Goal: Answer question/provide support: Share knowledge or assist other users

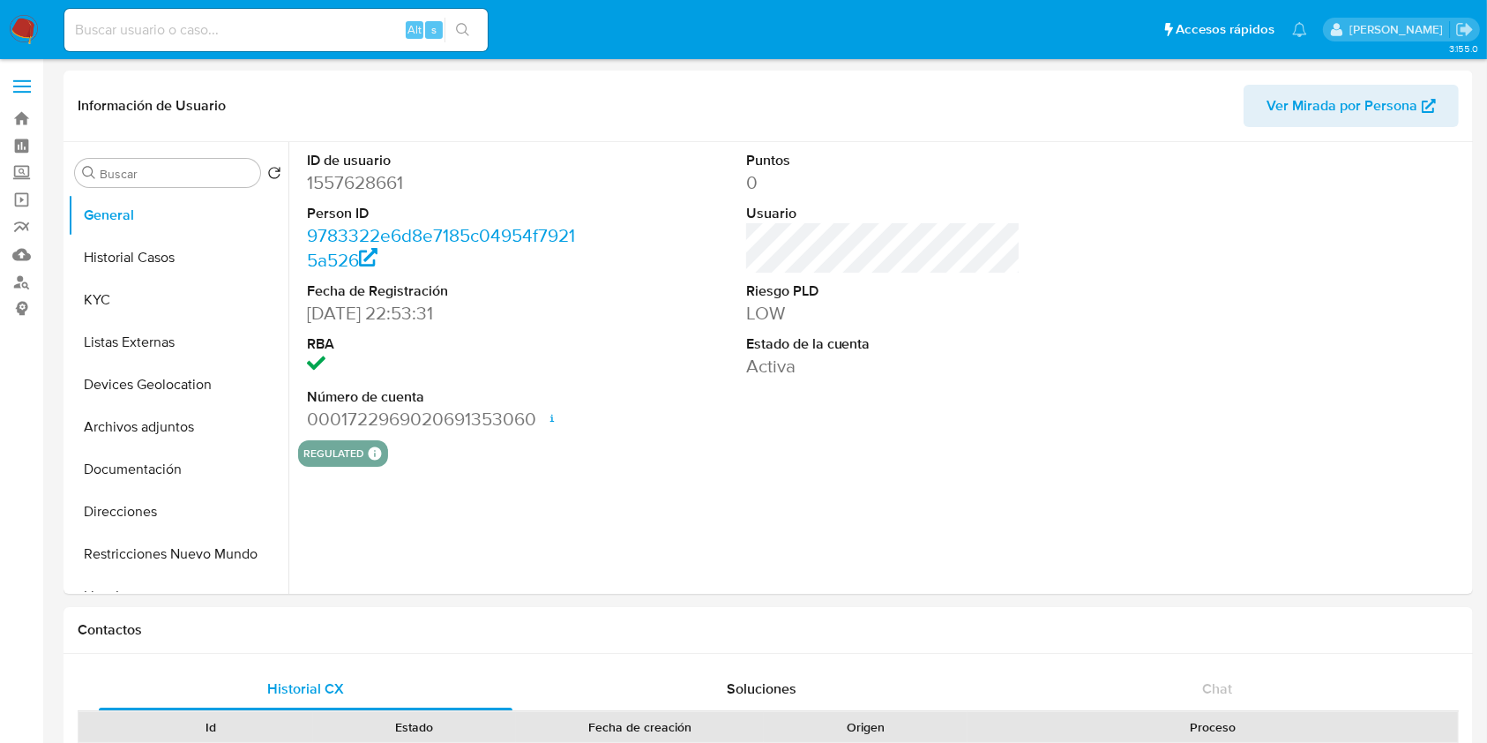
select select "10"
click at [117, 254] on button "Historial Casos" at bounding box center [171, 257] width 206 height 42
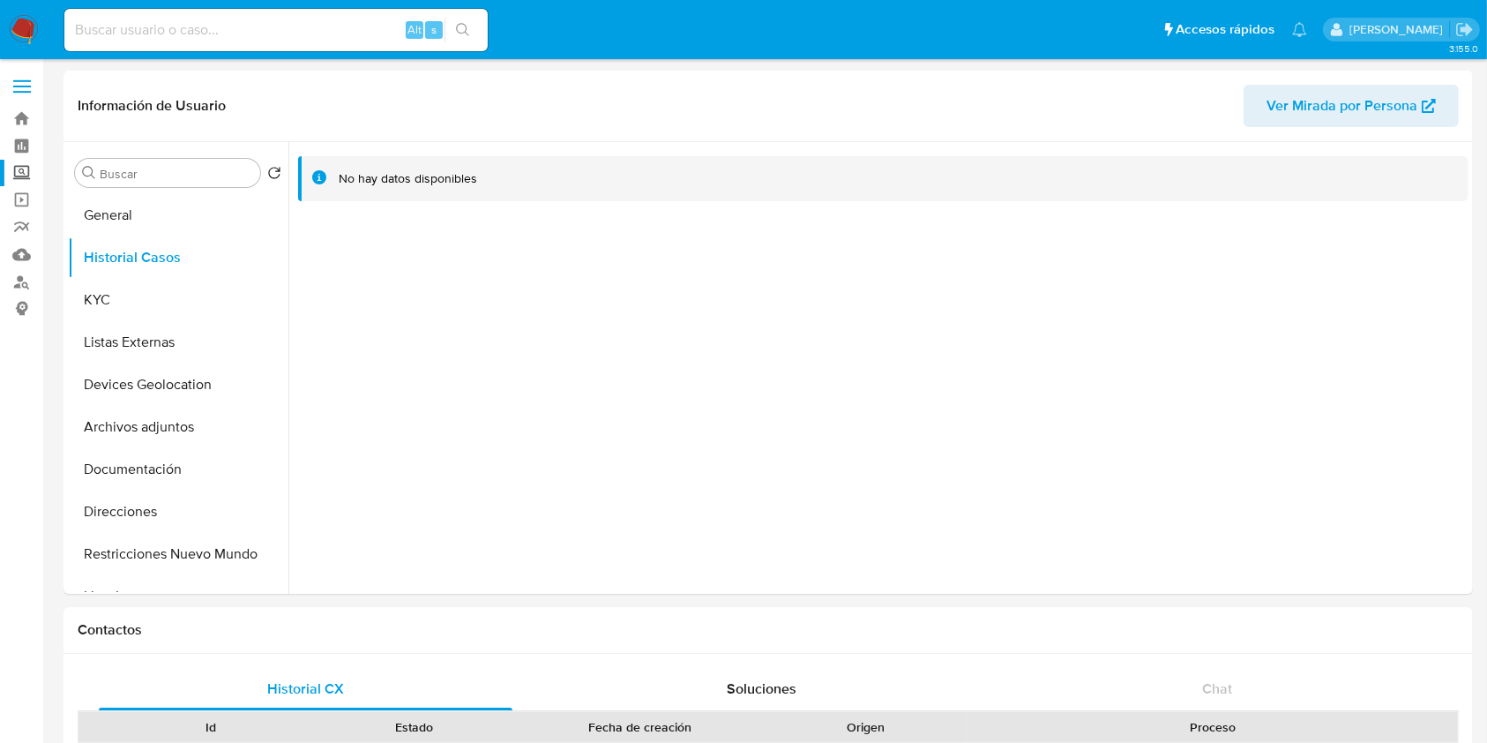
click at [12, 163] on label "Screening" at bounding box center [105, 173] width 210 height 27
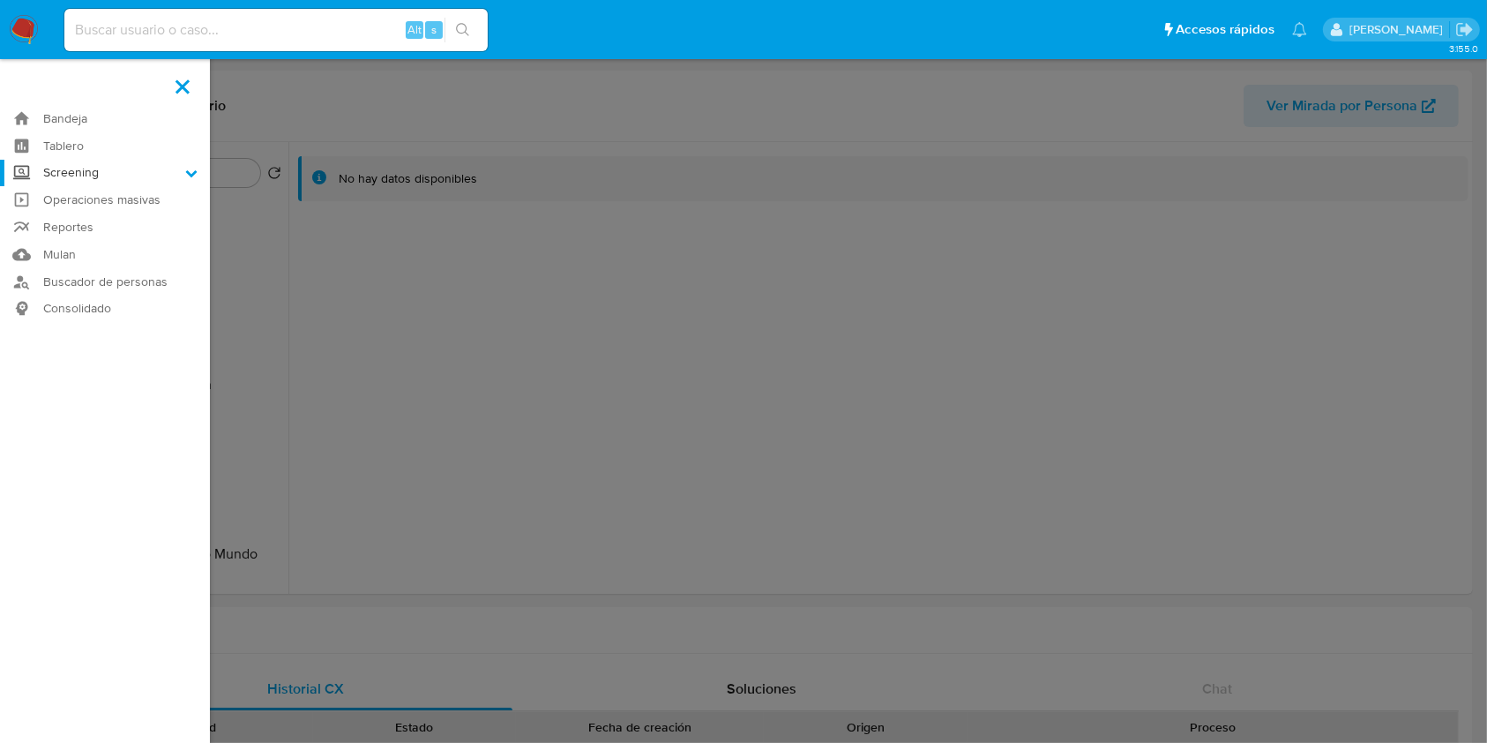
click at [0, 0] on input "Screening" at bounding box center [0, 0] width 0 height 0
click at [74, 231] on link "Herramientas" at bounding box center [105, 242] width 210 height 22
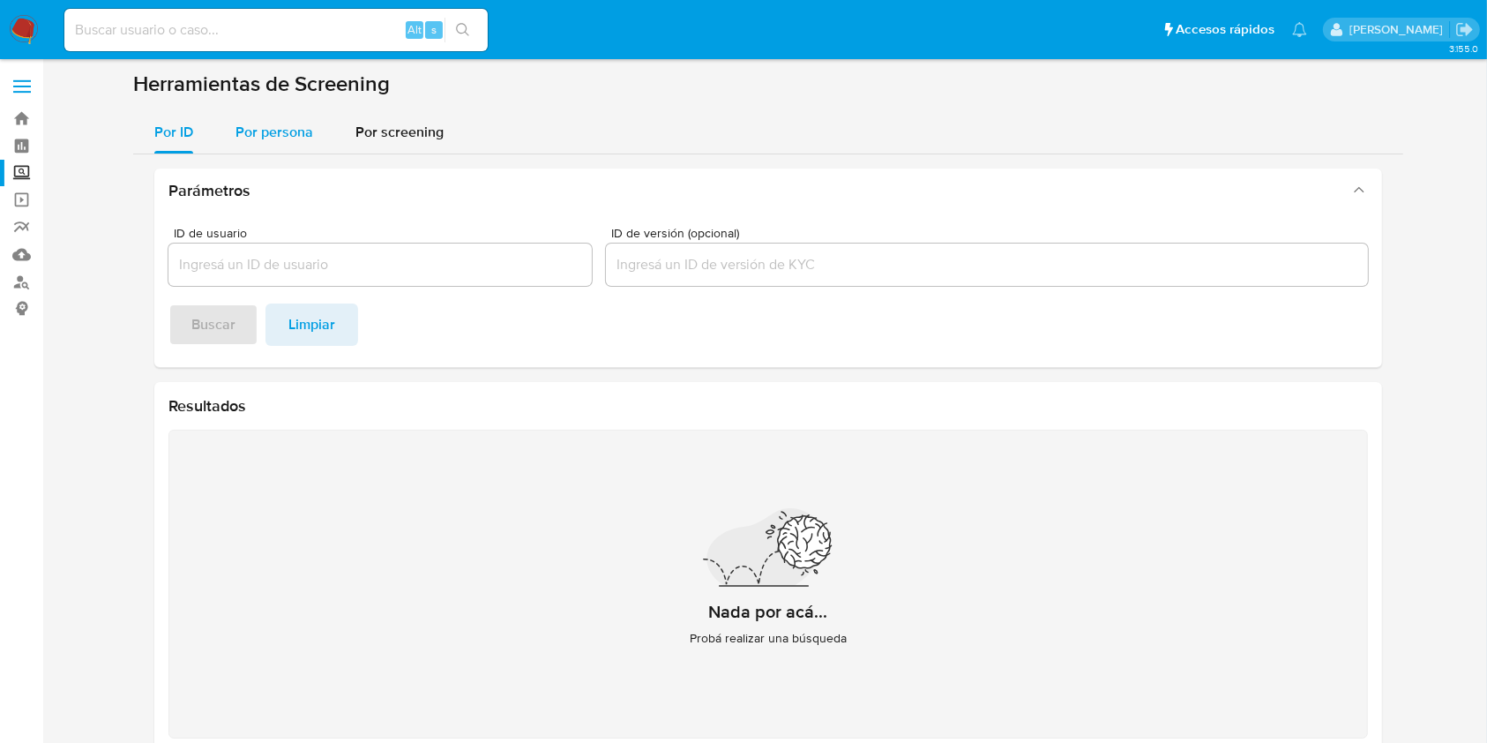
click at [268, 146] on div "Por persona" at bounding box center [275, 132] width 78 height 42
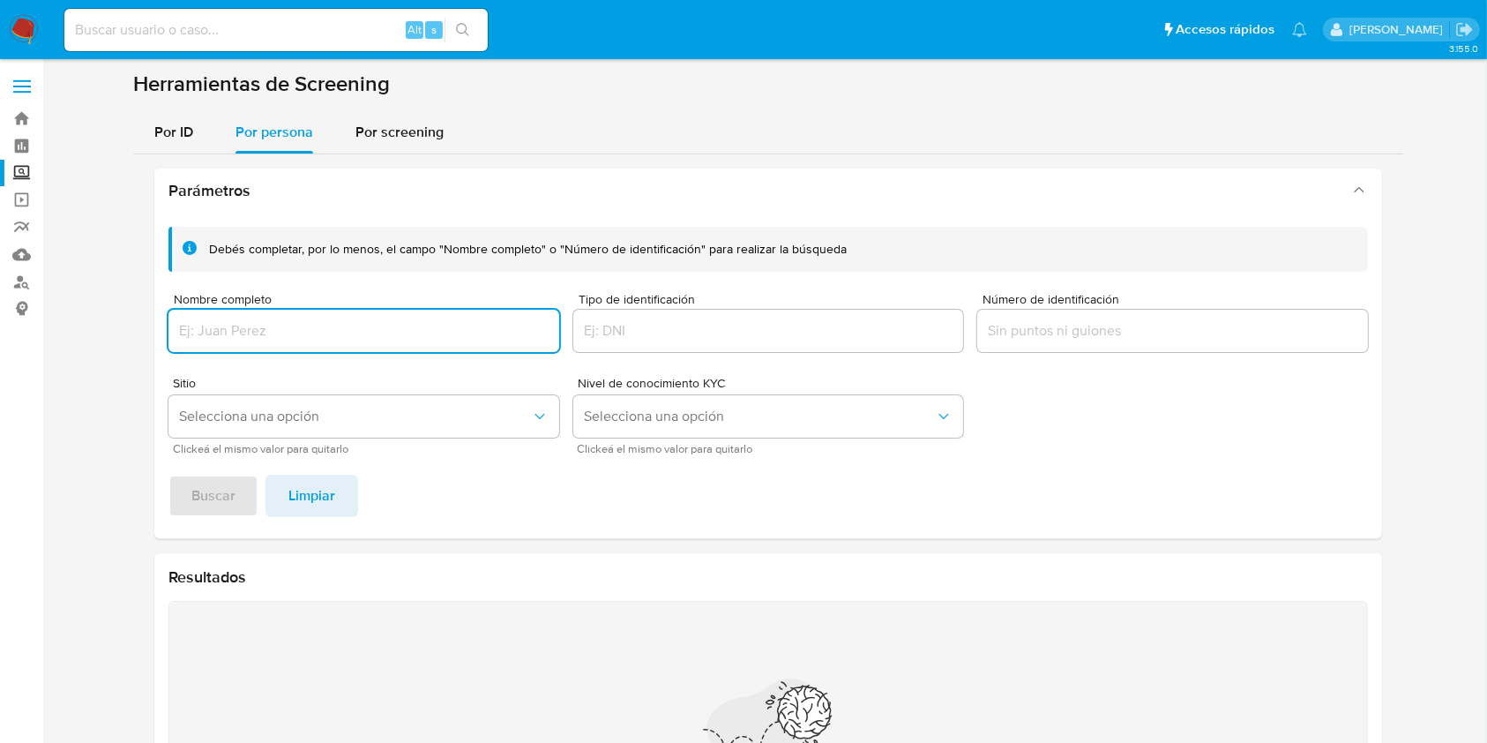
click at [275, 330] on input "Nombre completo" at bounding box center [363, 330] width 391 height 23
type input "PERLY JAZMIN ESPINOSA GUZMAN"
click at [240, 490] on button "Buscar" at bounding box center [213, 496] width 90 height 42
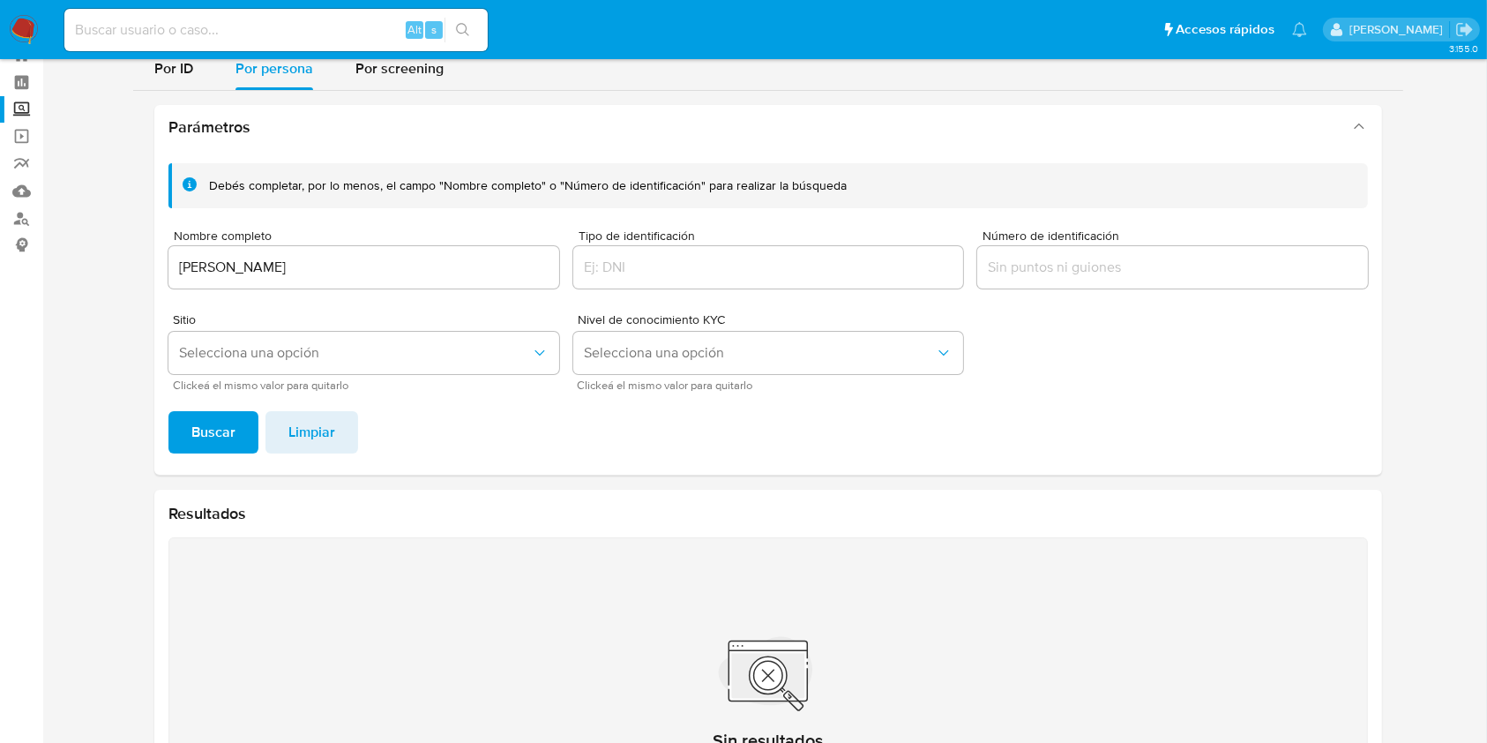
scroll to position [64, 0]
click at [205, 19] on input at bounding box center [275, 30] width 423 height 23
paste input "320055943"
type input "320055943"
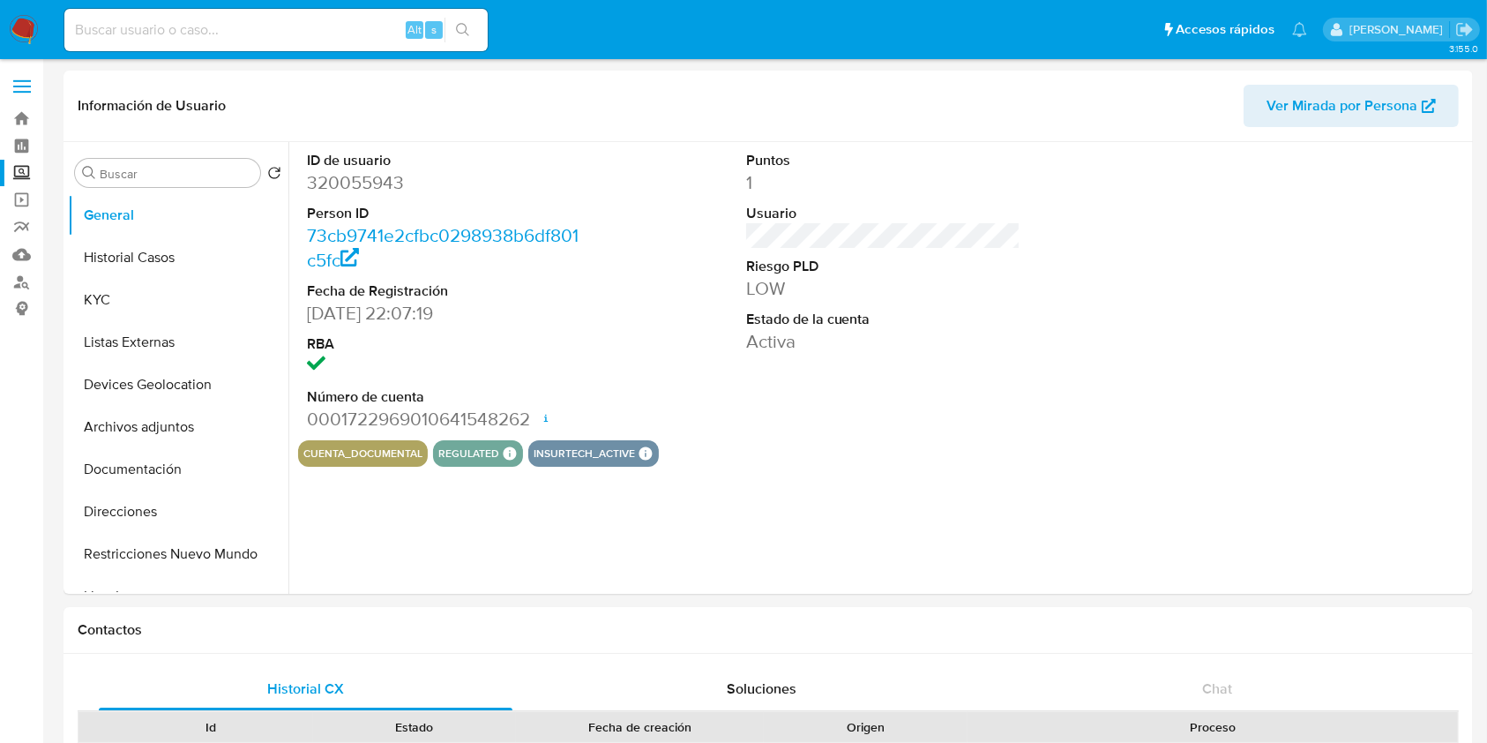
select select "10"
click at [115, 293] on button "KYC" at bounding box center [171, 300] width 206 height 42
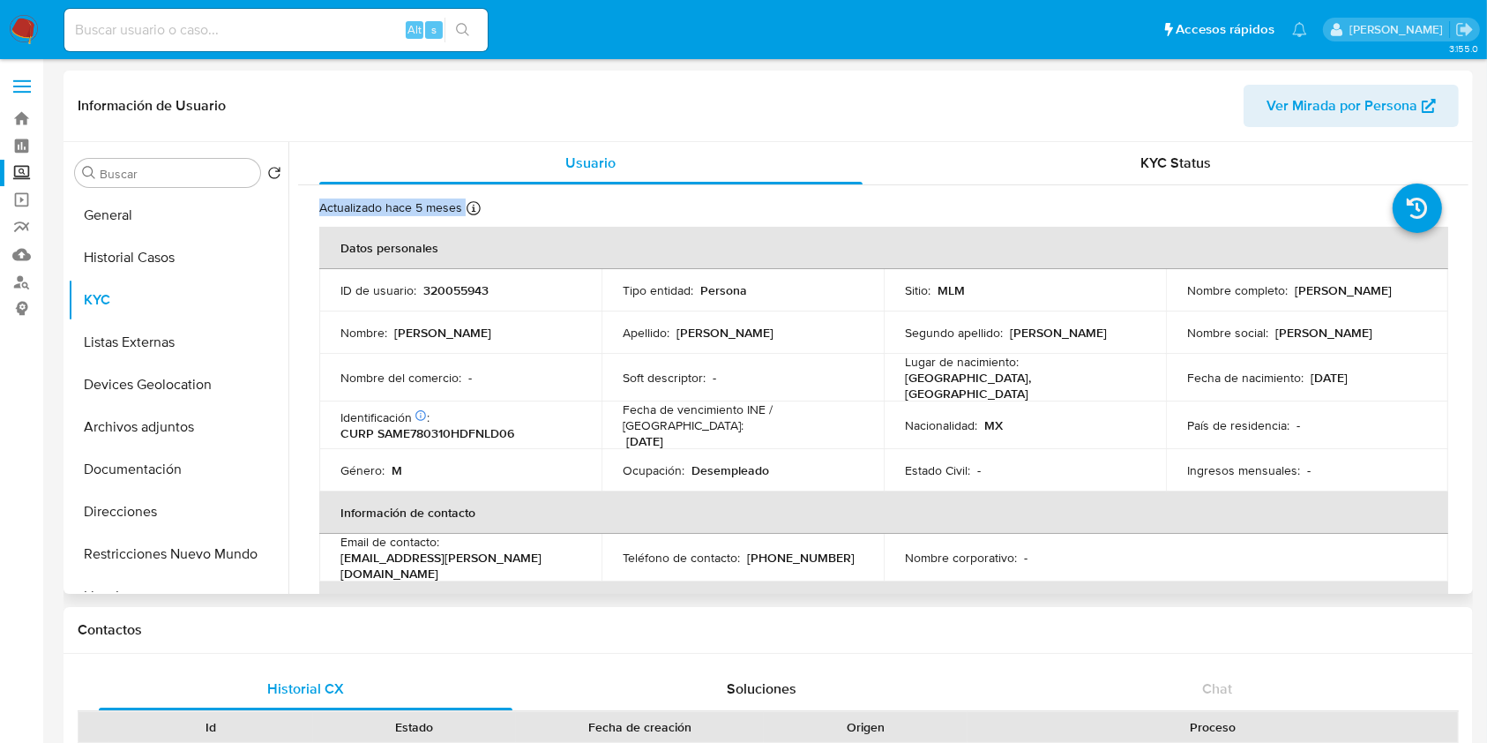
drag, startPoint x: 1468, startPoint y: 170, endPoint x: 1463, endPoint y: 189, distance: 19.0
click at [1463, 189] on div "Usuario KYC Status Actualizado hace 5 meses Creado: 15/06/2020 13:02:31 Actuali…" at bounding box center [878, 368] width 1180 height 452
click at [158, 228] on button "General" at bounding box center [171, 215] width 206 height 42
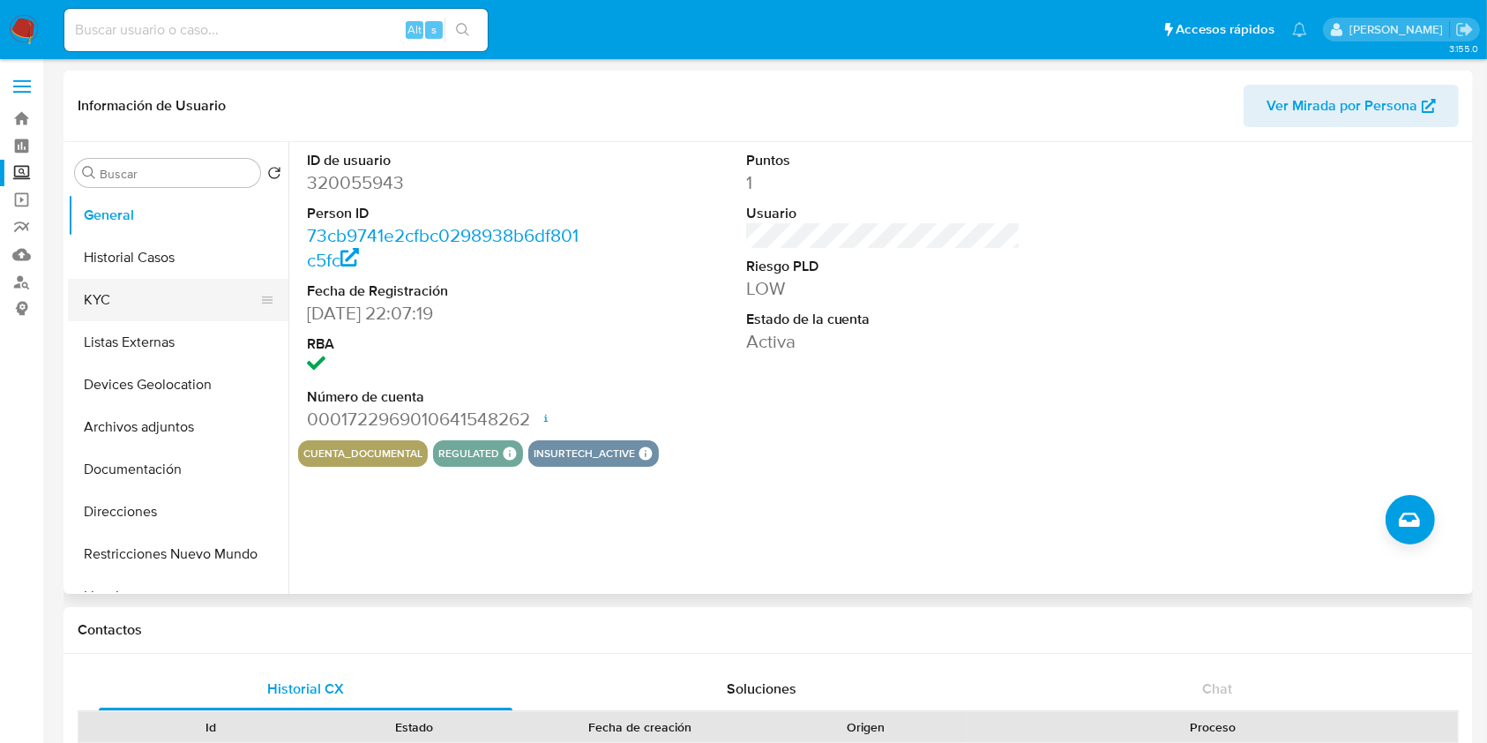
click at [152, 283] on button "KYC" at bounding box center [171, 300] width 206 height 42
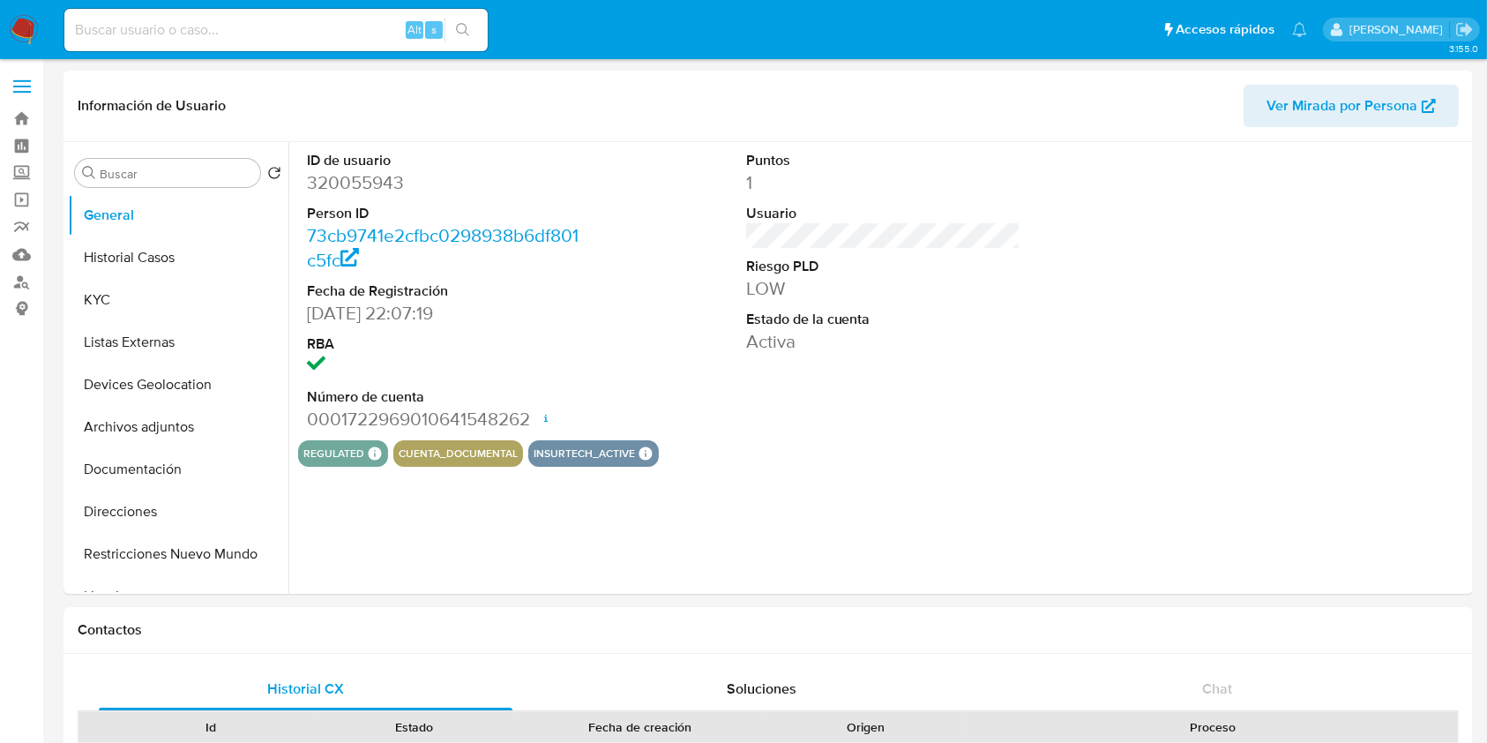
select select "10"
click at [138, 290] on button "KYC" at bounding box center [171, 300] width 206 height 42
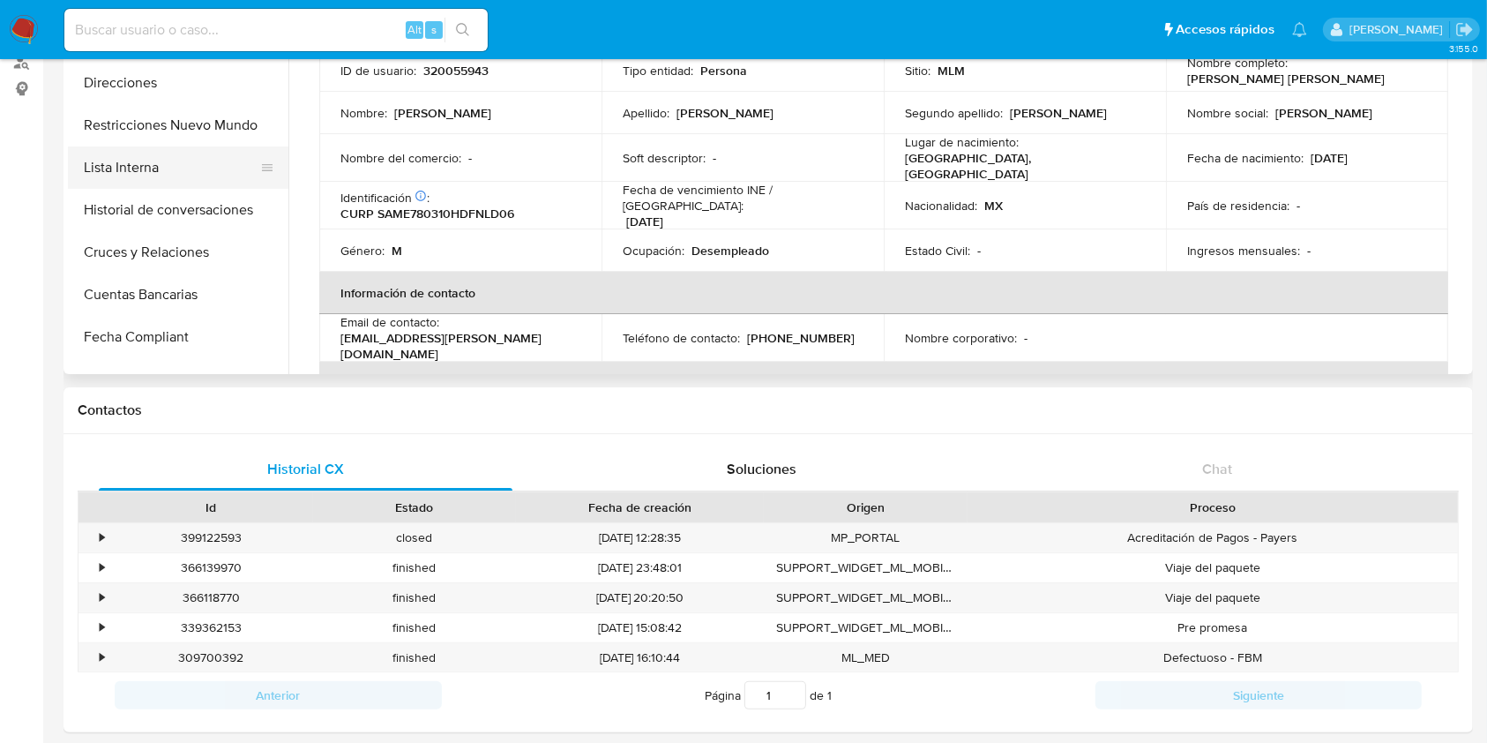
scroll to position [212, 0]
click at [183, 208] on button "Historial de conversaciones" at bounding box center [171, 207] width 206 height 42
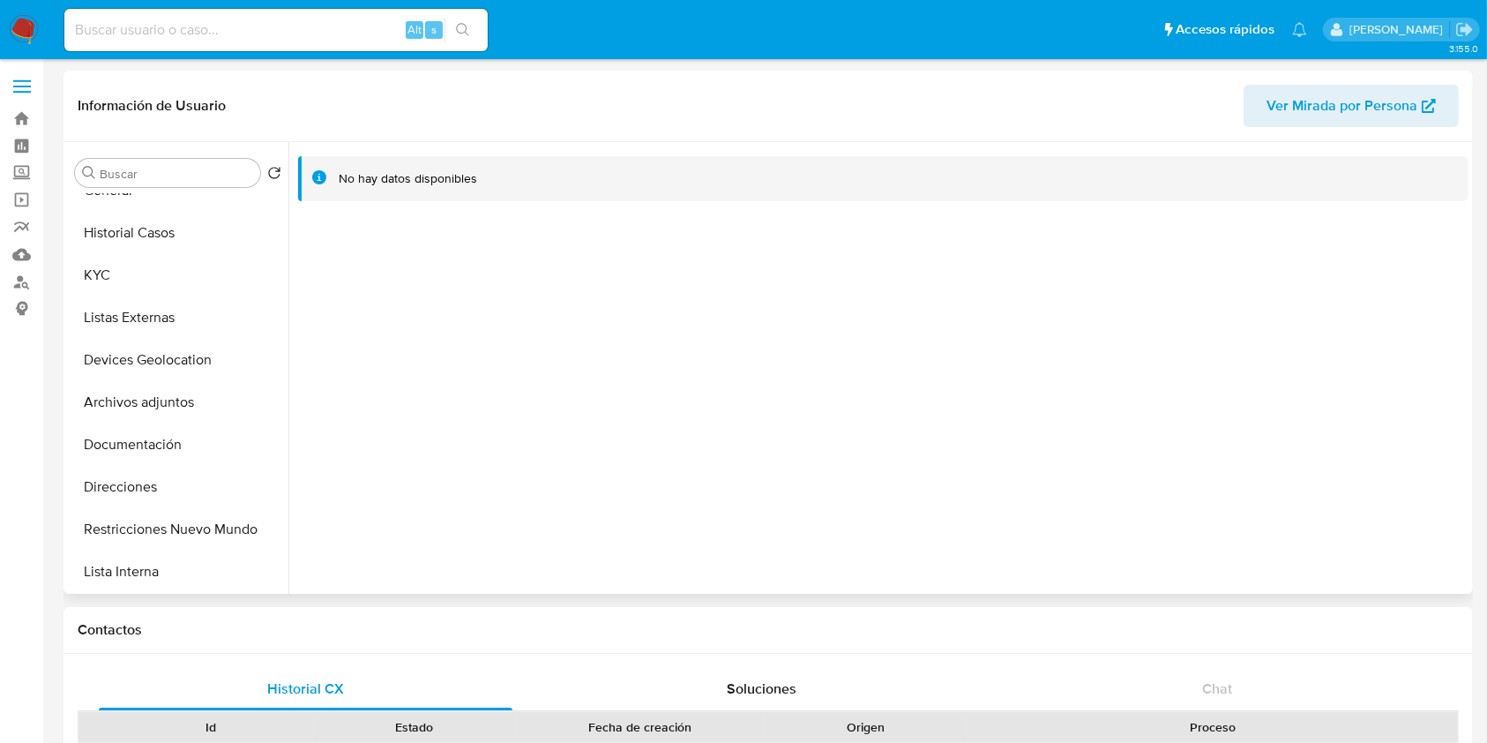
scroll to position [0, 0]
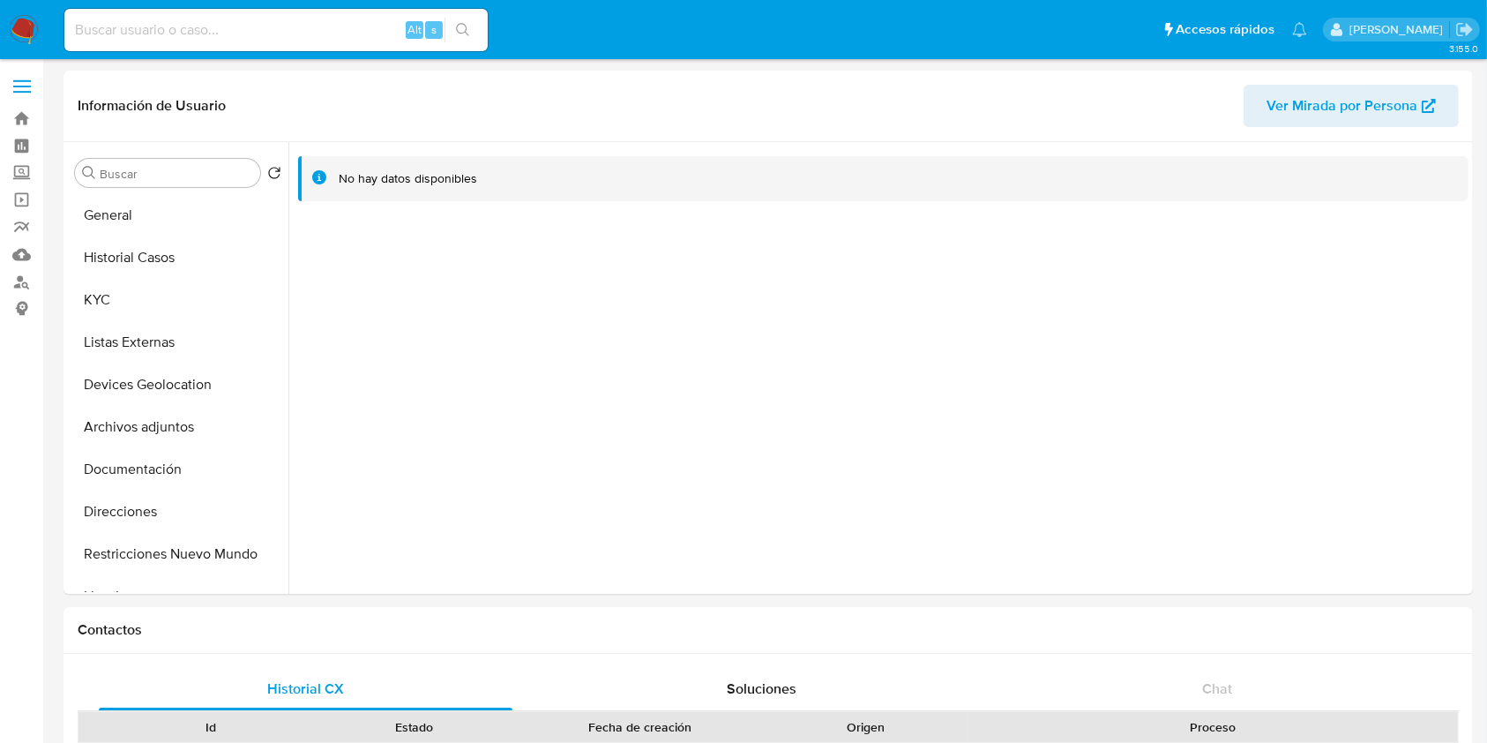
click at [35, 19] on img at bounding box center [24, 30] width 30 height 30
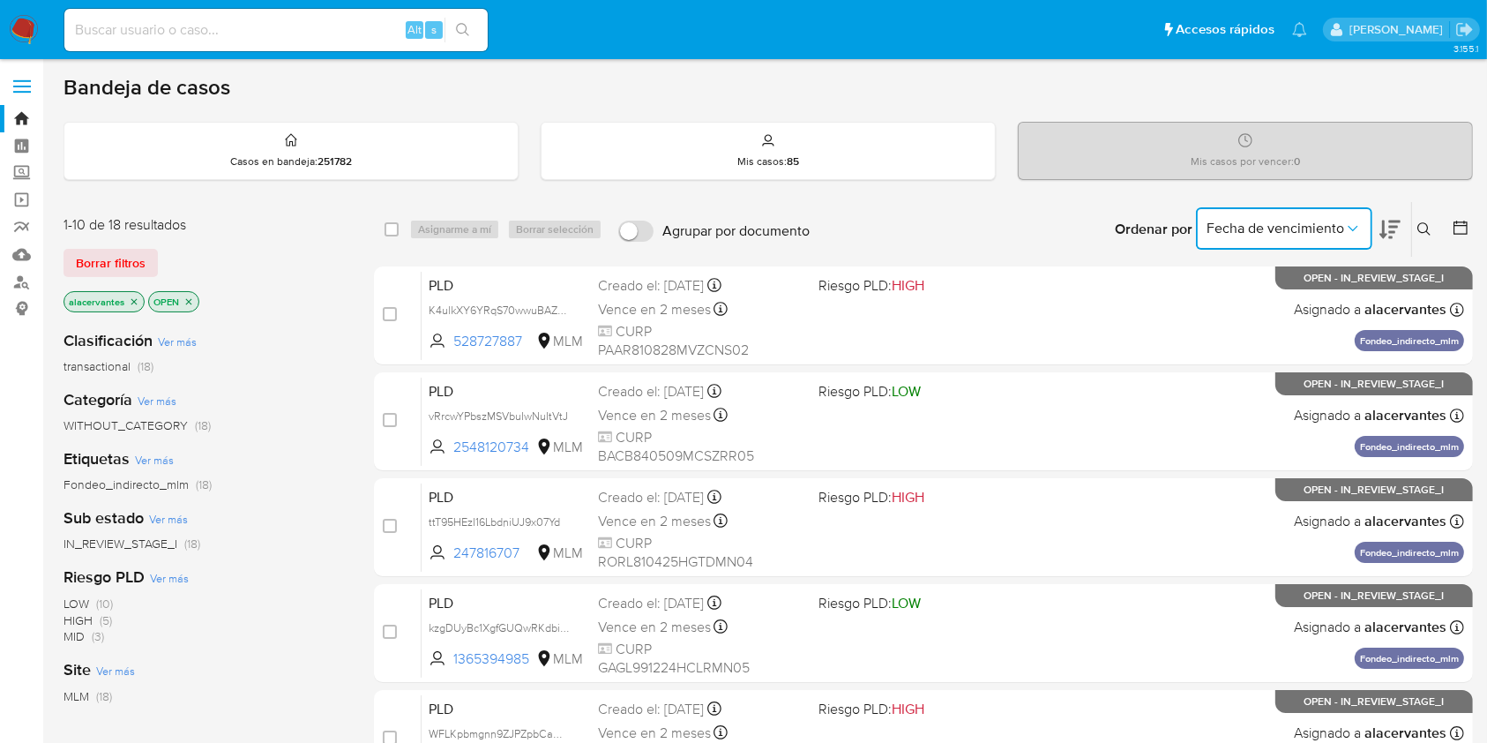
click at [1285, 229] on span "Fecha de vencimiento" at bounding box center [1276, 229] width 138 height 18
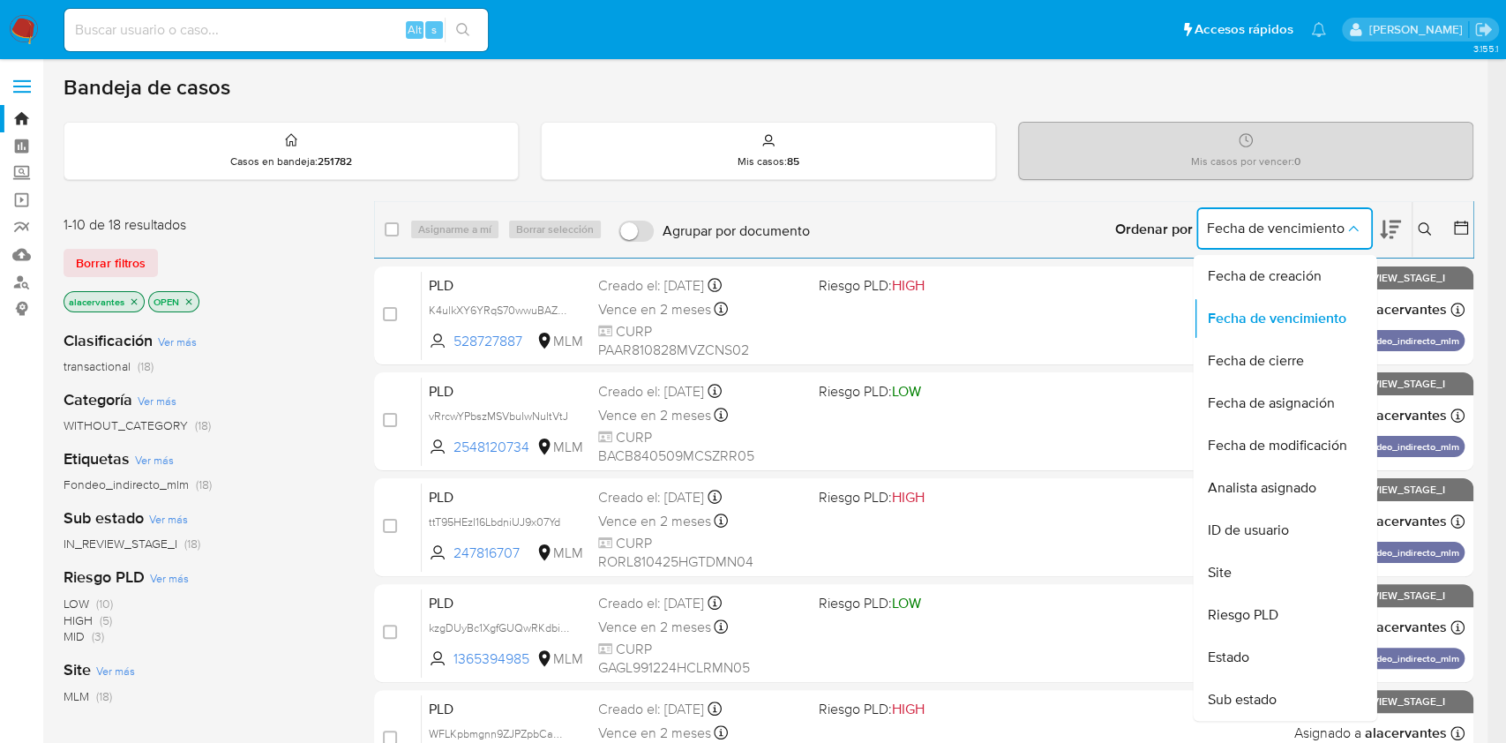
click at [1314, 229] on span "Fecha de vencimiento" at bounding box center [1276, 229] width 138 height 18
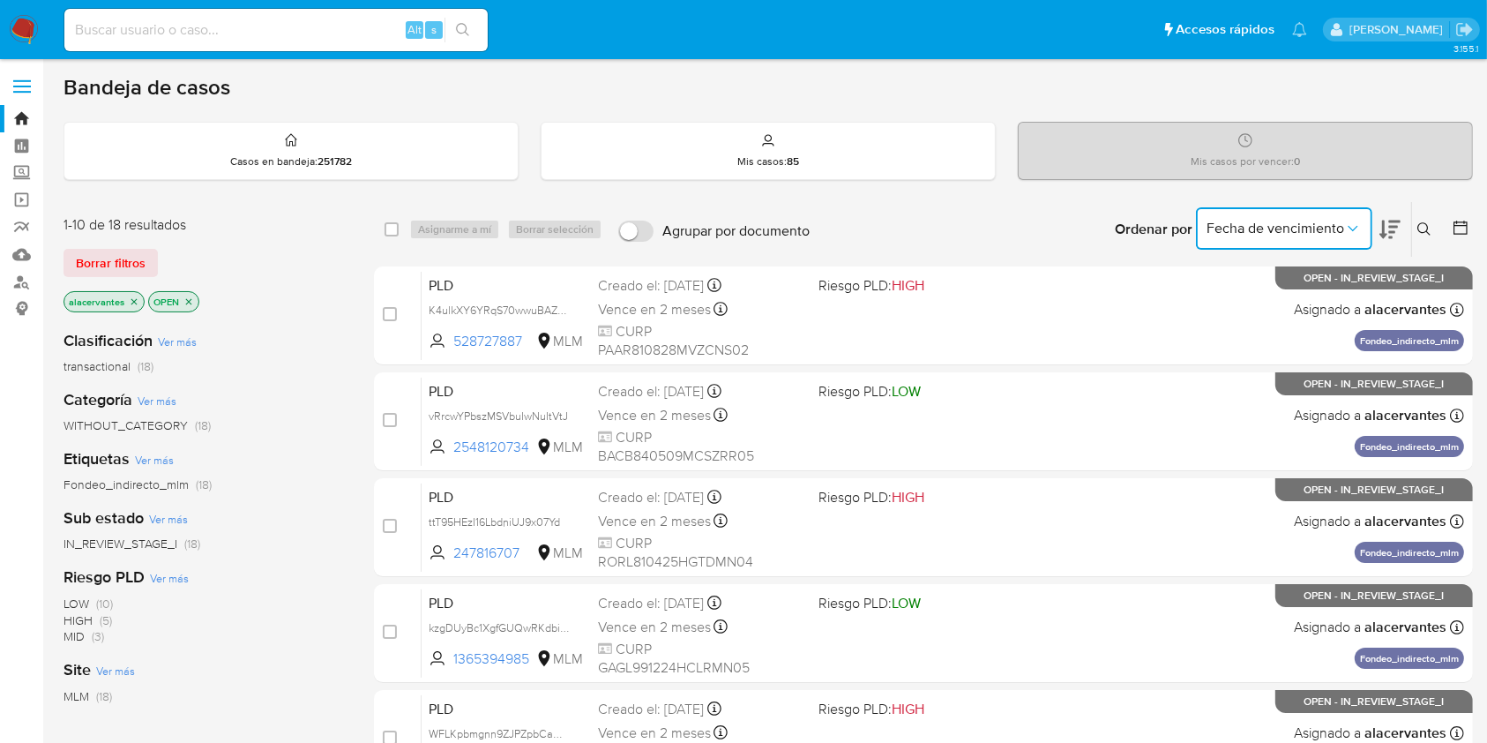
click at [1418, 225] on icon at bounding box center [1425, 229] width 14 height 14
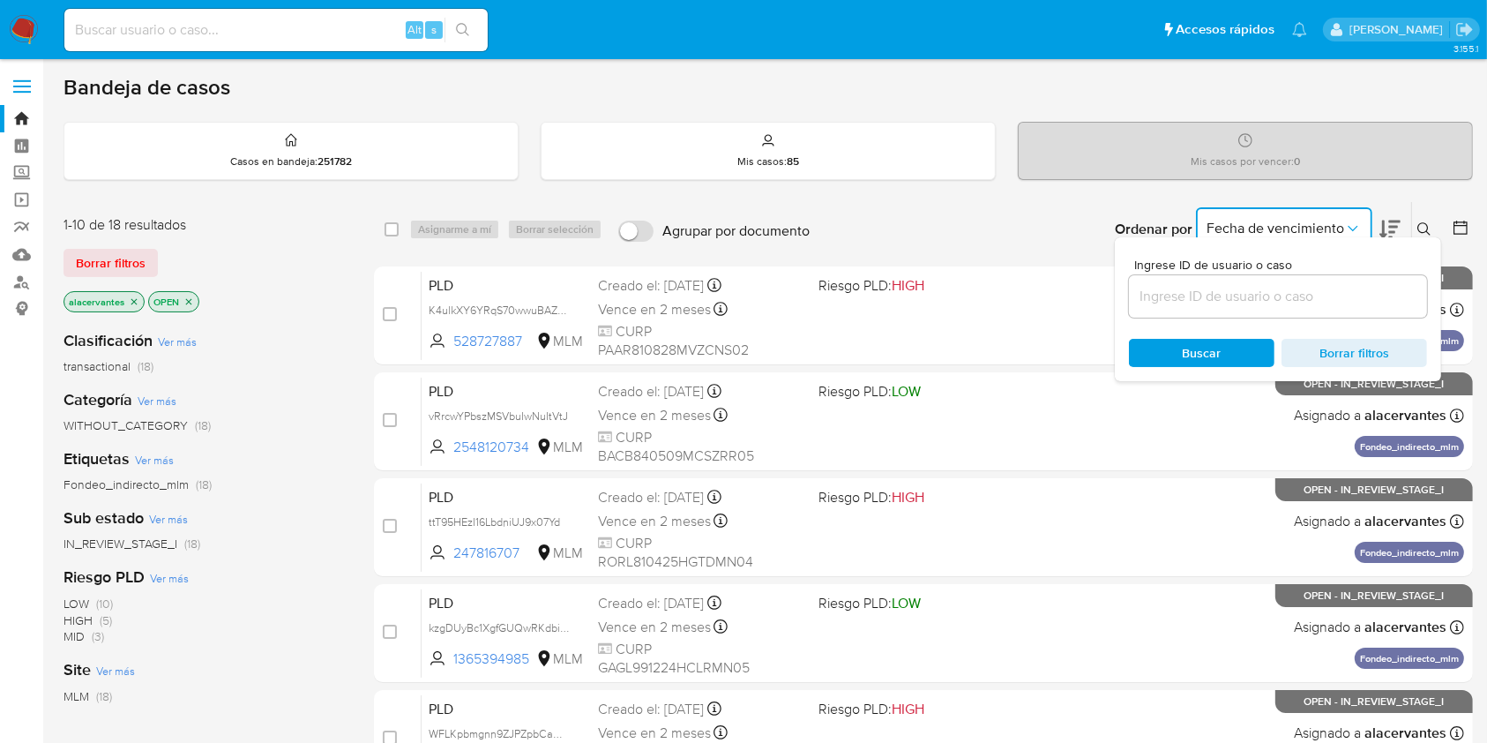
click at [1199, 292] on input at bounding box center [1278, 296] width 298 height 23
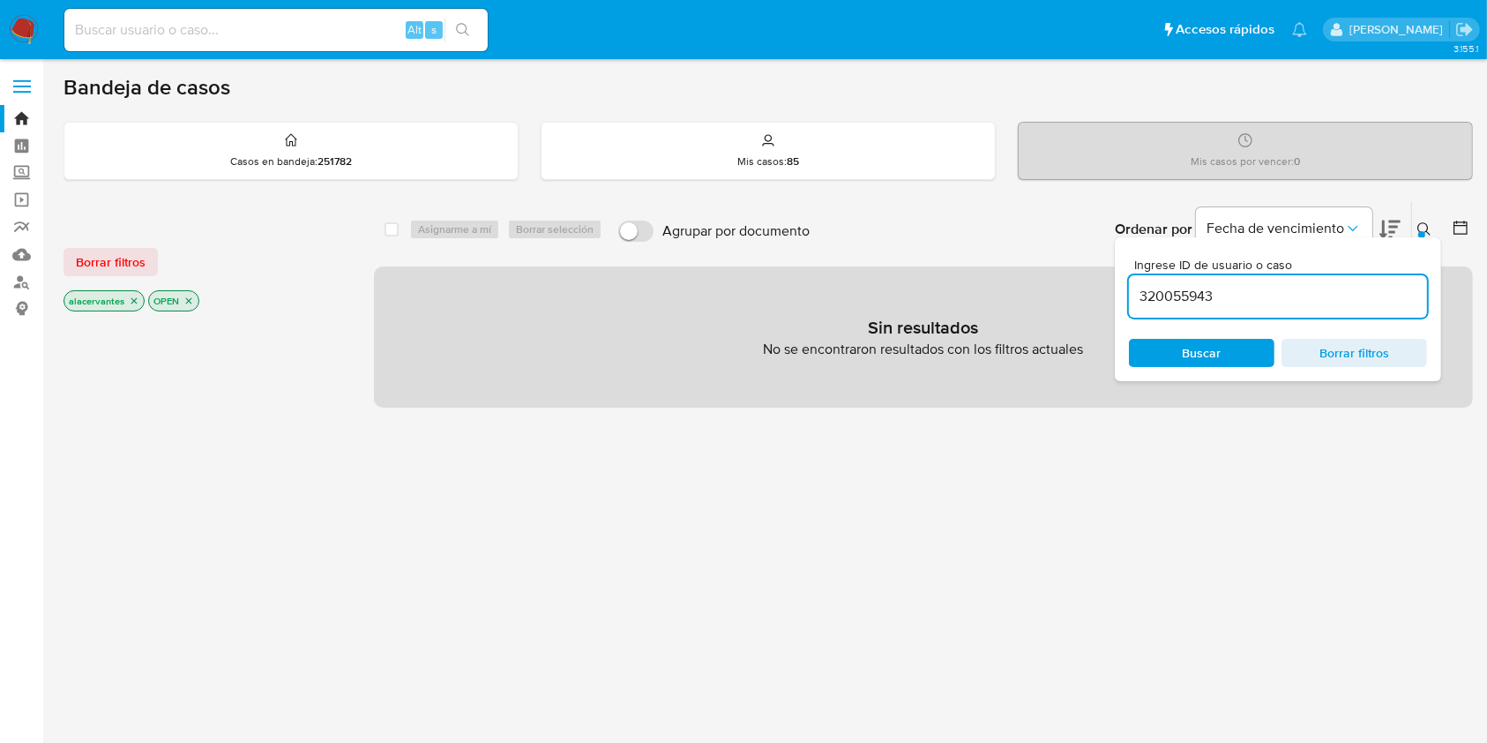
click at [1265, 288] on input "320055943" at bounding box center [1278, 296] width 298 height 23
type input "320055943"
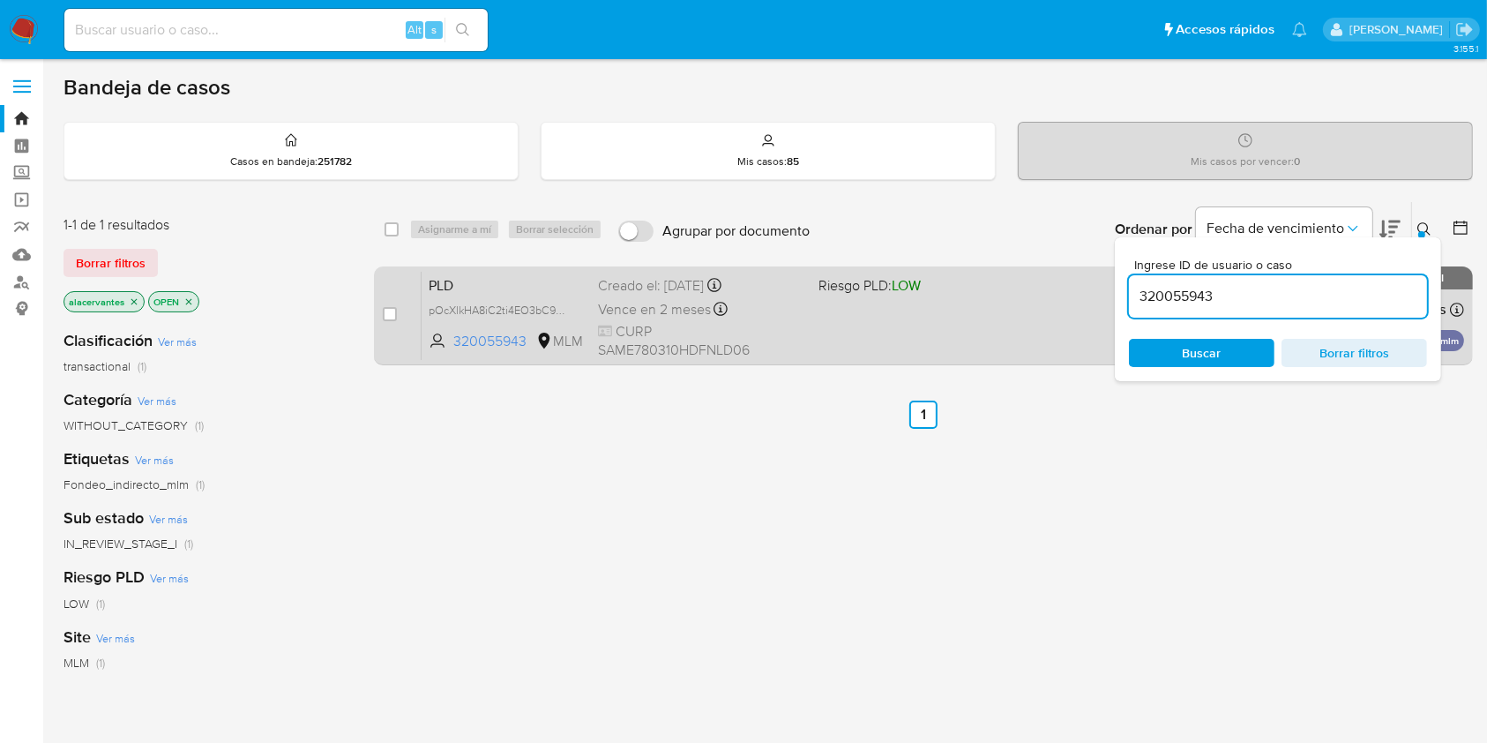
click at [897, 293] on span "Riesgo PLD: LOW" at bounding box center [922, 284] width 206 height 23
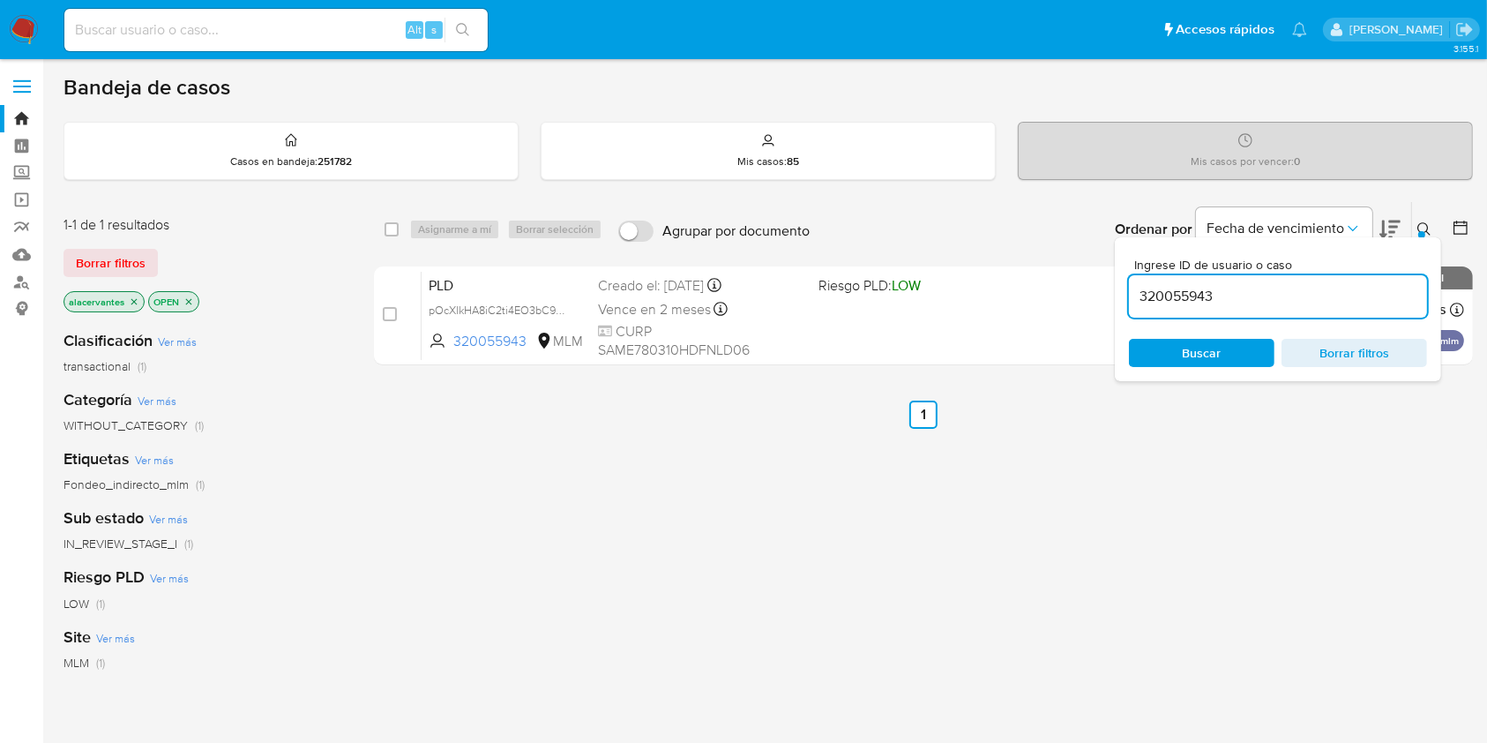
click at [247, 33] on input at bounding box center [275, 30] width 423 height 23
paste input "92250136"
type input "92250136"
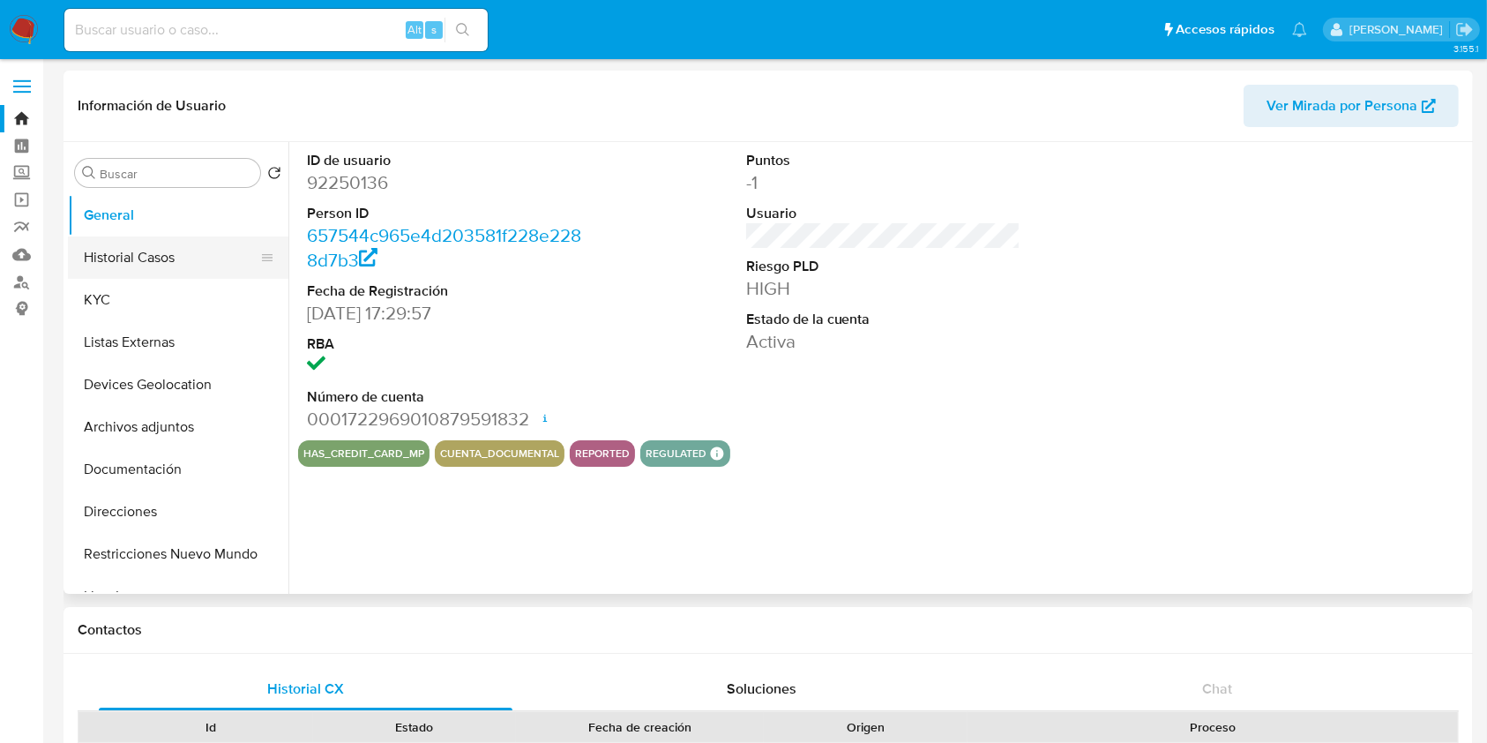
click at [146, 267] on button "Historial Casos" at bounding box center [171, 257] width 206 height 42
select select "10"
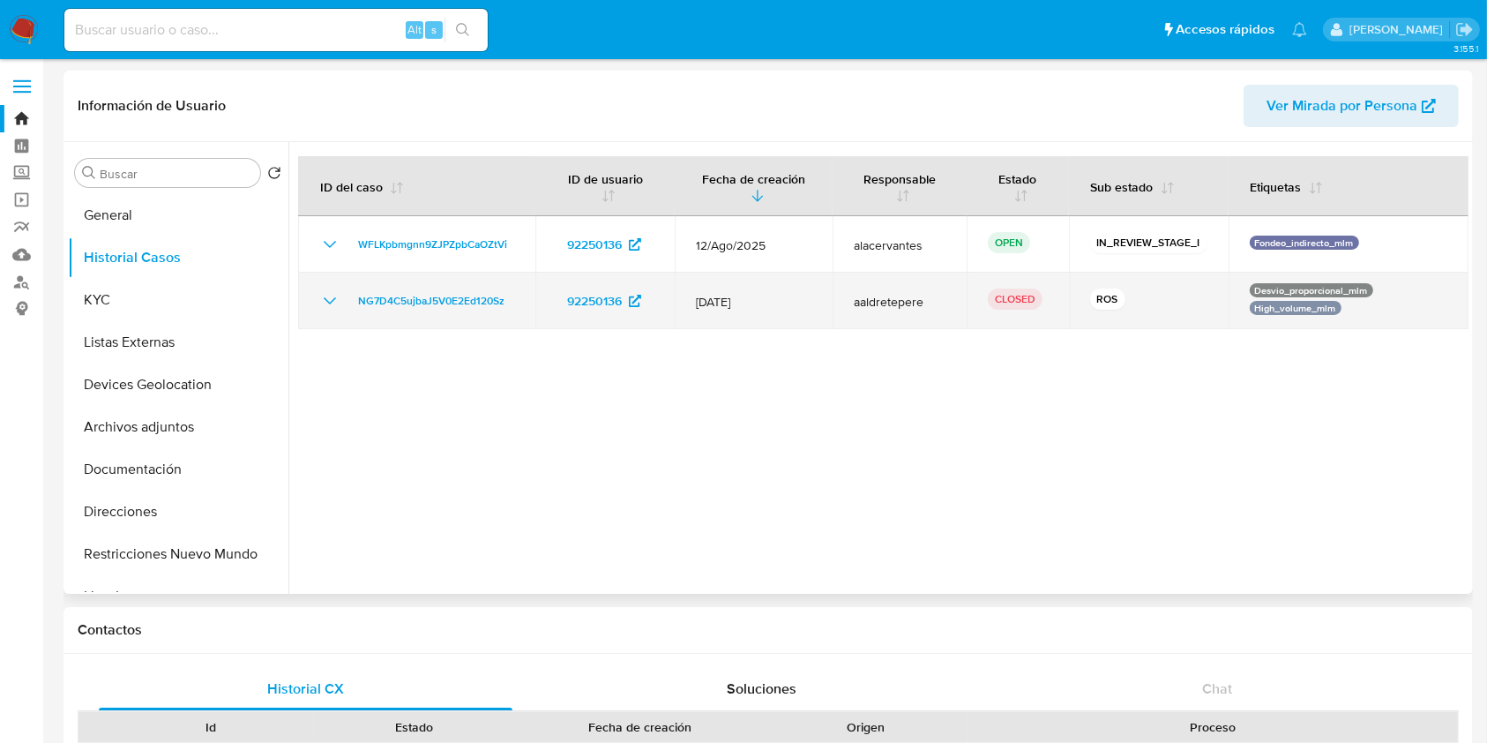
click at [328, 298] on icon "Mostrar/Ocultar" at bounding box center [329, 300] width 21 height 21
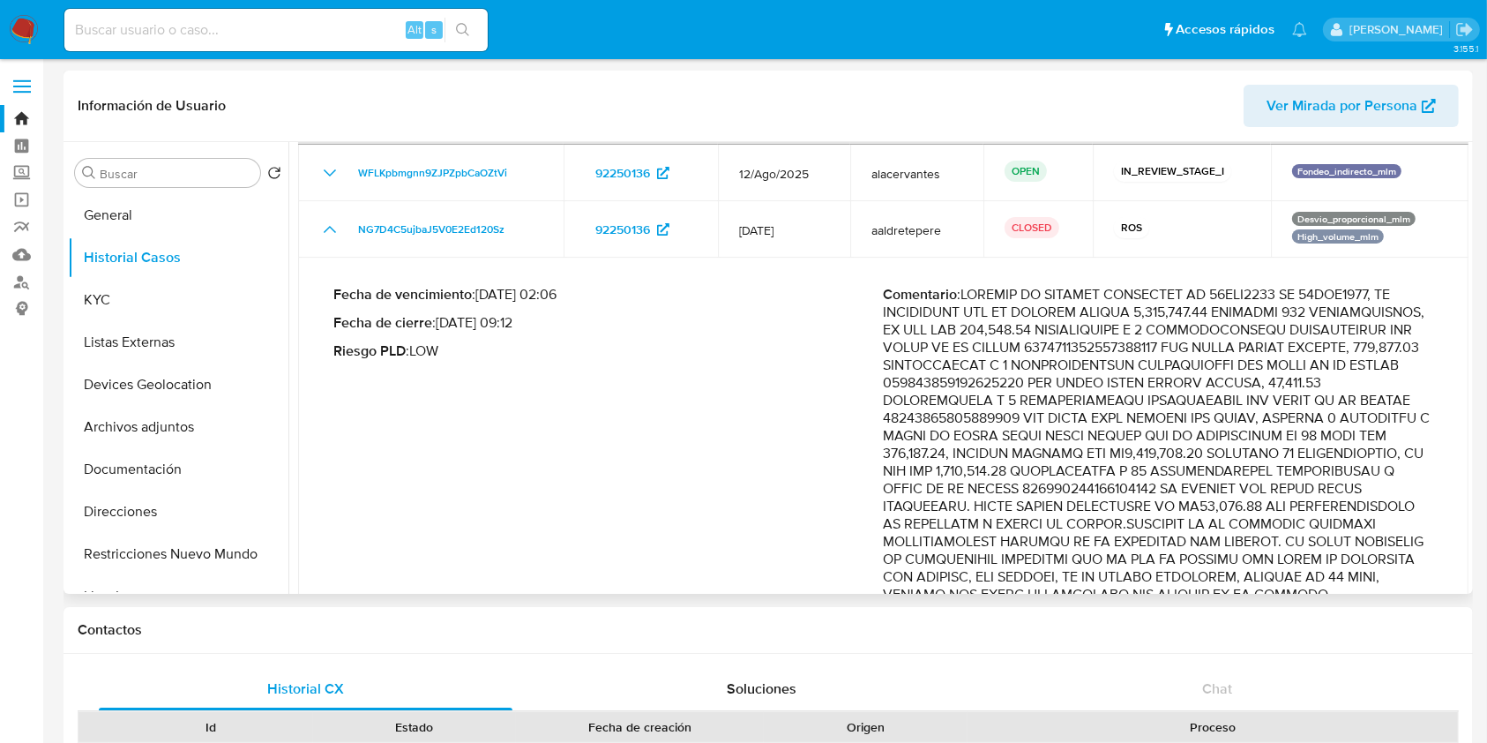
scroll to position [68, 0]
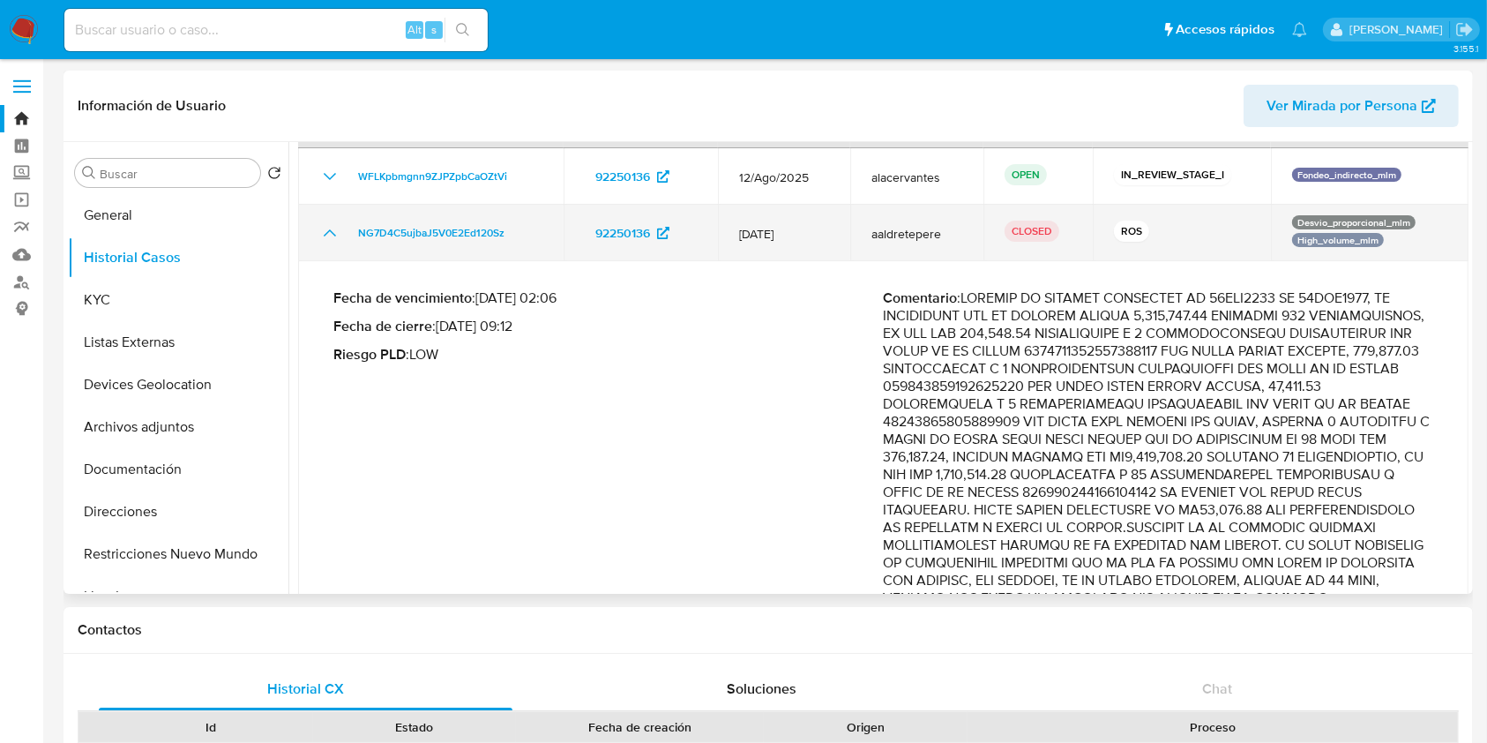
click at [322, 227] on icon "Mostrar/Ocultar" at bounding box center [329, 232] width 21 height 21
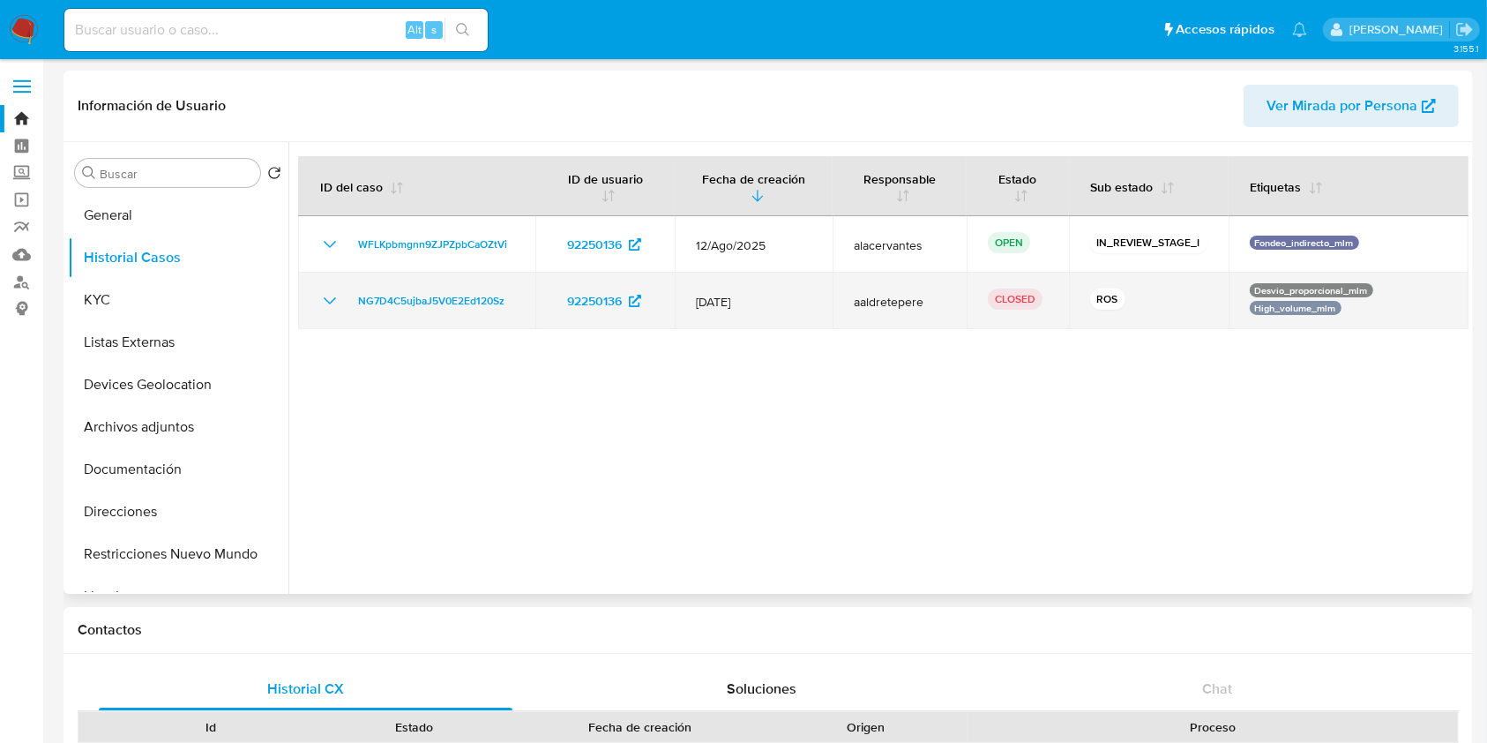
scroll to position [0, 0]
click at [1179, 293] on div "ROS" at bounding box center [1148, 300] width 117 height 25
click at [325, 300] on icon "Mostrar/Ocultar" at bounding box center [329, 300] width 21 height 21
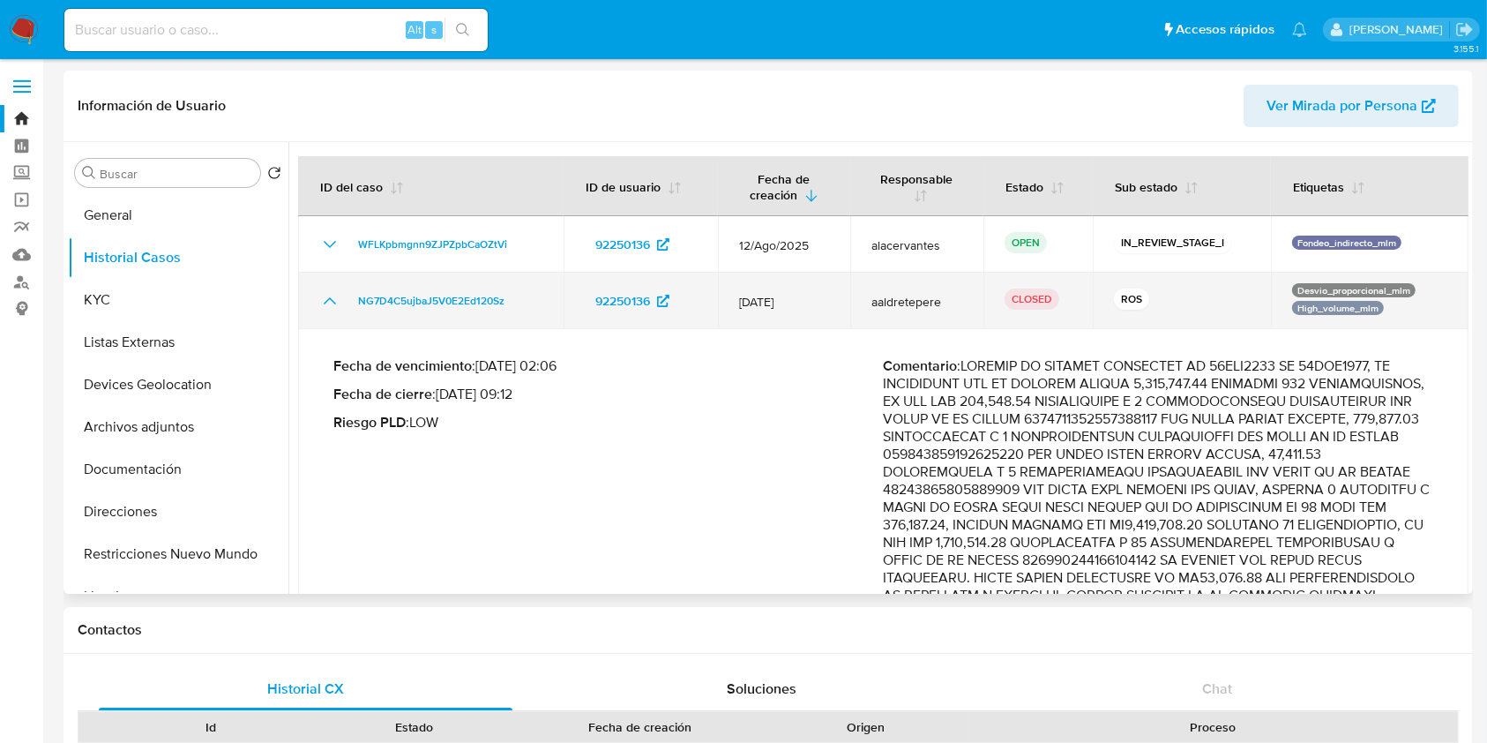
click at [323, 300] on icon "Mostrar/Ocultar" at bounding box center [329, 300] width 21 height 21
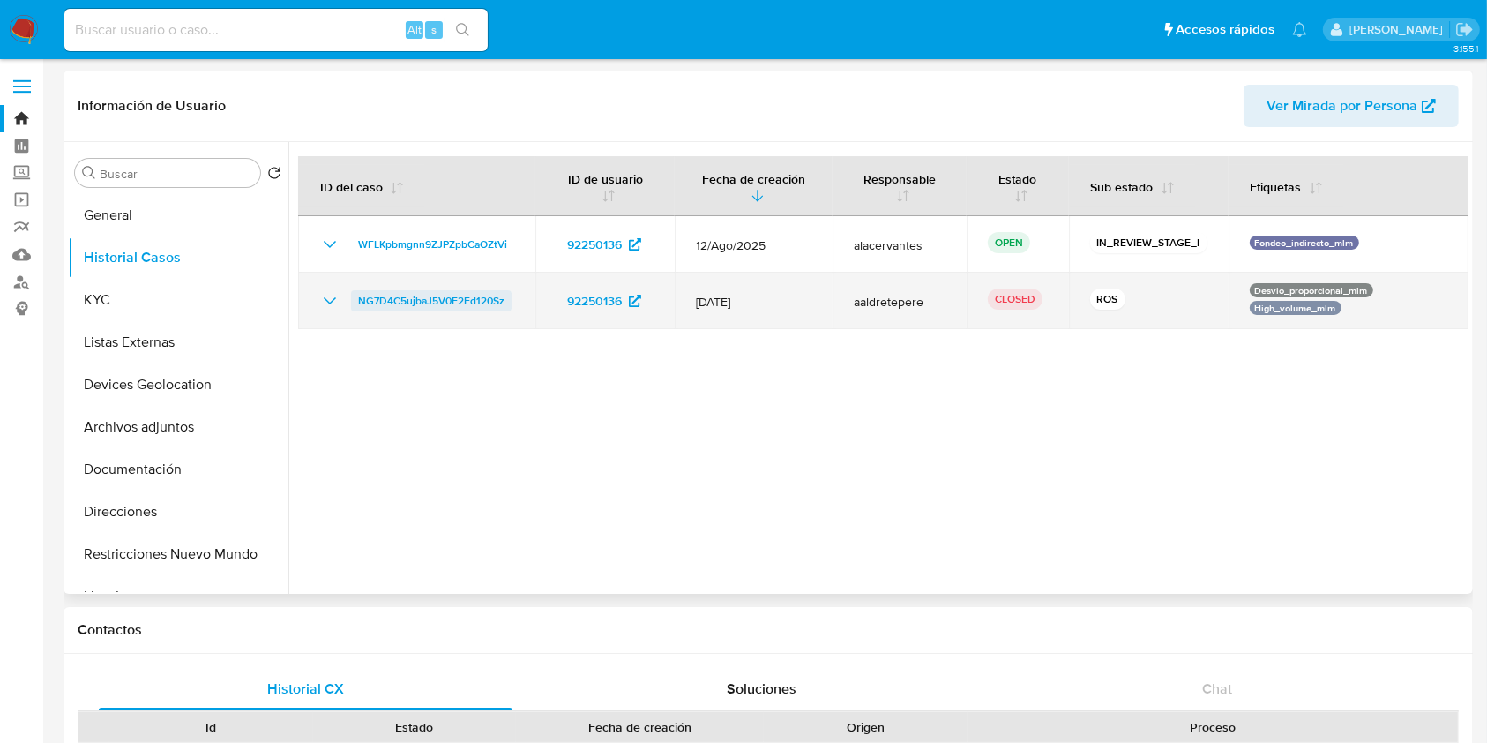
click at [363, 304] on span "NG7D4C5ujbaJ5V0E2Ed120Sz" at bounding box center [431, 300] width 146 height 21
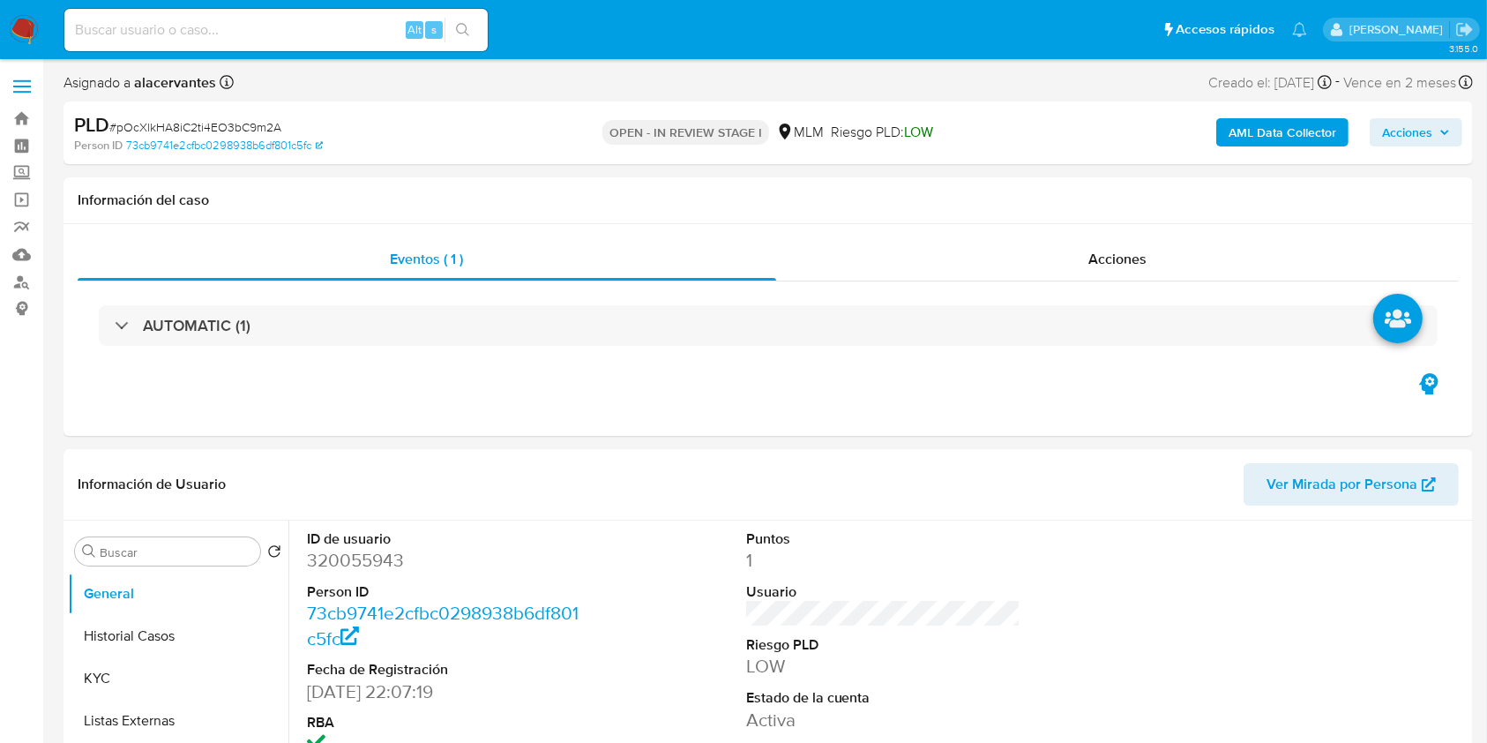
select select "10"
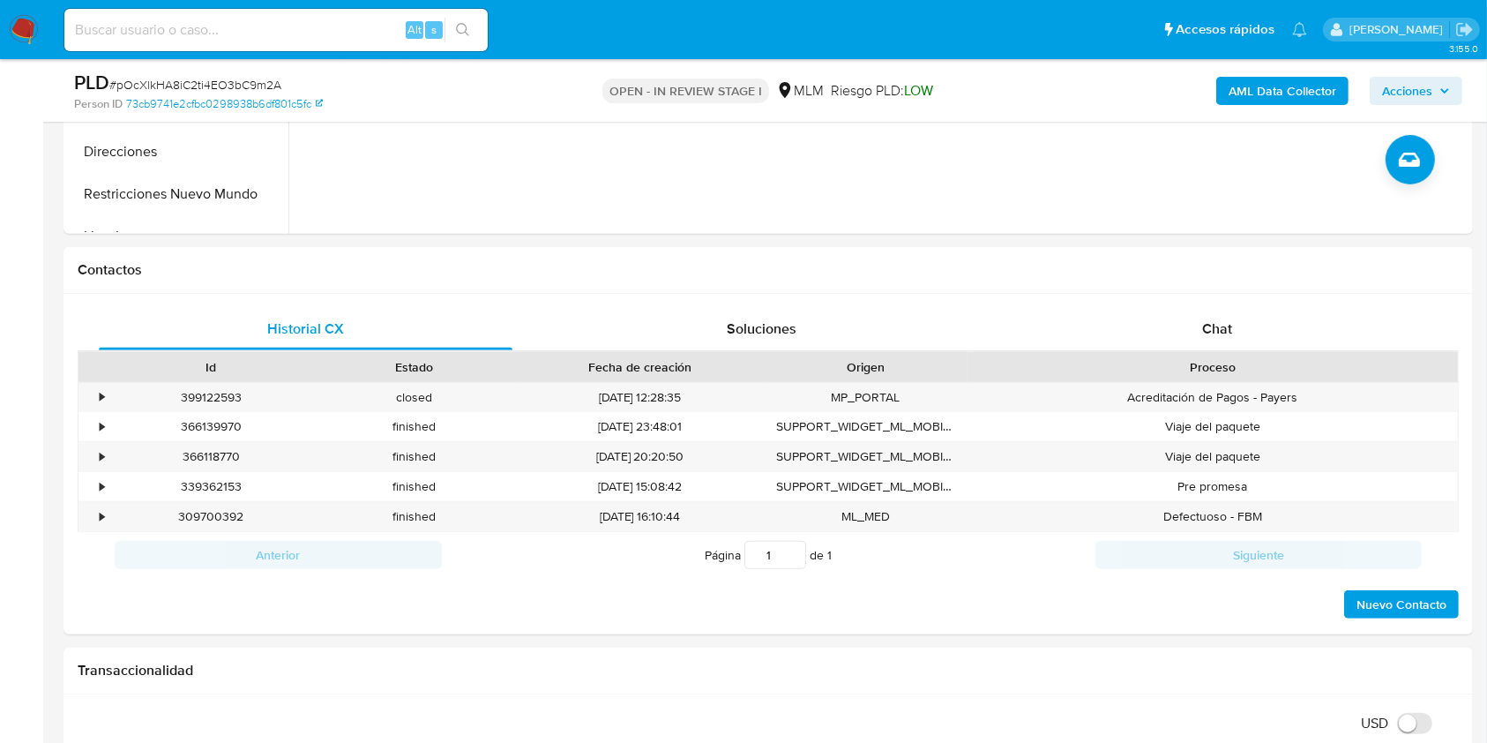
scroll to position [668, 0]
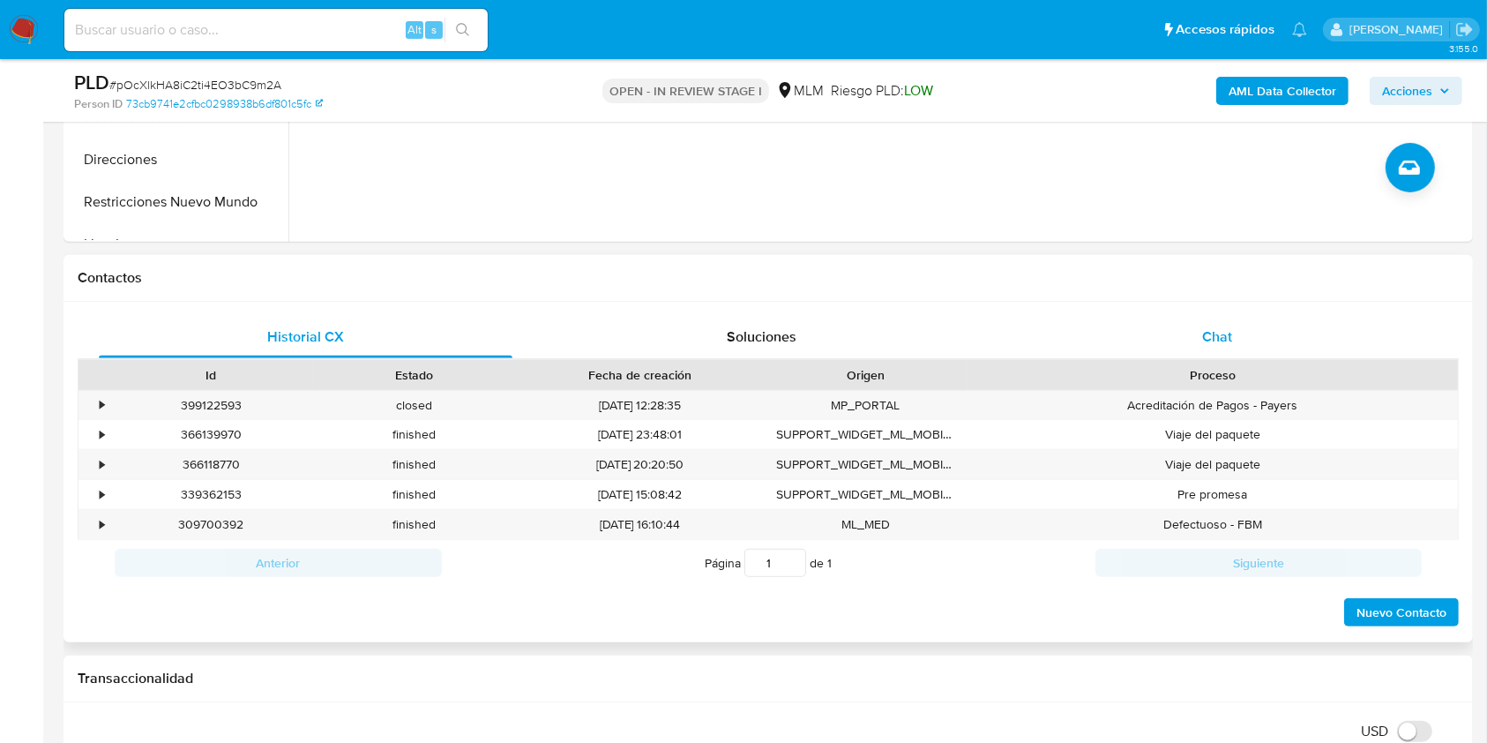
click at [1228, 318] on div "Chat" at bounding box center [1218, 337] width 414 height 42
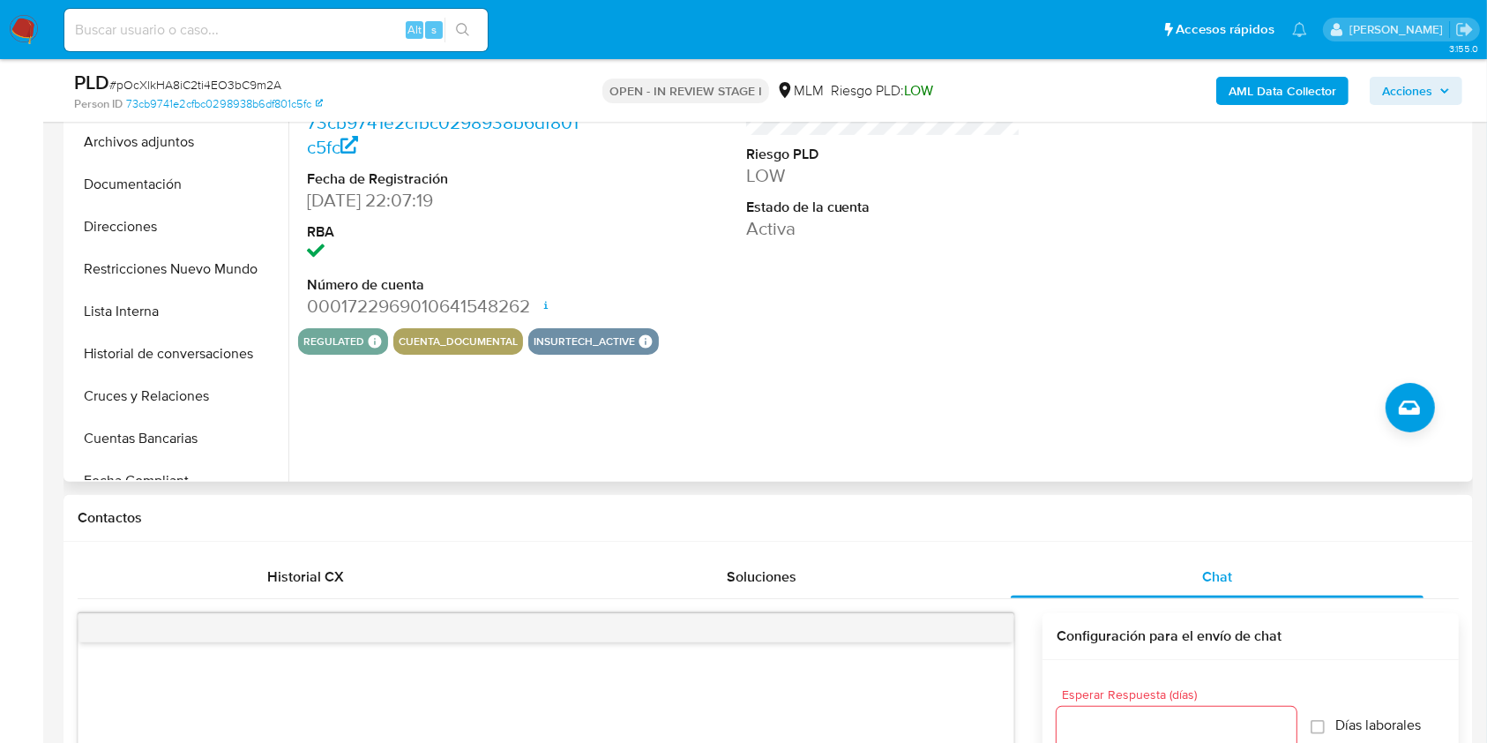
scroll to position [203, 0]
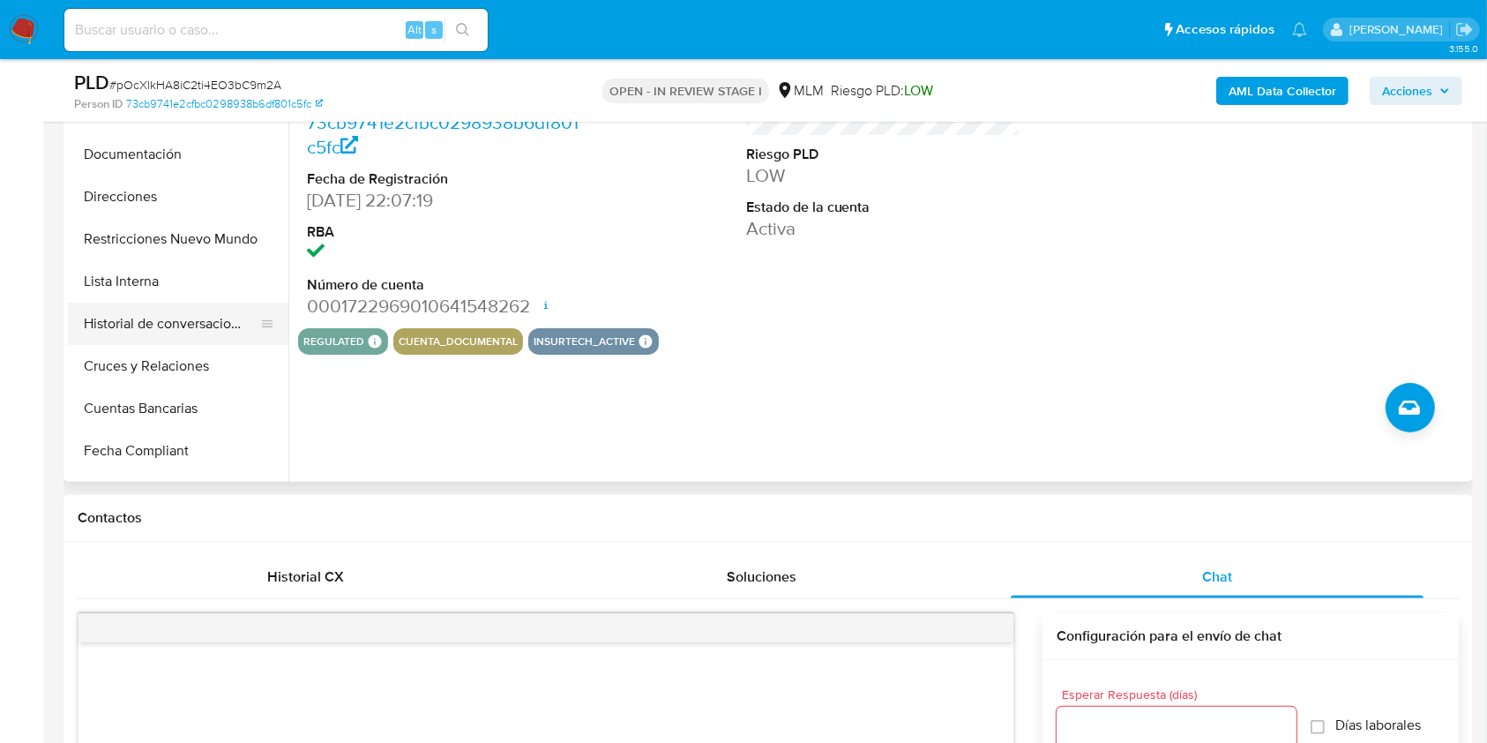
click at [200, 326] on button "Historial de conversaciones" at bounding box center [171, 324] width 206 height 42
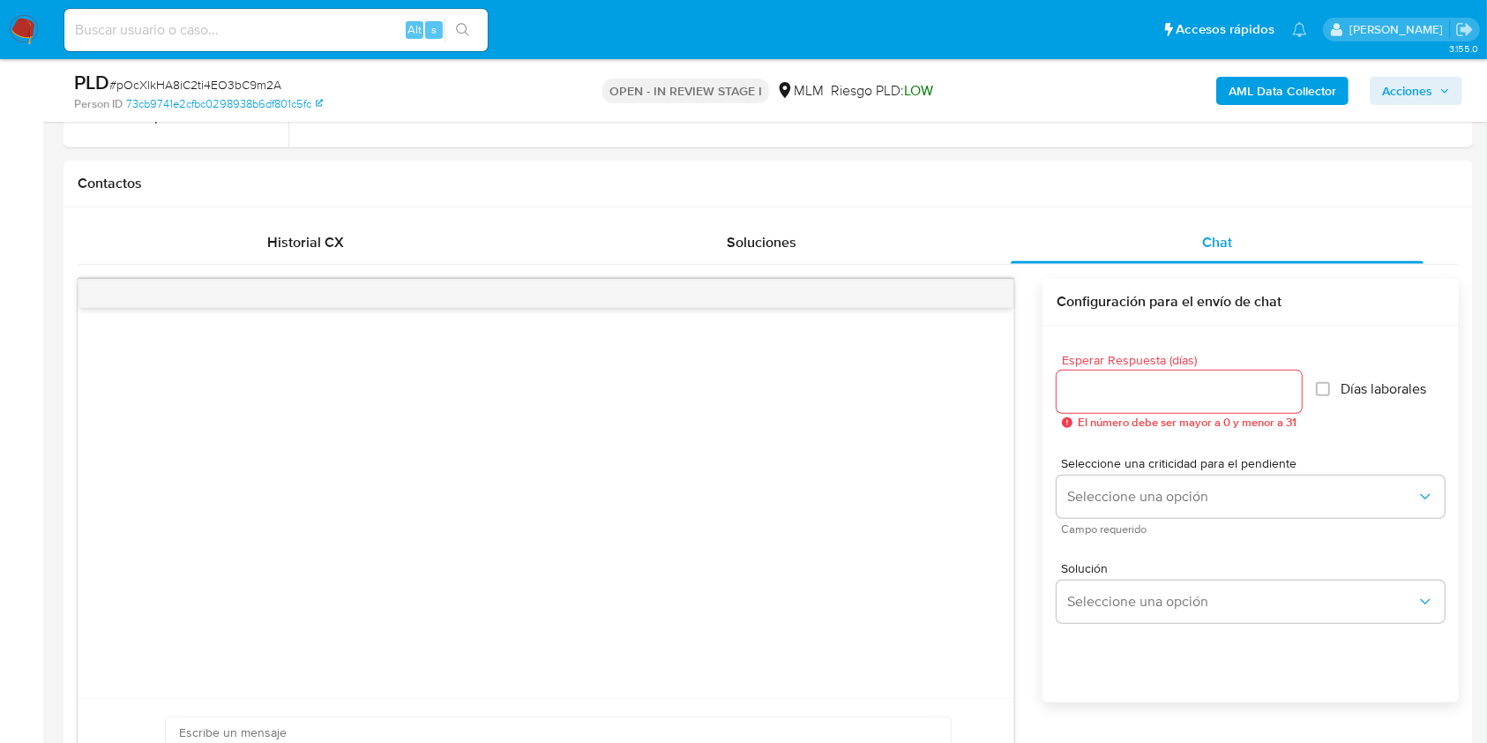
scroll to position [831, 0]
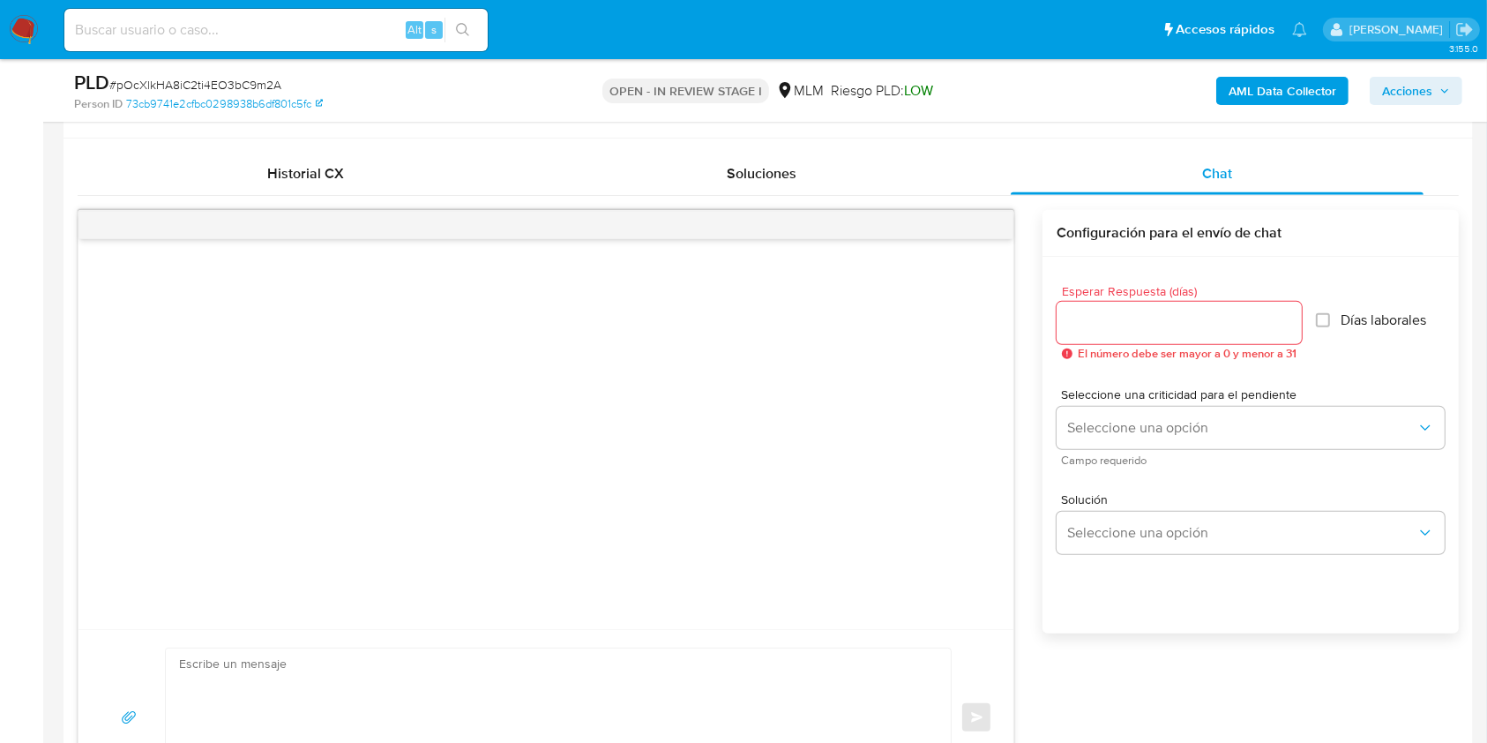
click at [1239, 336] on div at bounding box center [1179, 323] width 245 height 42
click at [1186, 333] on input "Esperar Respuesta (días)" at bounding box center [1179, 322] width 245 height 23
type input "5"
click at [1163, 363] on div "Esperar Respuesta (días) 5 El número debe ser mayor a 0 y menor a 31 Días labor…" at bounding box center [1251, 322] width 388 height 103
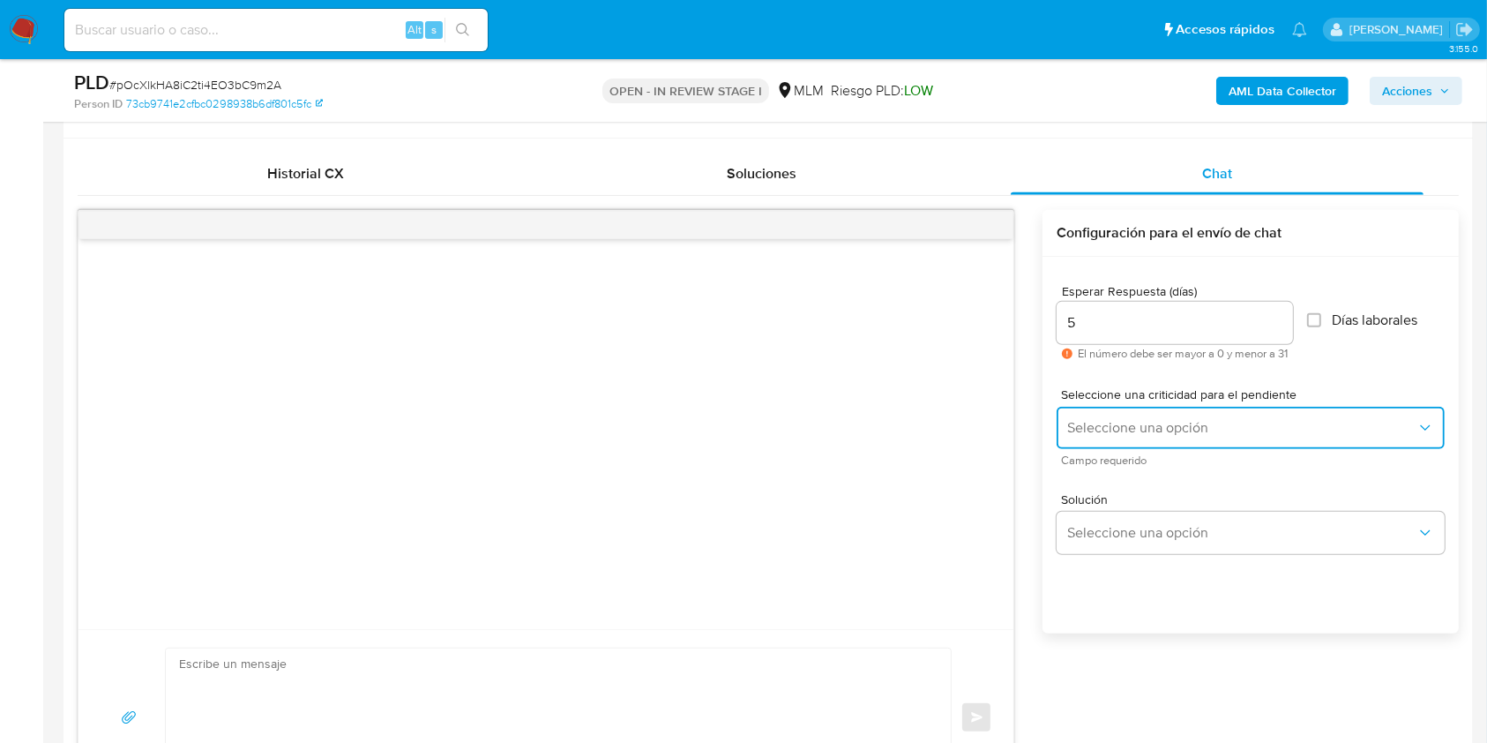
click at [1176, 421] on span "Seleccione una opción" at bounding box center [1241, 428] width 349 height 18
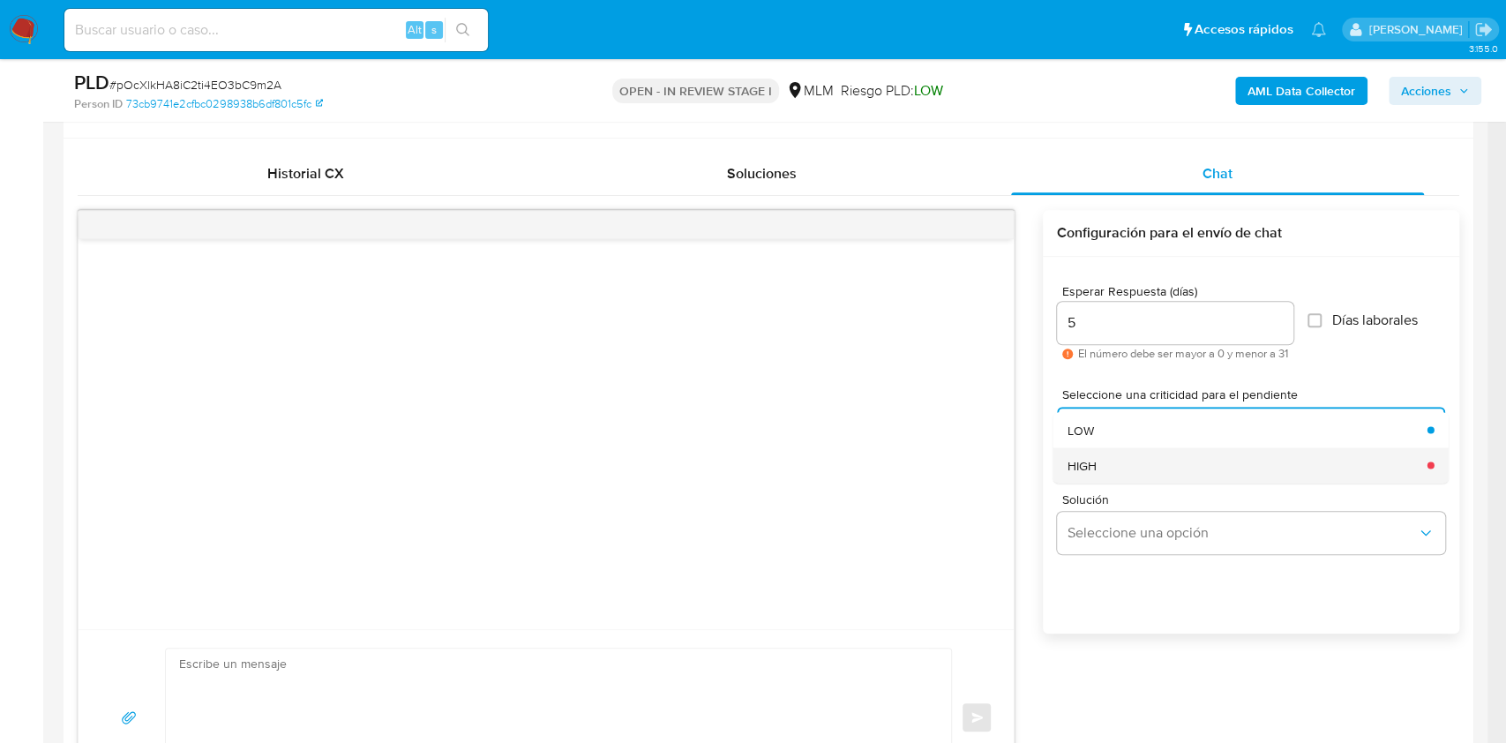
click at [1153, 449] on div "HIGH" at bounding box center [1241, 464] width 349 height 35
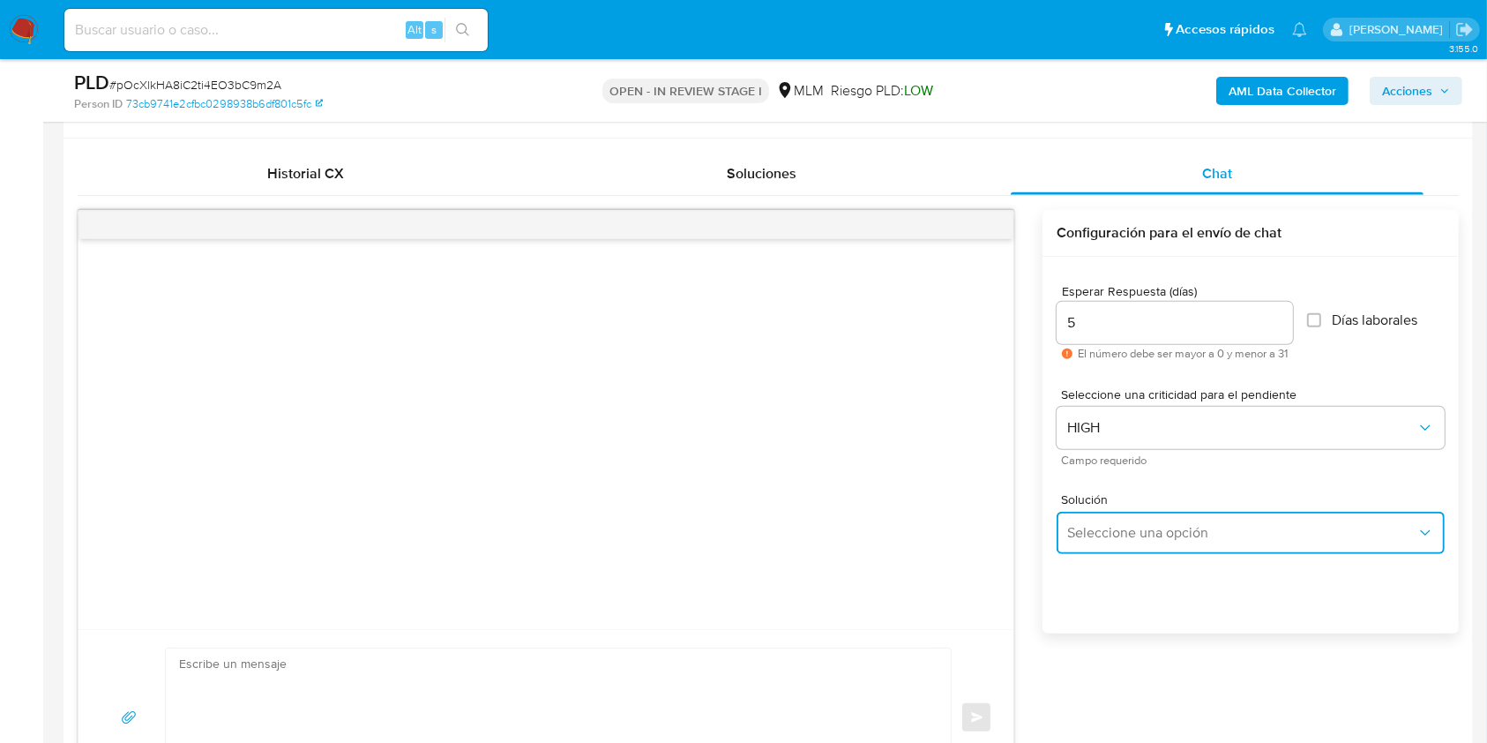
click at [1204, 520] on button "Seleccione una opción" at bounding box center [1251, 533] width 388 height 42
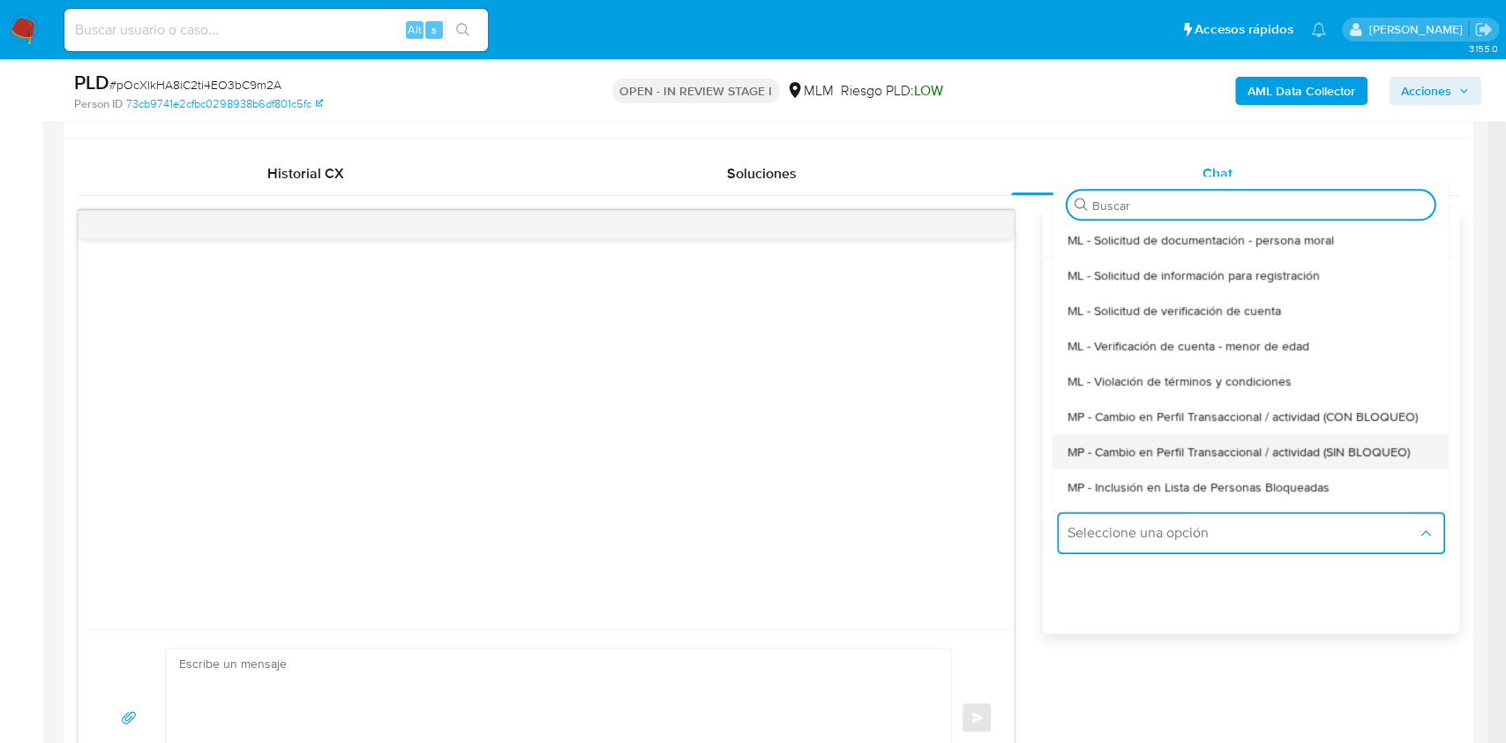
click at [1251, 460] on span "MP - Cambio en Perfil Transaccional / actividad (SIN BLOQUEO)" at bounding box center [1238, 452] width 342 height 16
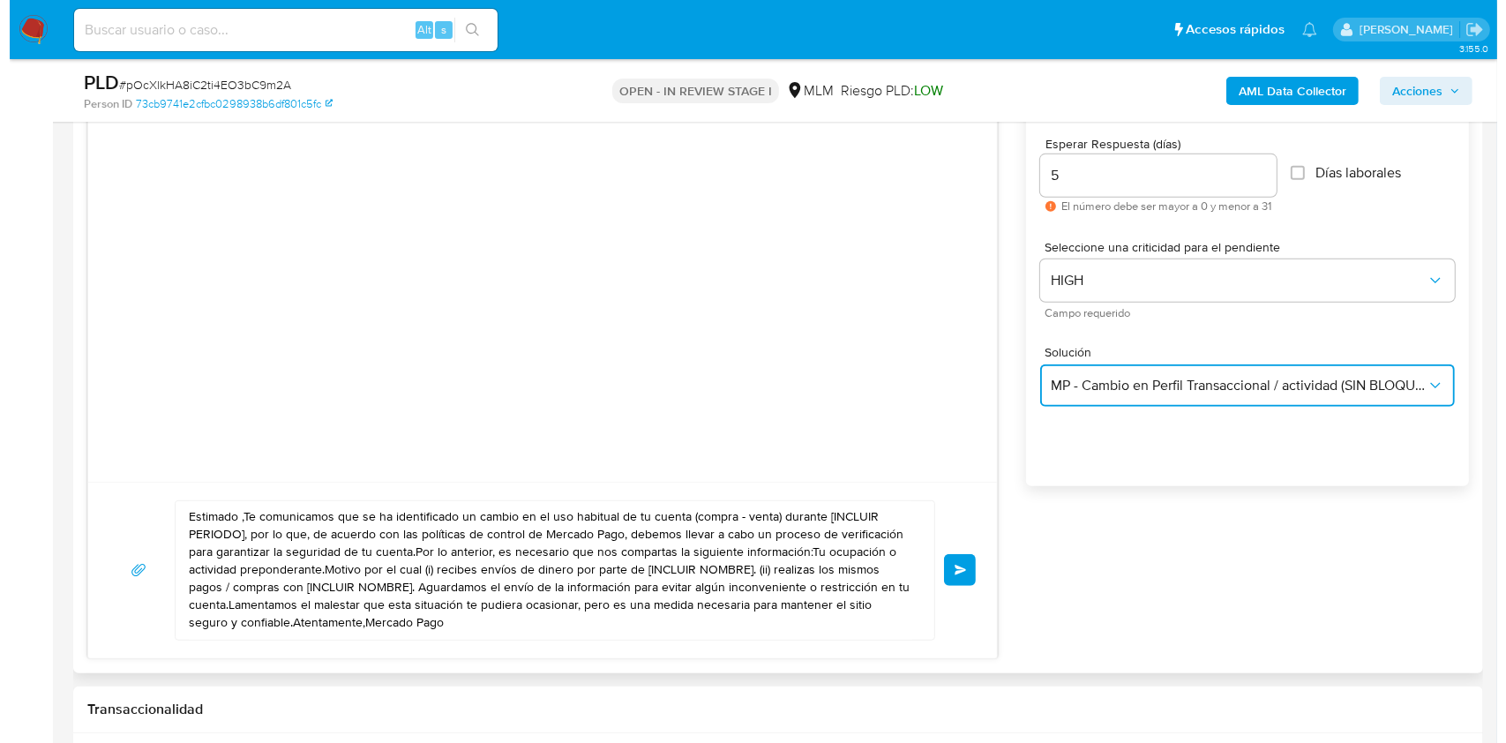
scroll to position [987, 0]
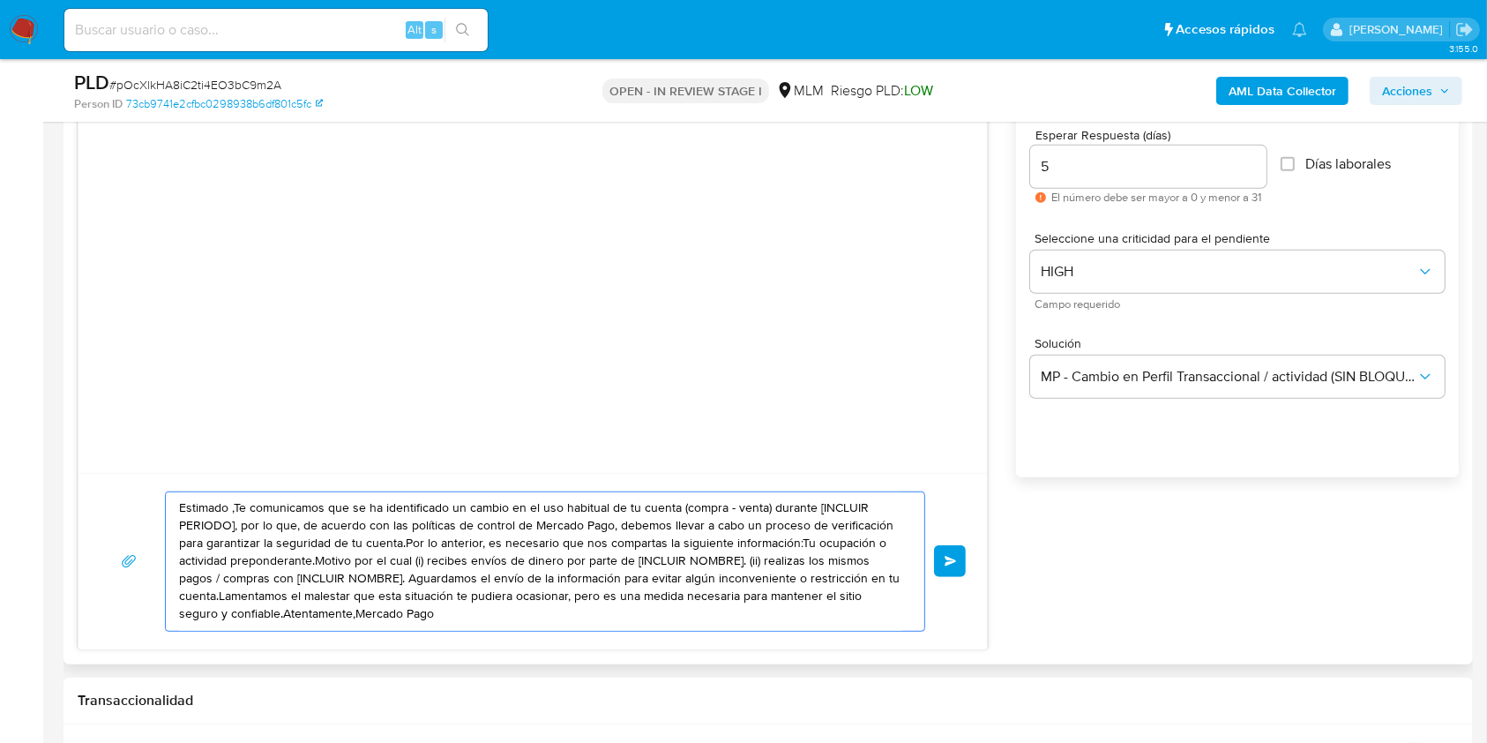
click at [207, 509] on textarea "Estimado ,Te comunicamos que se ha identificado un cambio en el uso habitual de…" at bounding box center [540, 561] width 723 height 138
click at [797, 506] on textarea "Buen día Edgar. Te comunicamos que se ha identificado un cambio en el uso habit…" at bounding box center [540, 561] width 723 height 138
drag, startPoint x: 797, startPoint y: 506, endPoint x: 717, endPoint y: 511, distance: 80.4
click at [717, 511] on textarea "Buen día Edgar. Te comunicamos que se ha identificado un cambio en el uso habit…" at bounding box center [540, 561] width 723 height 138
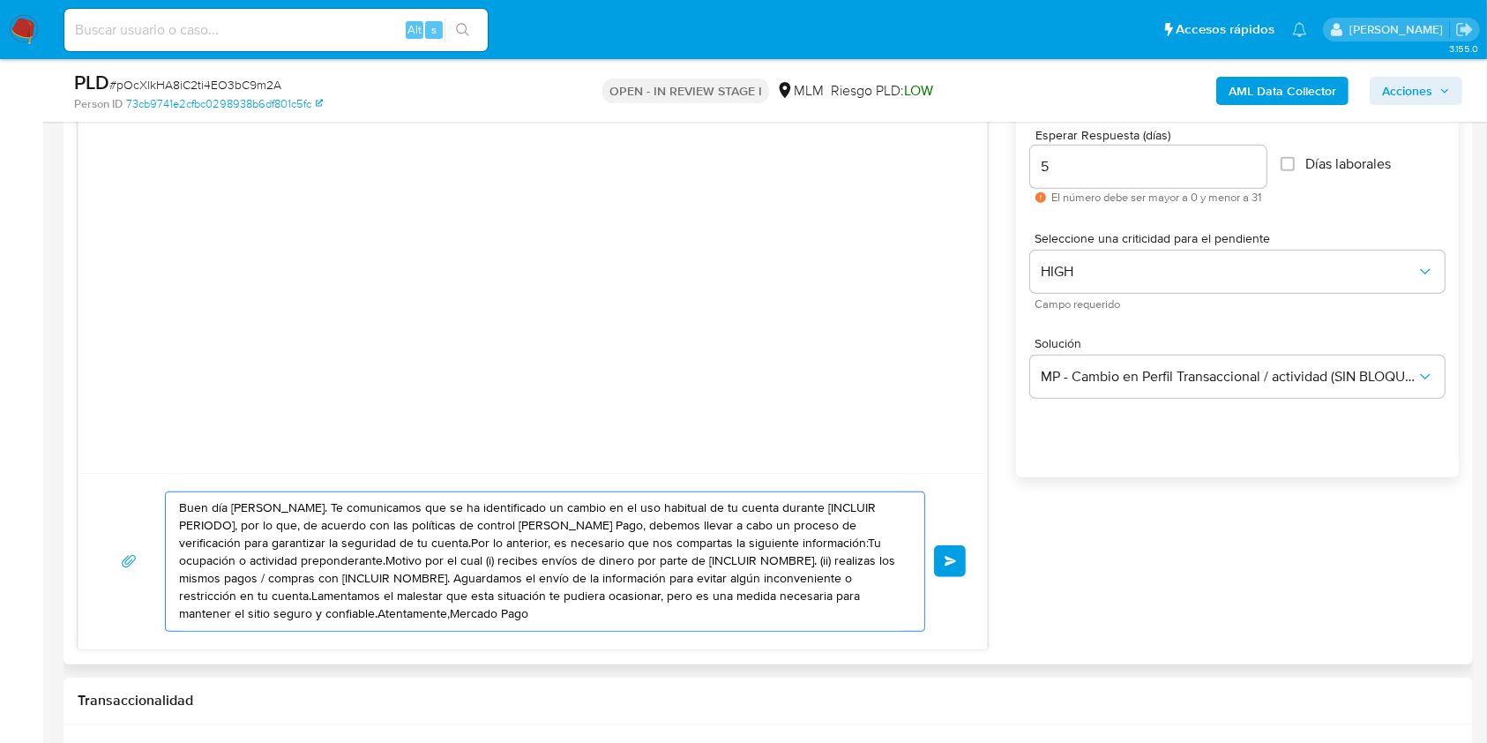
click at [769, 507] on textarea "Buen día Edgar. Te comunicamos que se ha identificado un cambio en el uso habit…" at bounding box center [540, 561] width 723 height 138
click at [806, 508] on textarea "Buen día Edgar. Te comunicamos que se ha identificado un cambio en el uso habit…" at bounding box center [540, 561] width 723 height 138
drag, startPoint x: 863, startPoint y: 510, endPoint x: 761, endPoint y: 511, distance: 101.5
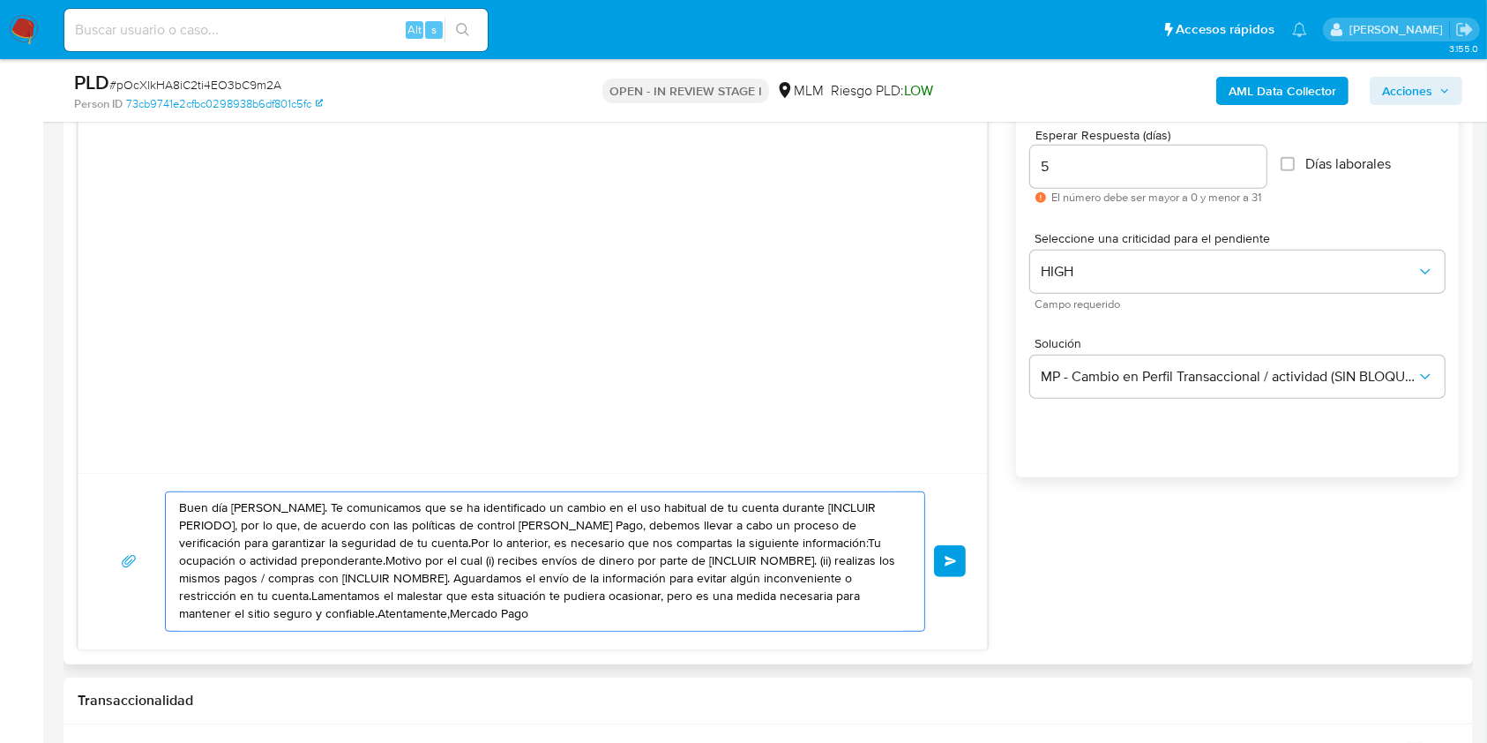
click at [761, 511] on textarea "Buen día Edgar. Te comunicamos que se ha identificado un cambio en el uso habit…" at bounding box center [540, 561] width 723 height 138
click at [248, 542] on textarea "Buen día Edgar. Te comunicamos que se ha identificado un cambio en el uso habit…" at bounding box center [540, 561] width 723 height 138
click at [259, 561] on textarea "Buen día Edgar. Te comunicamos que se ha identificado un cambio en el uso habit…" at bounding box center [540, 561] width 723 height 138
click at [288, 564] on textarea "Buen día Edgar. Te comunicamos que se ha identificado un cambio en el uso habit…" at bounding box center [540, 561] width 723 height 138
click at [526, 563] on textarea "Buen día Edgar. Te comunicamos que se ha identificado un cambio en el uso habit…" at bounding box center [540, 561] width 723 height 138
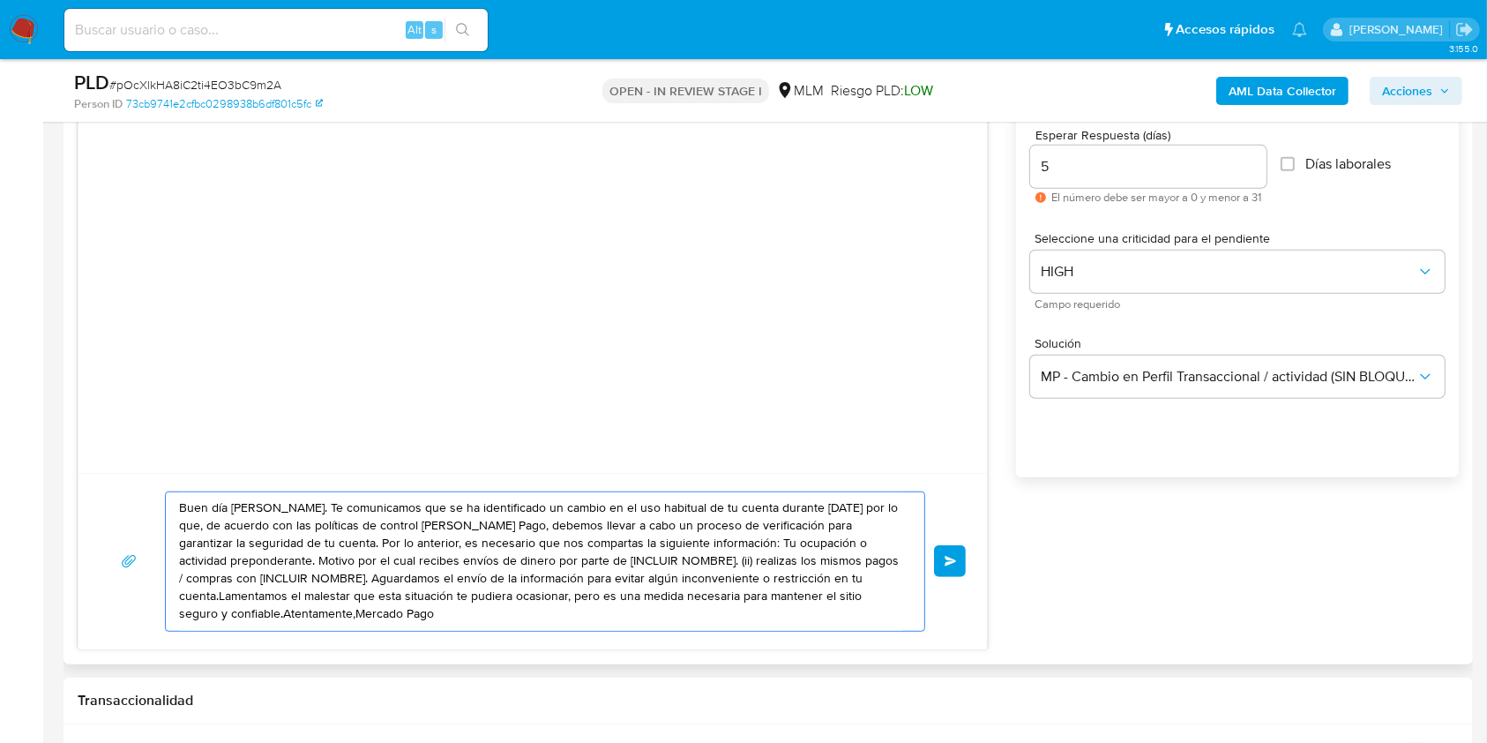
click at [526, 563] on textarea "Buen día Edgar. Te comunicamos que se ha identificado un cambio en el uso habit…" at bounding box center [540, 561] width 723 height 138
click at [567, 562] on textarea "Buen día Edgar. Te comunicamos que se ha identificado un cambio en el uso habit…" at bounding box center [540, 561] width 723 height 138
click at [585, 561] on textarea "Buen día Edgar. Te comunicamos que se ha identificado un cambio en el uso habit…" at bounding box center [540, 561] width 723 height 138
drag, startPoint x: 561, startPoint y: 563, endPoint x: 566, endPoint y: 582, distance: 20.1
click at [566, 582] on textarea "Buen día Edgar. Te comunicamos que se ha identificado un cambio en el uso habit…" at bounding box center [540, 561] width 723 height 138
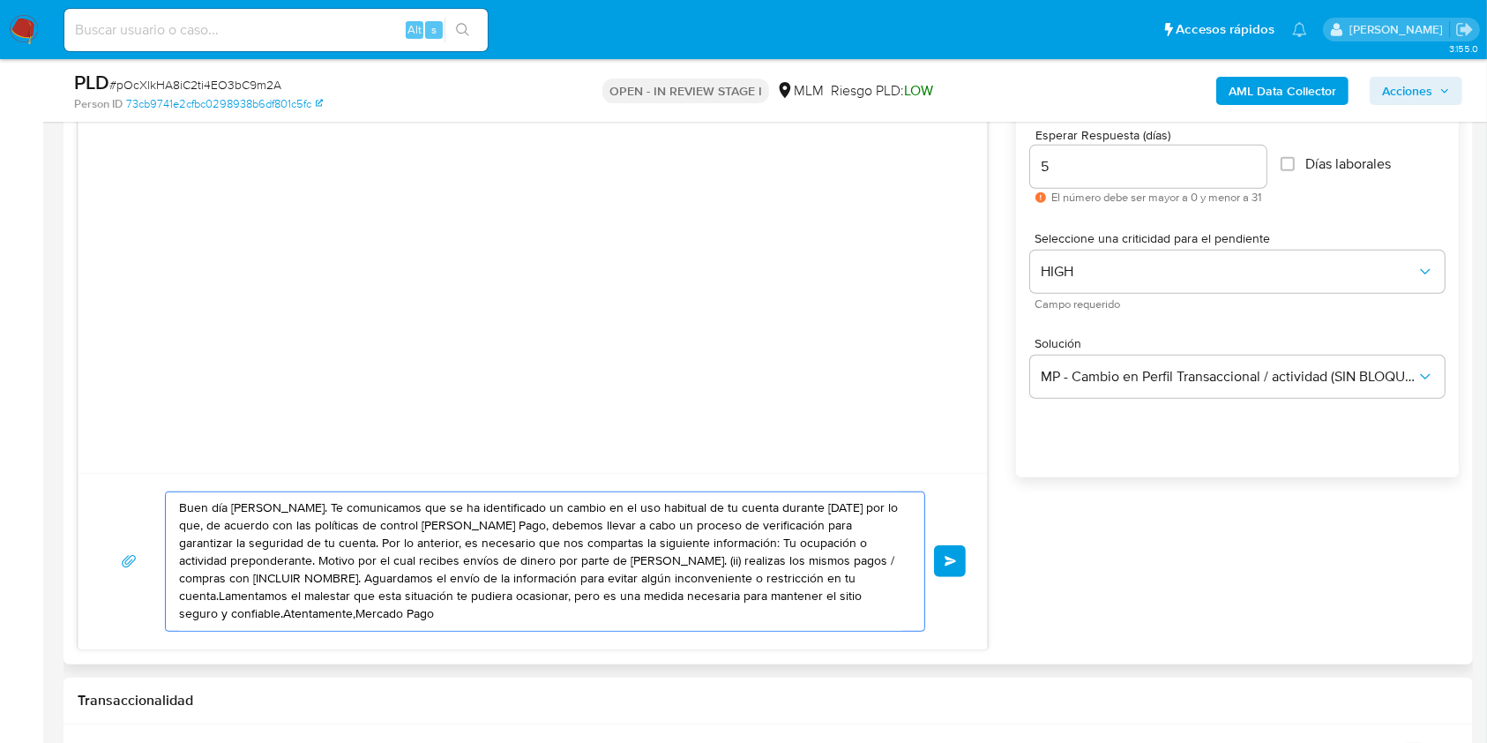
click at [574, 560] on textarea "Buen día Edgar. Te comunicamos que se ha identificado un cambio en el uso habit…" at bounding box center [540, 561] width 723 height 138
click at [628, 557] on textarea "Buen día Edgar. Te comunicamos que se ha identificado un cambio en el uso habit…" at bounding box center [540, 561] width 723 height 138
click at [615, 564] on textarea "Buen día Edgar. Te comunicamos que se ha identificado un cambio en el uso habit…" at bounding box center [540, 561] width 723 height 138
drag, startPoint x: 508, startPoint y: 583, endPoint x: 852, endPoint y: 565, distance: 344.5
click at [852, 565] on textarea "Buen día Edgar. Te comunicamos que se ha identificado un cambio en el uso habit…" at bounding box center [540, 561] width 723 height 138
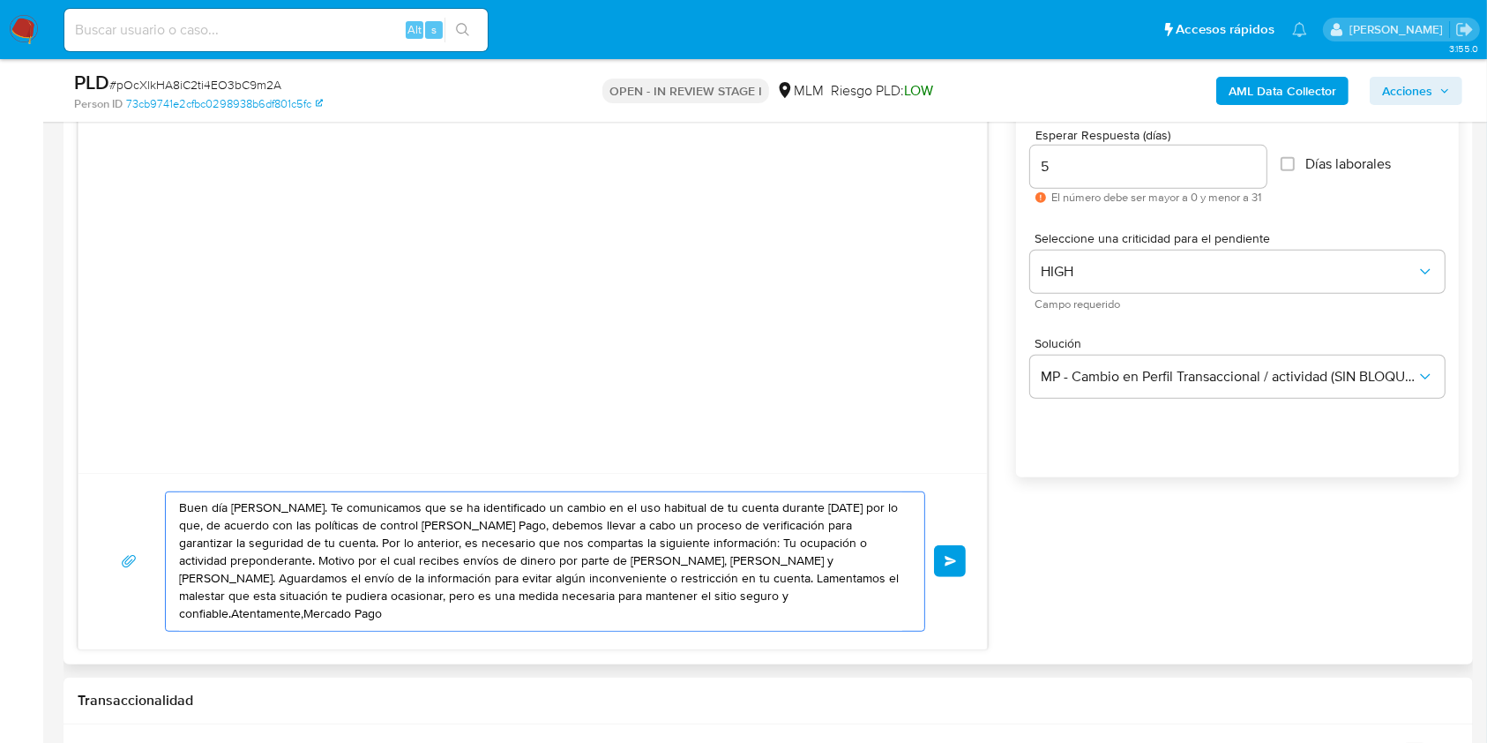
drag, startPoint x: 735, startPoint y: 602, endPoint x: 688, endPoint y: 629, distance: 54.2
click at [688, 629] on textarea "Buen día Edgar. Te comunicamos que se ha identificado un cambio en el uso habit…" at bounding box center [540, 561] width 723 height 138
click at [760, 598] on textarea "Buen día Edgar. Te comunicamos que se ha identificado un cambio en el uso habit…" at bounding box center [540, 561] width 723 height 138
click at [838, 599] on textarea "Buen día Edgar. Te comunicamos que se ha identificado un cambio en el uso habit…" at bounding box center [540, 561] width 723 height 138
drag, startPoint x: 231, startPoint y: 621, endPoint x: 174, endPoint y: 505, distance: 129.0
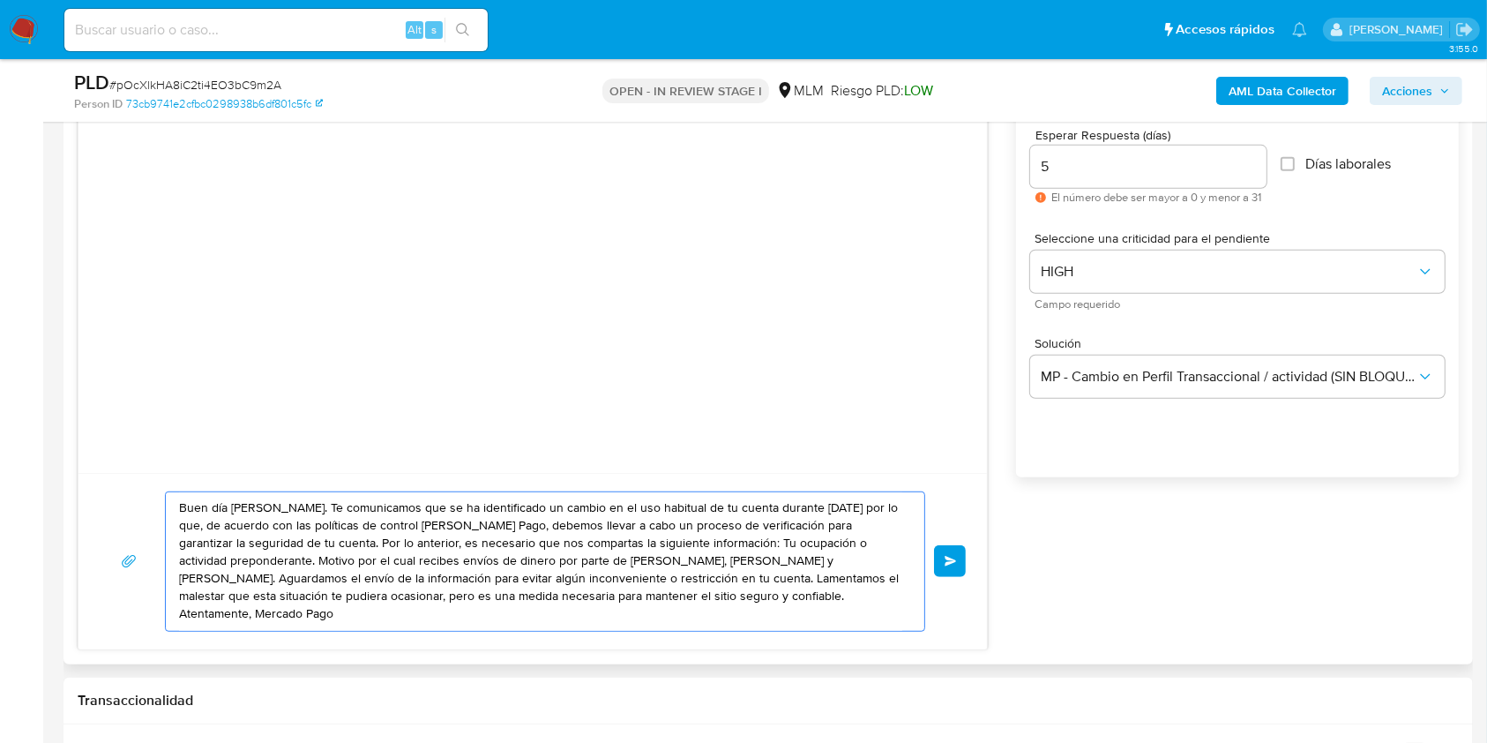
click at [174, 505] on div "Buen día Edgar. Te comunicamos que se ha identificado un cambio en el uso habit…" at bounding box center [541, 561] width 750 height 138
drag, startPoint x: 183, startPoint y: 504, endPoint x: 244, endPoint y: 611, distance: 124.1
click at [244, 611] on textarea "Buen día Edgar. Te comunicamos que se ha identificado un cambio en el uso habit…" at bounding box center [540, 561] width 723 height 138
click at [472, 594] on textarea "Buen día Edgar. Te comunicamos que se ha identificado un cambio en el uso habit…" at bounding box center [540, 561] width 723 height 138
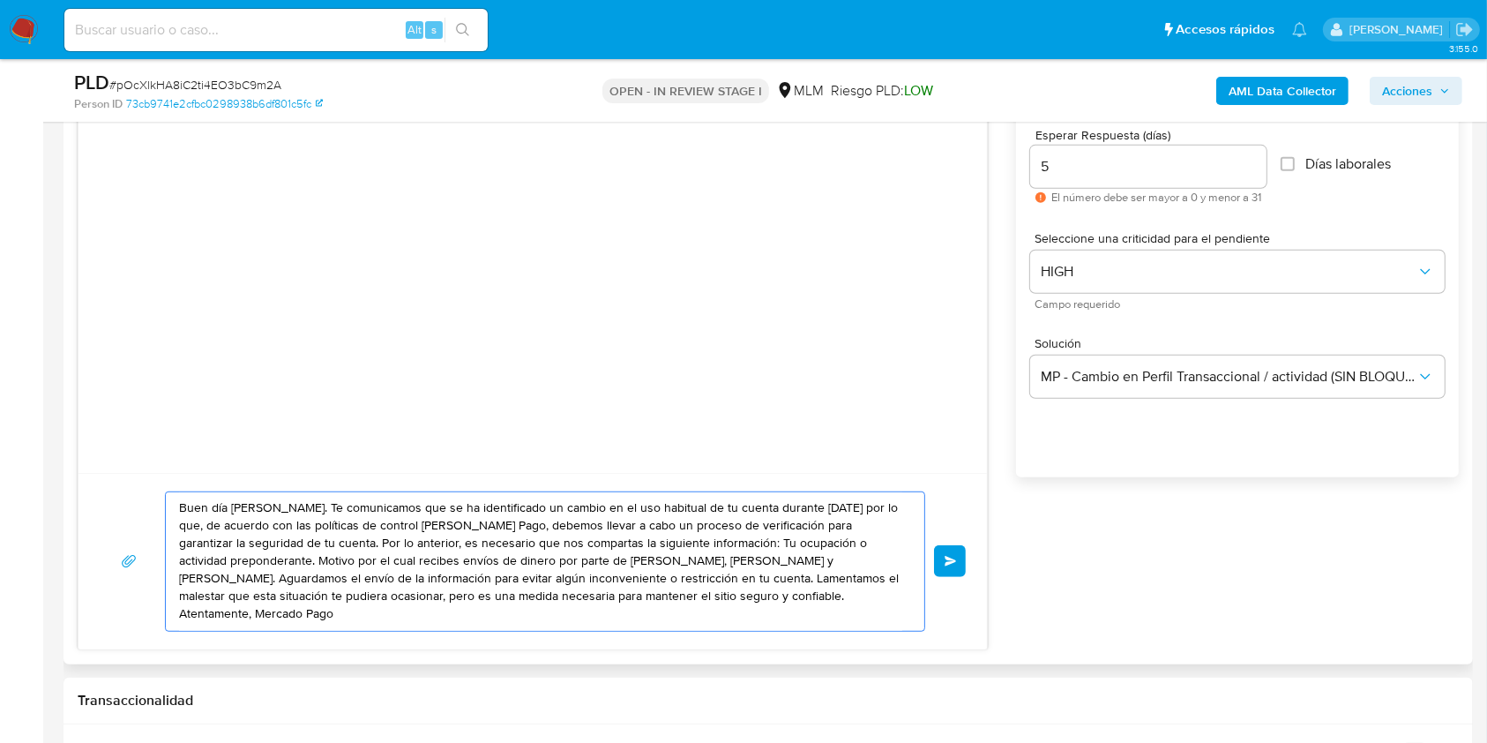
drag, startPoint x: 238, startPoint y: 615, endPoint x: 175, endPoint y: 502, distance: 129.6
click at [175, 502] on div "Buen día Edgar. Te comunicamos que se ha identificado un cambio en el uso habit…" at bounding box center [541, 561] width 750 height 138
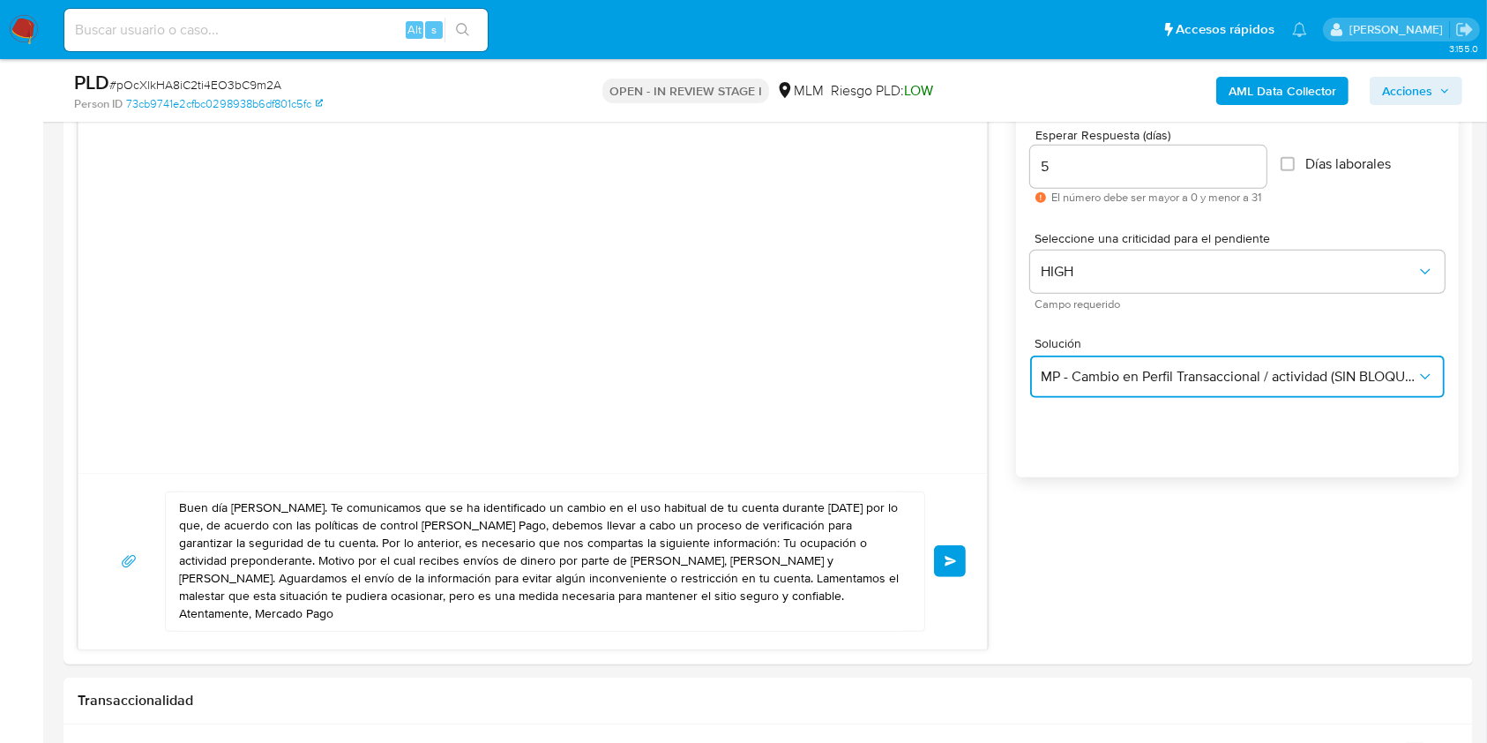
click at [1219, 378] on span "MP - Cambio en Perfil Transaccional / actividad (SIN BLOQUEO)" at bounding box center [1229, 377] width 376 height 18
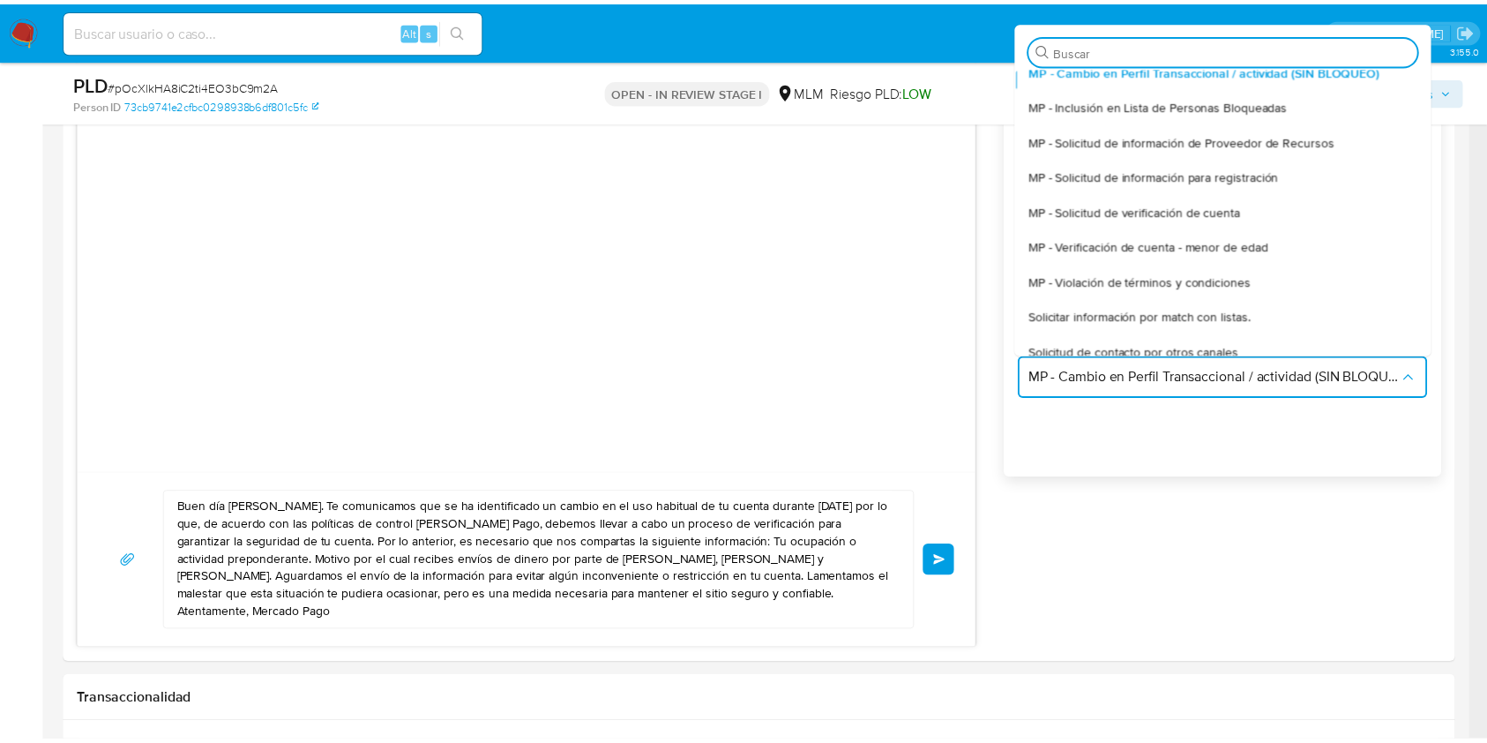
scroll to position [240, 0]
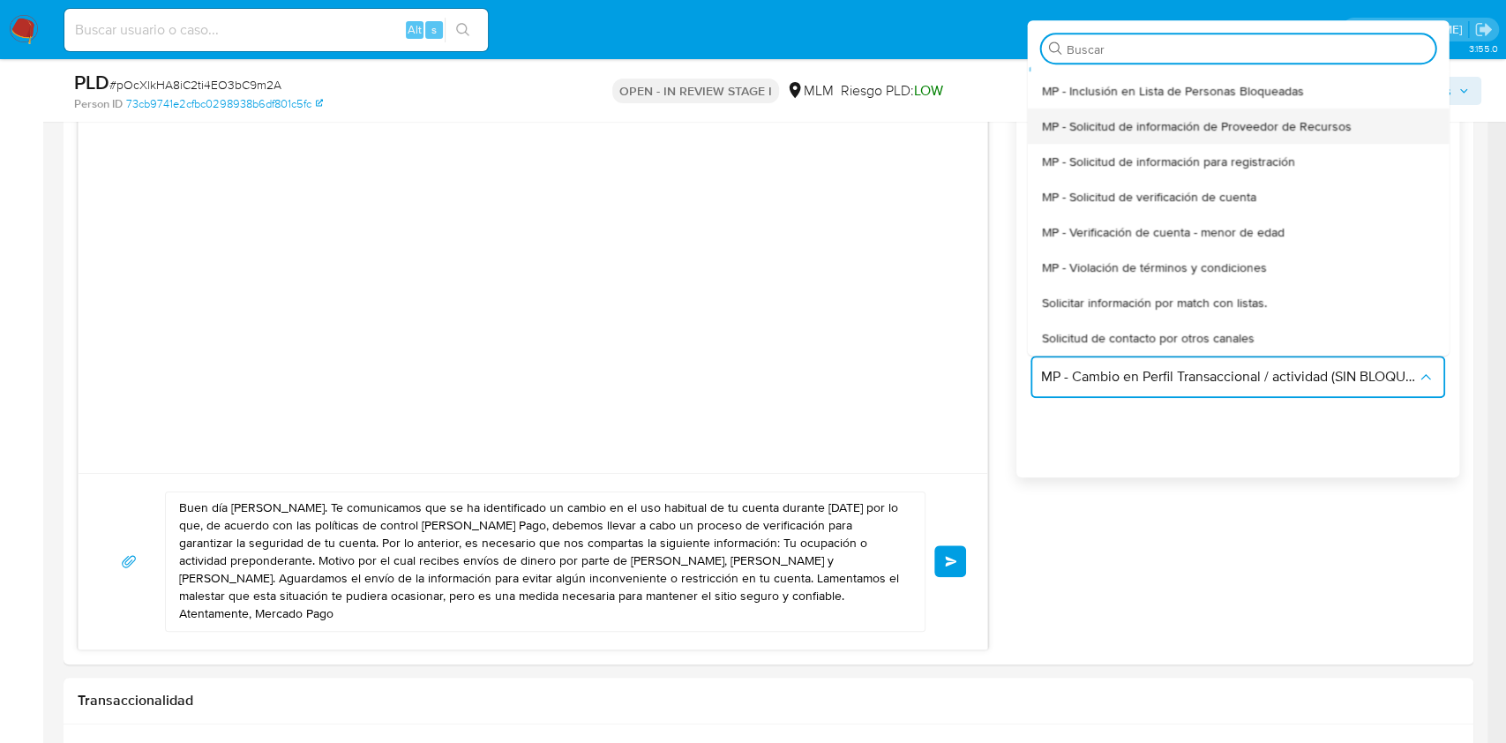
click at [1240, 132] on span "MP - Solicitud de información de Proveedor de Recursos" at bounding box center [1196, 126] width 310 height 16
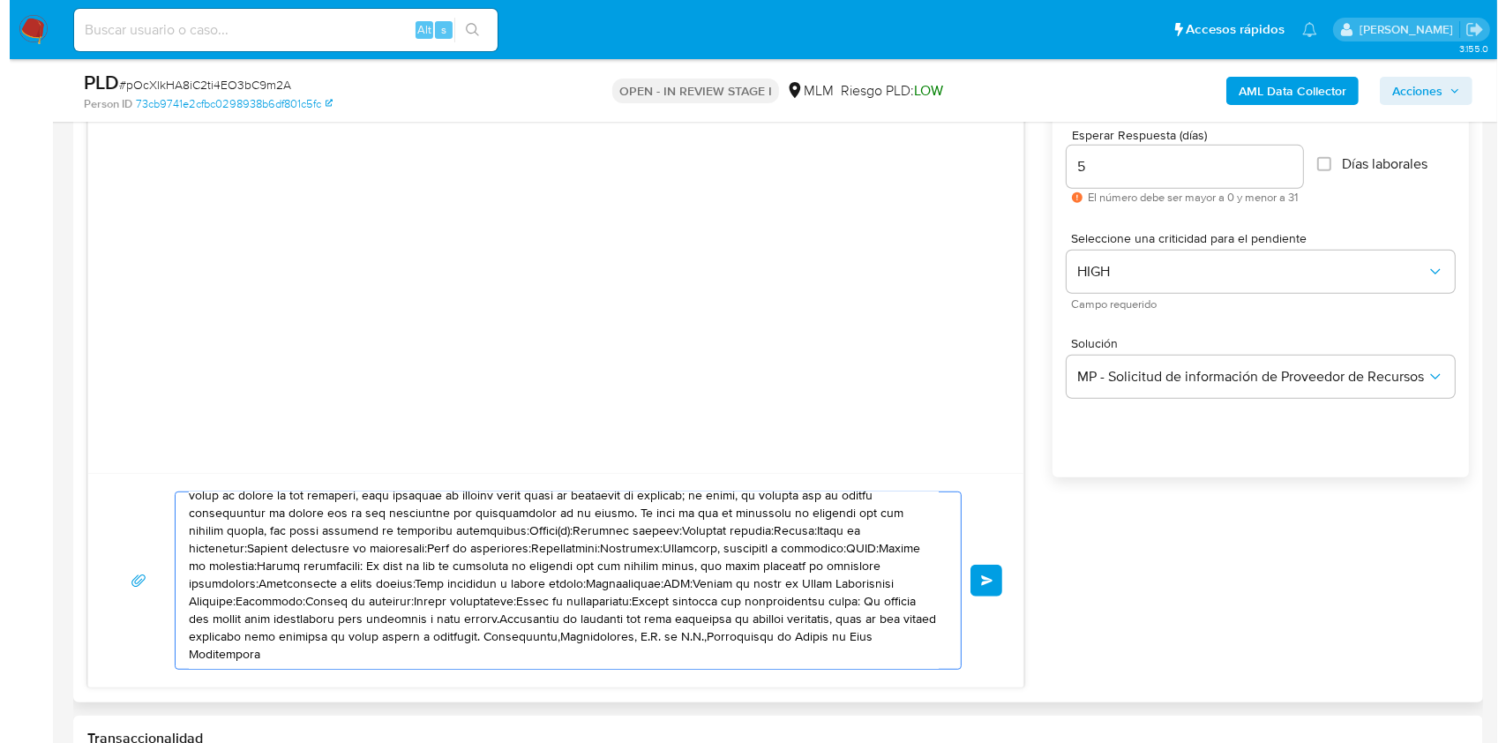
scroll to position [34, 0]
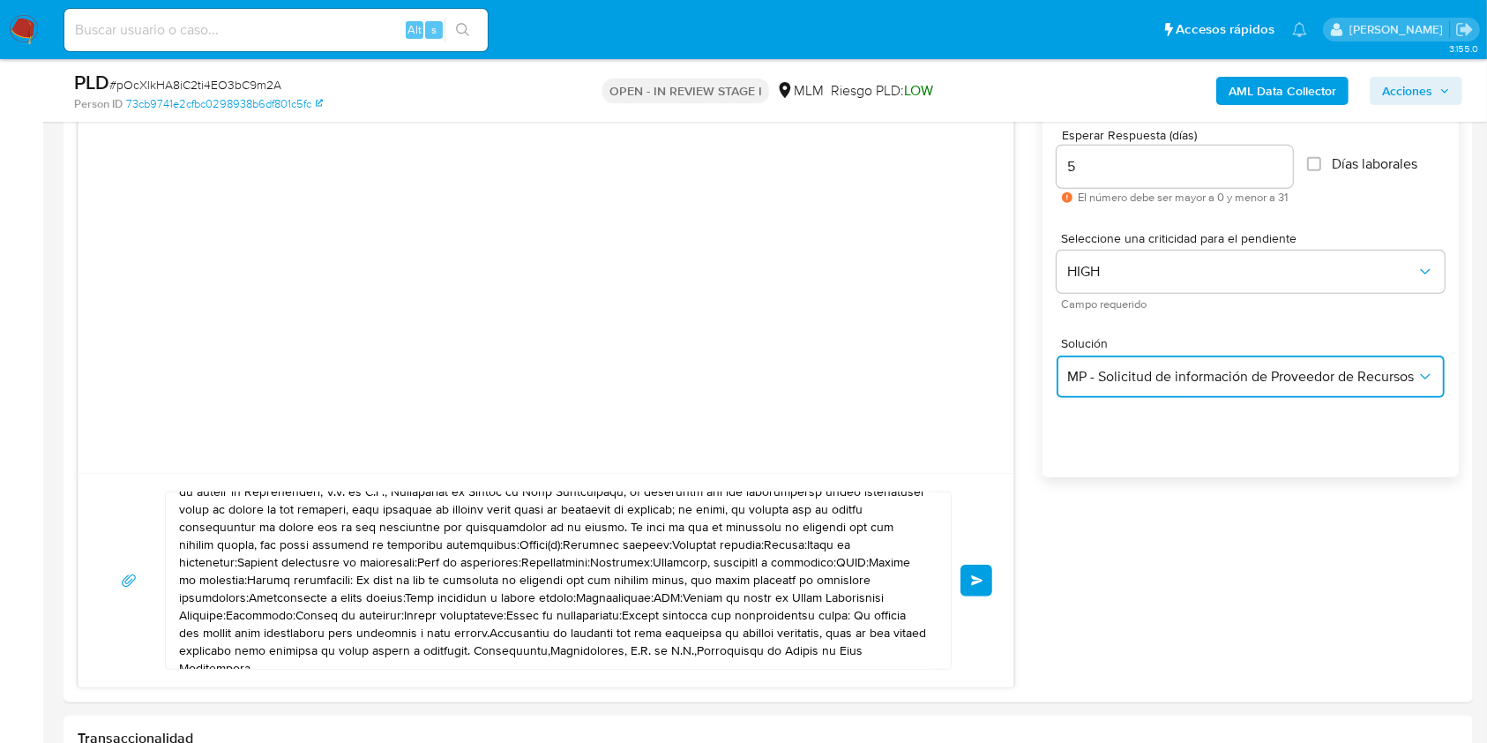
click at [1304, 380] on span "MP - Solicitud de información de Proveedor de Recursos" at bounding box center [1241, 377] width 349 height 18
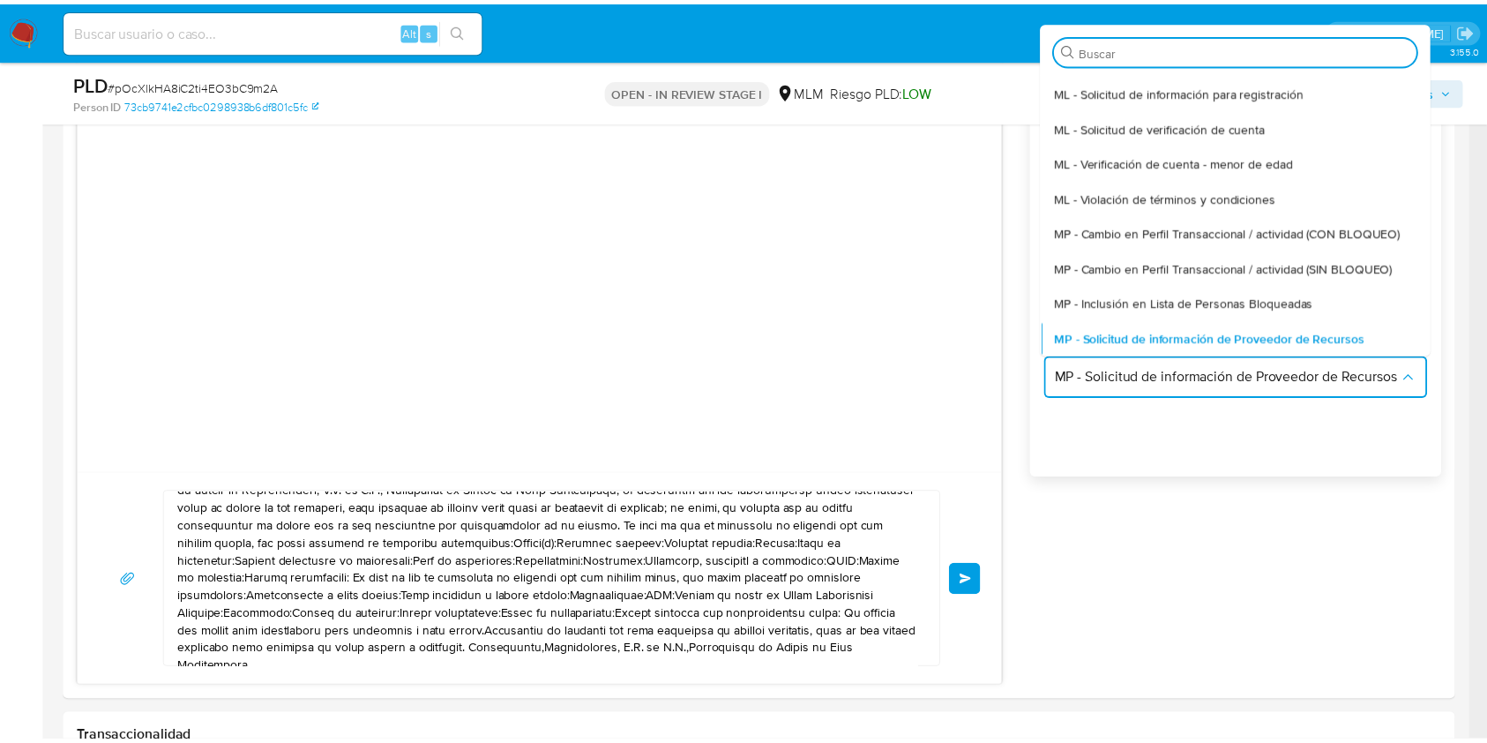
scroll to position [0, 0]
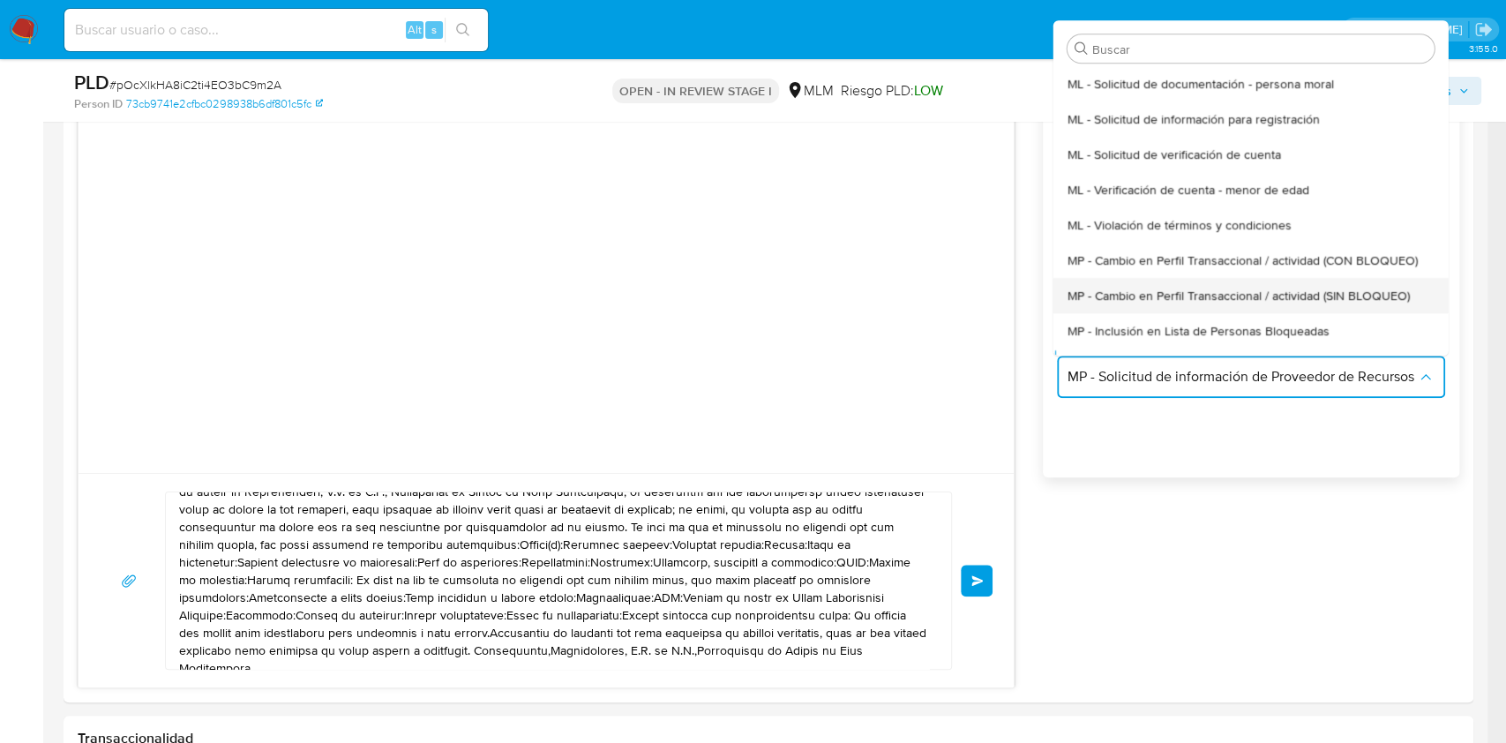
click at [1338, 303] on span "MP - Cambio en Perfil Transaccional / actividad (SIN BLOQUEO)" at bounding box center [1238, 296] width 342 height 16
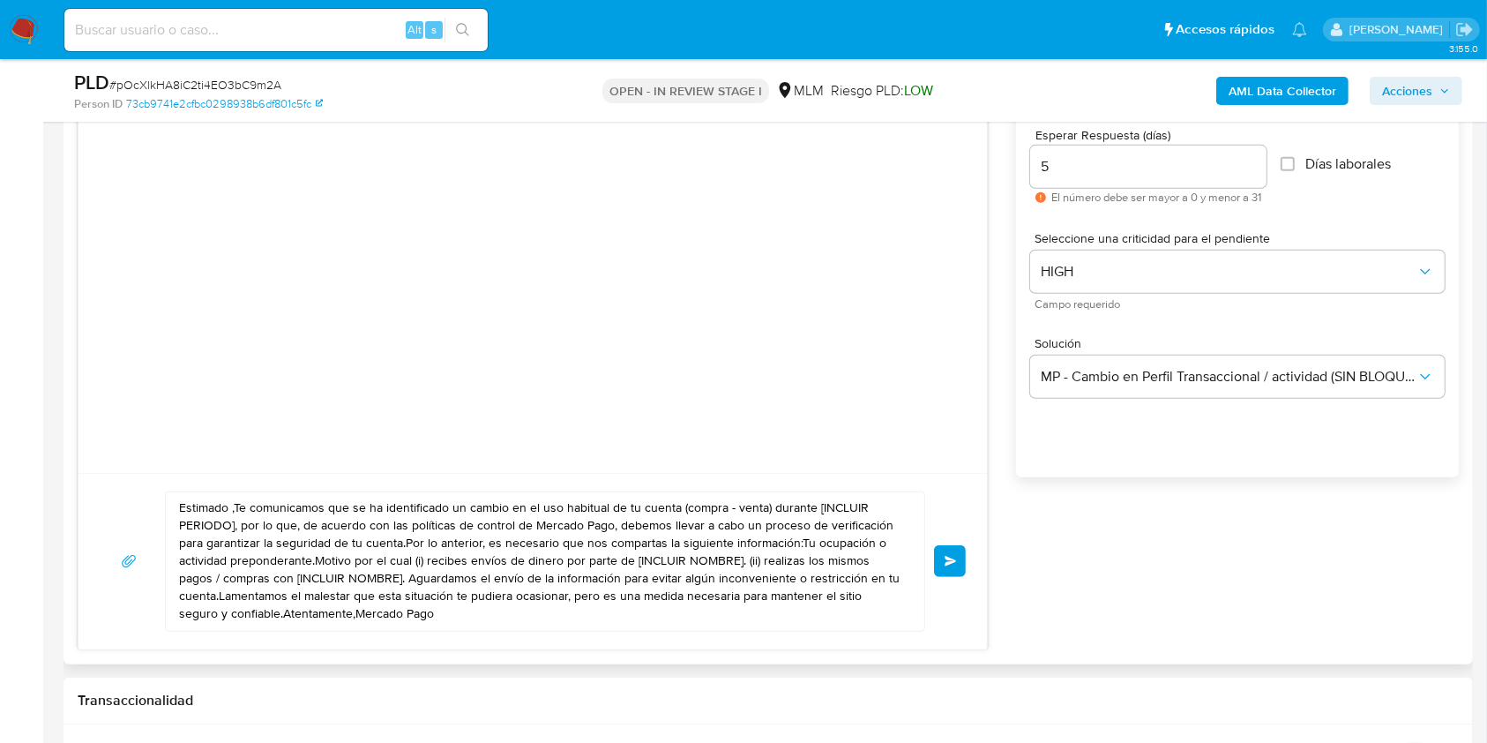
click at [415, 588] on textarea "Estimado ,Te comunicamos que se ha identificado un cambio en el uso habitual de…" at bounding box center [540, 561] width 723 height 138
paste textarea "Buen día Edgar. Te comunicamos que se ha identificado un cambio en el uso habit…"
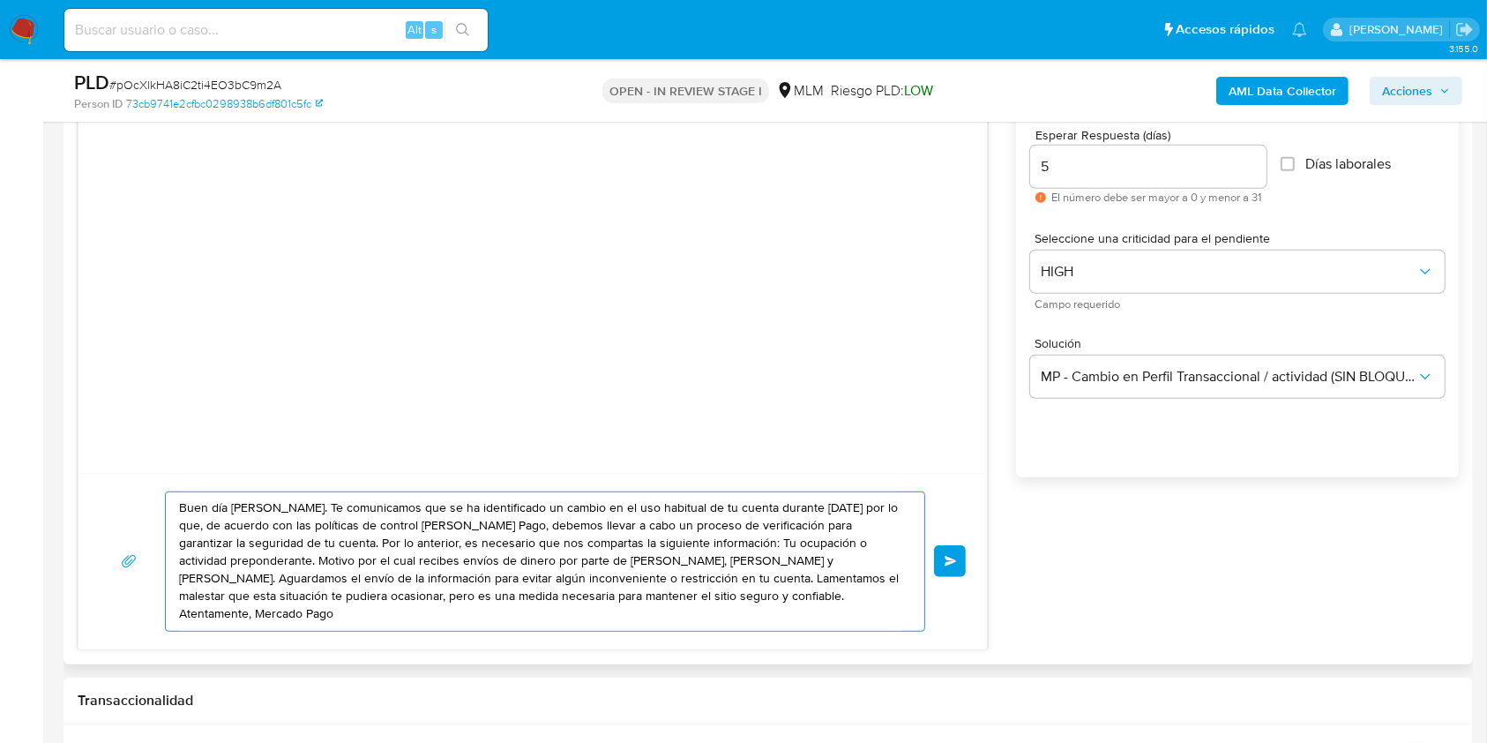
click at [897, 542] on textarea "Buen día Edgar. Te comunicamos que se ha identificado un cambio en el uso habit…" at bounding box center [540, 561] width 723 height 138
click at [874, 545] on textarea "Buen día Edgar. Te comunicamos que se ha identificado un cambio en el uso habit…" at bounding box center [540, 561] width 723 height 138
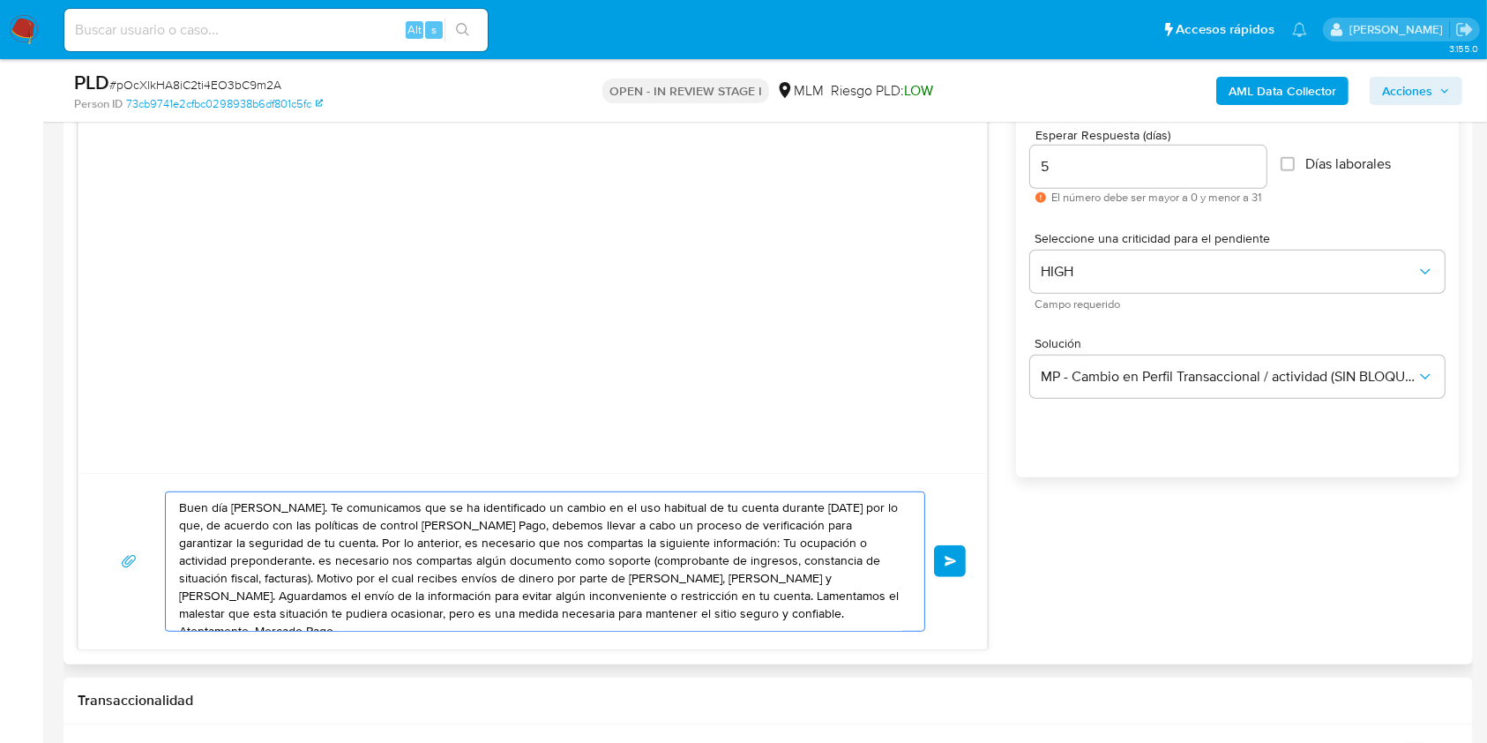
click at [868, 542] on textarea "Buen día Edgar. Te comunicamos que se ha identificado un cambio en el uso habit…" at bounding box center [540, 561] width 723 height 138
click at [860, 556] on textarea "Buen día Edgar. Te comunicamos que se ha identificado un cambio en el uso habit…" at bounding box center [540, 561] width 723 height 138
paste textarea "Los archivos deberán ser enviados en los siguientes formatos .jpeg, .jpg, .gif,…"
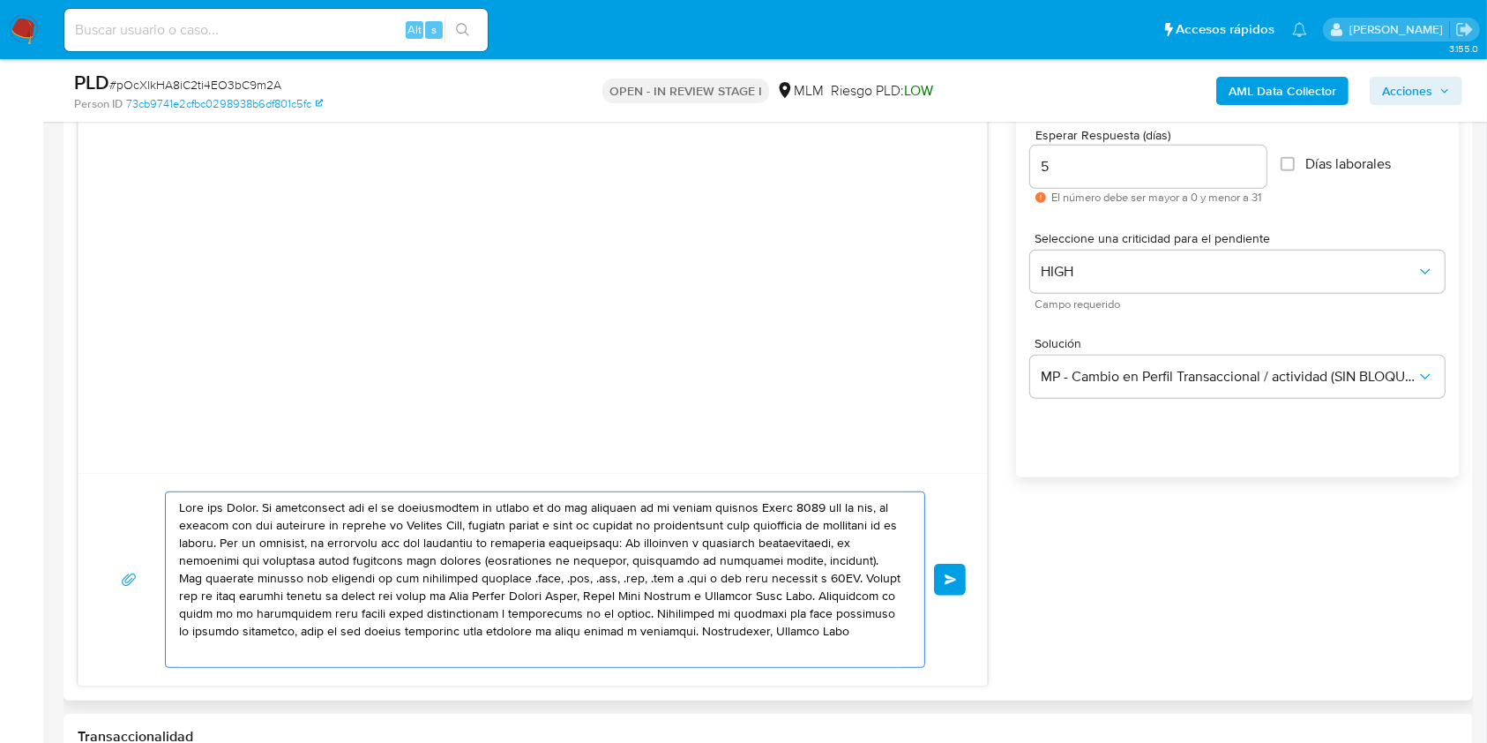
click at [796, 636] on textarea at bounding box center [540, 579] width 723 height 175
type textarea "Buen día Edgar. Te comunicamos que se ha identificado un cambio en el uso habit…"
click at [940, 579] on button "Enviar" at bounding box center [950, 580] width 32 height 32
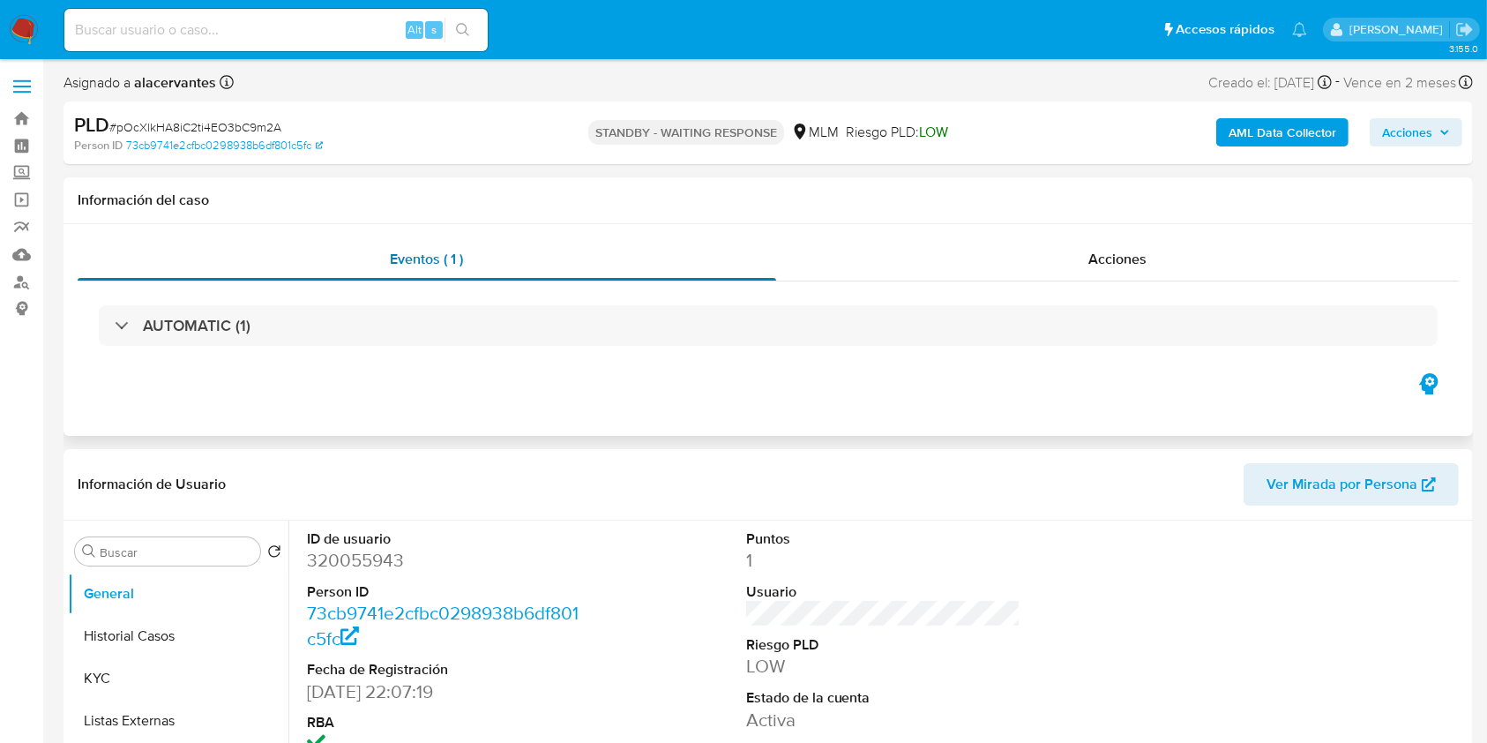
select select "10"
click at [106, 670] on button "KYC" at bounding box center [171, 678] width 206 height 42
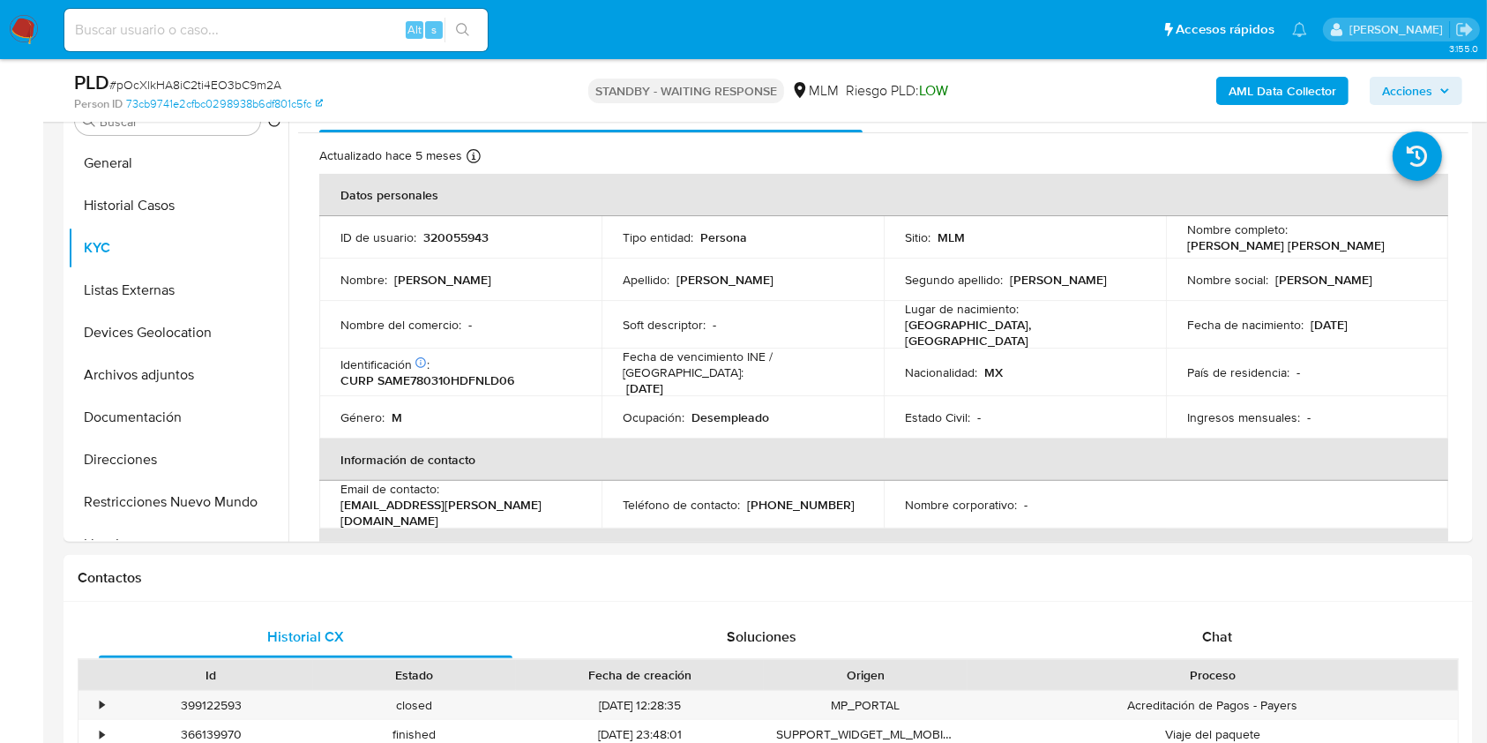
scroll to position [434, 0]
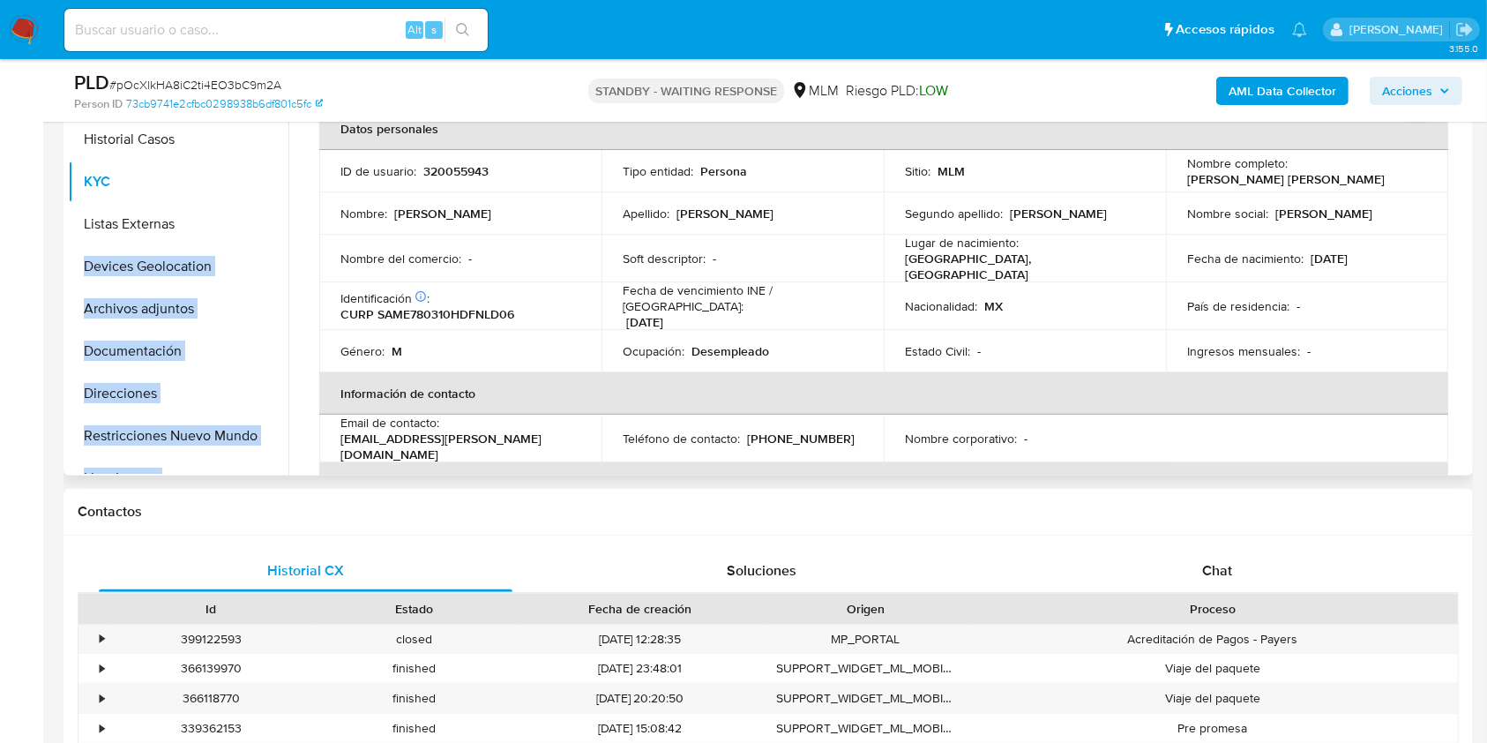
drag, startPoint x: 288, startPoint y: 175, endPoint x: 284, endPoint y: 228, distance: 54.0
click at [284, 228] on div "Buscar Volver al orden por defecto General Historial Casos KYC Listas Externas …" at bounding box center [768, 250] width 1401 height 452
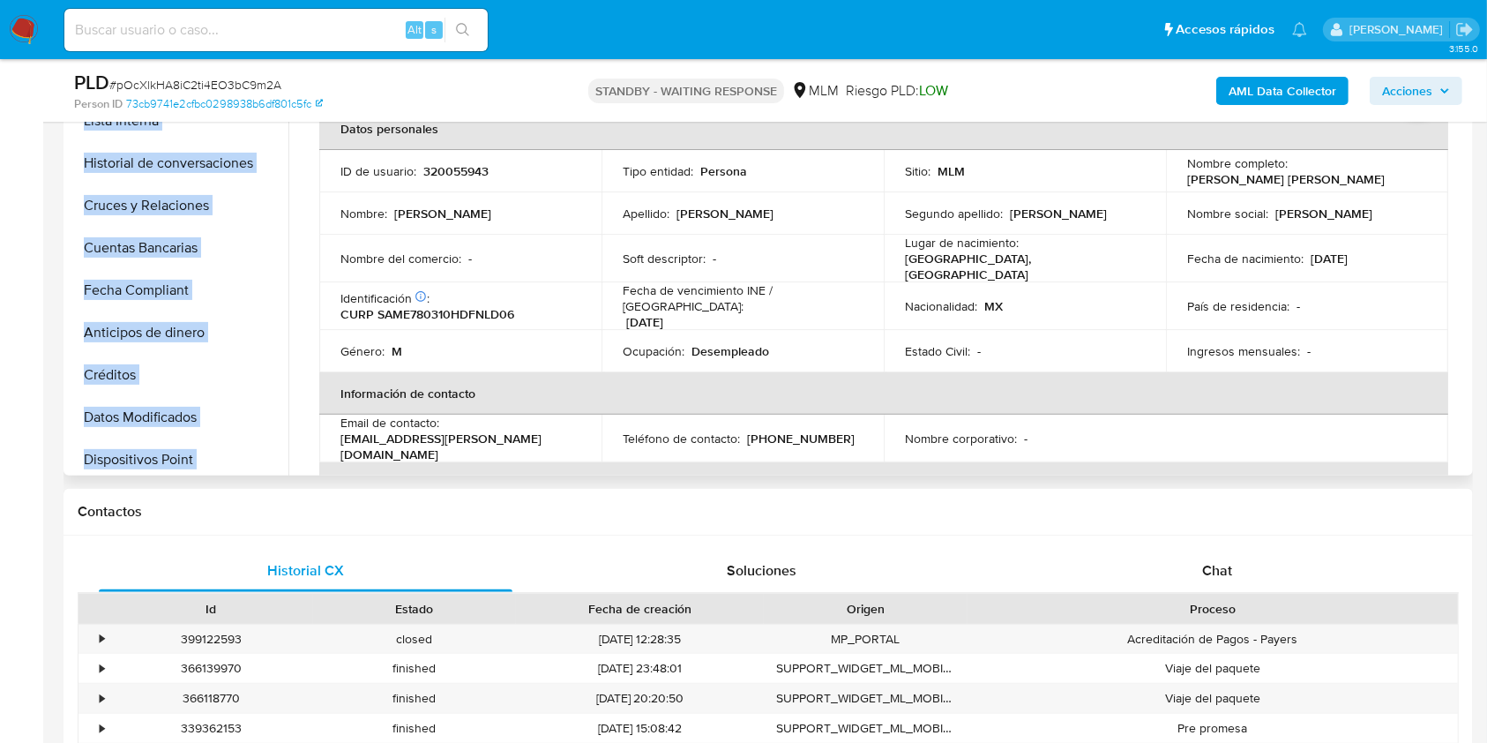
scroll to position [351, 0]
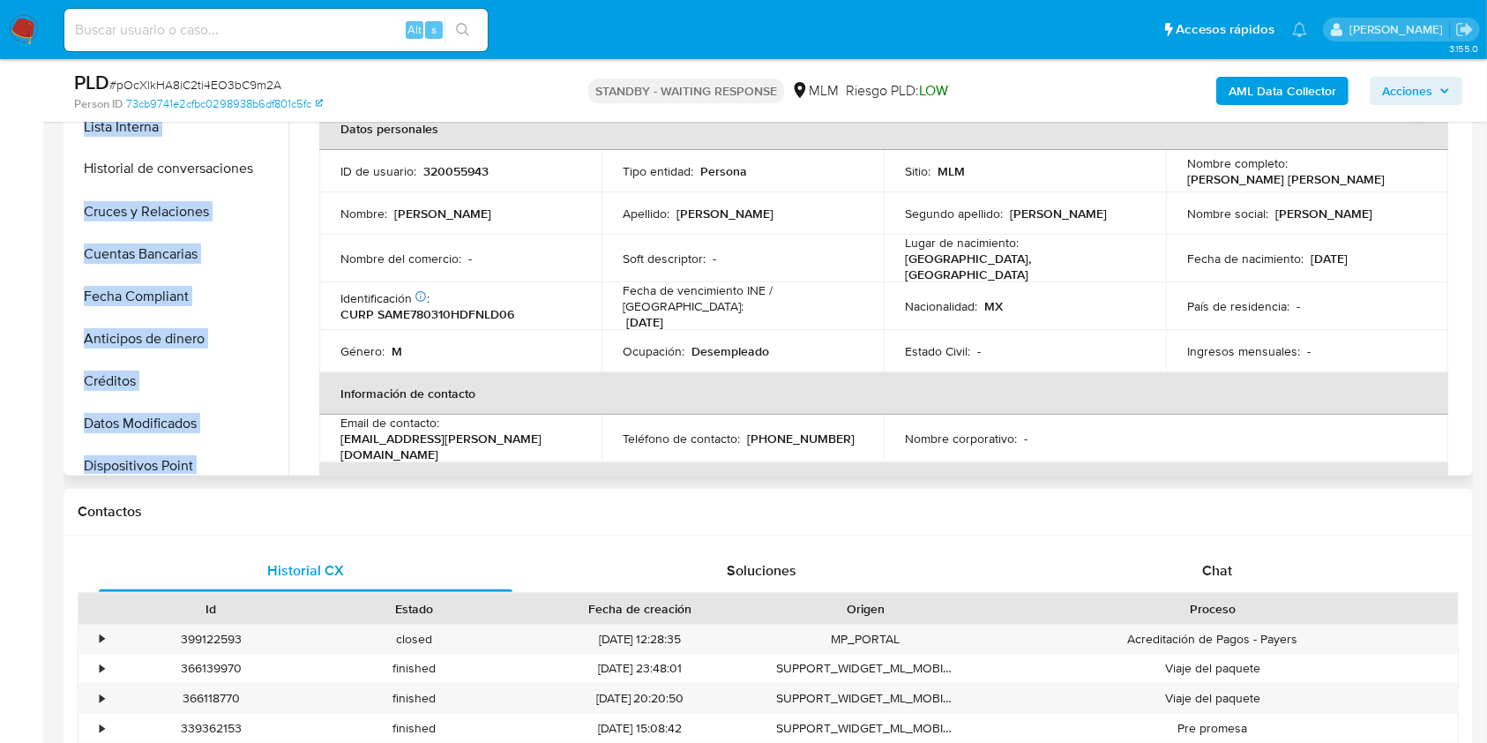
click at [260, 162] on icon at bounding box center [267, 169] width 14 height 14
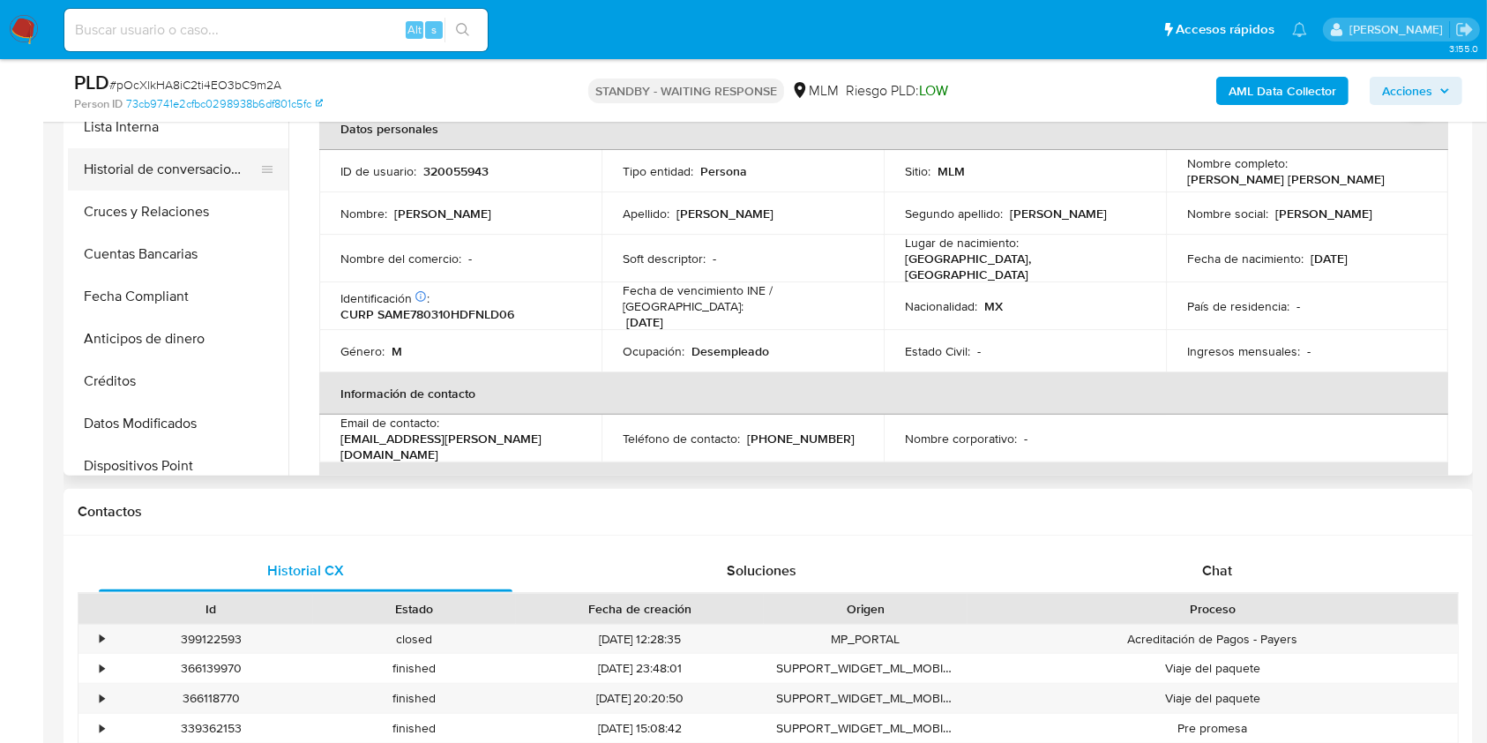
click at [171, 169] on button "Historial de conversaciones" at bounding box center [171, 169] width 206 height 42
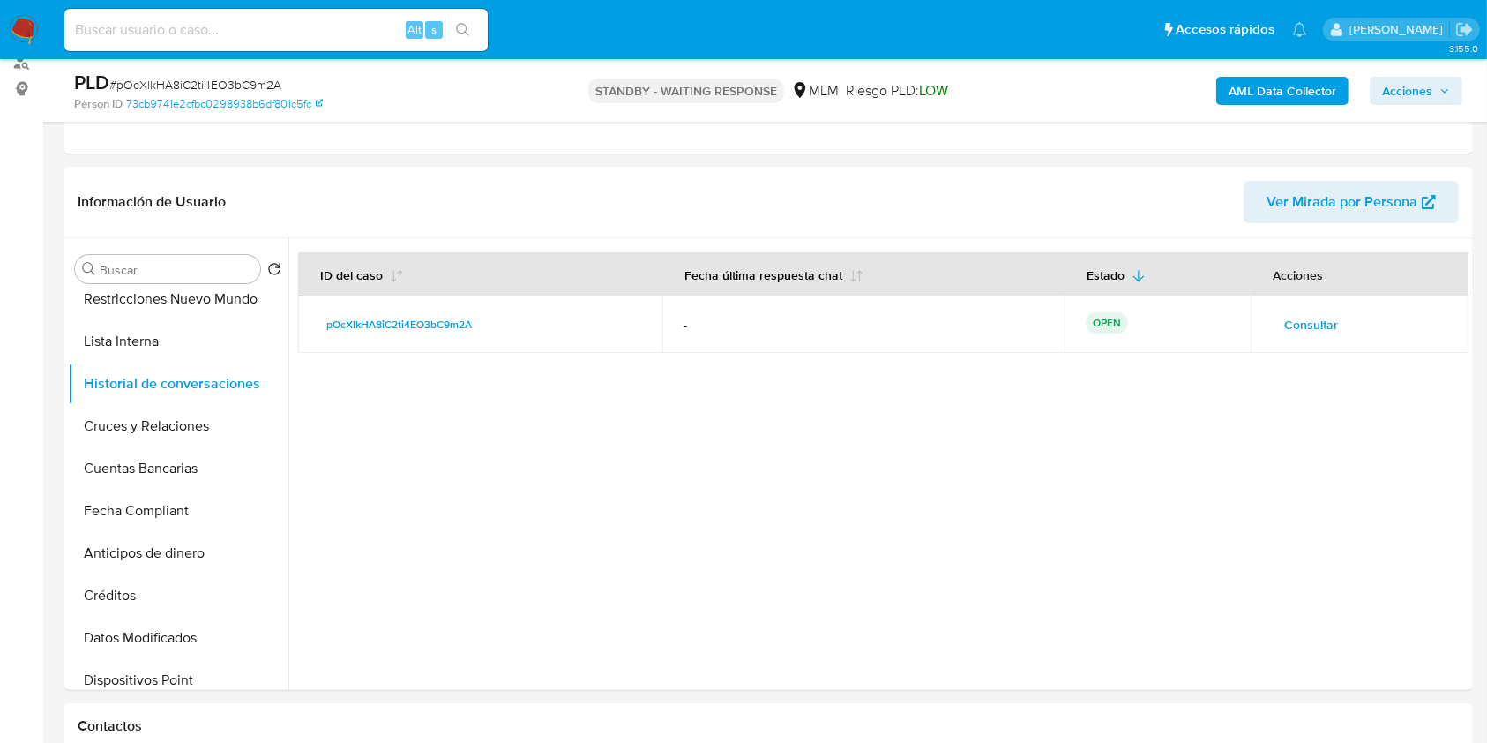
scroll to position [217, 0]
click at [1321, 324] on span "Consultar" at bounding box center [1311, 327] width 54 height 25
click at [1331, 340] on span "Consultar" at bounding box center [1311, 327] width 54 height 25
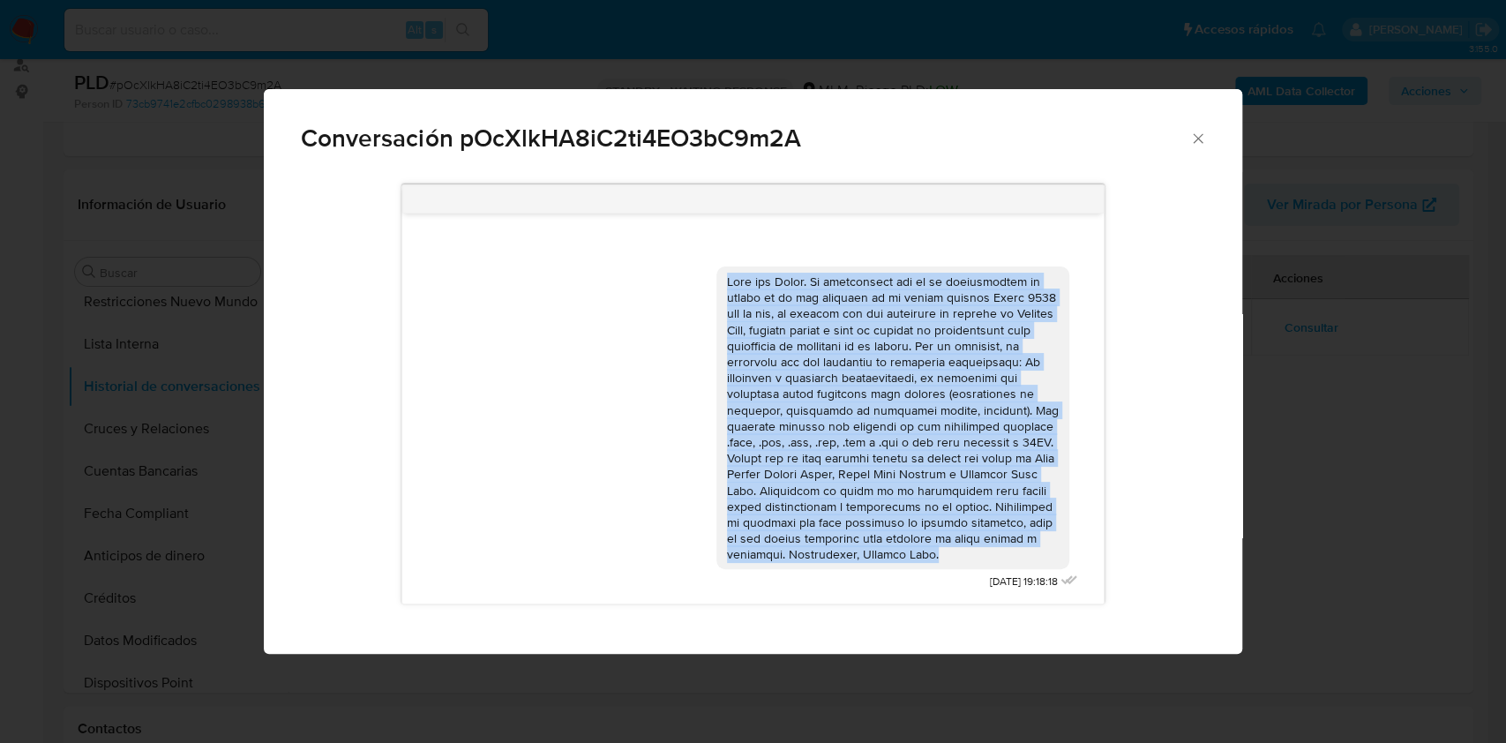
drag, startPoint x: 730, startPoint y: 273, endPoint x: 862, endPoint y: 564, distance: 319.8
click at [862, 564] on div "Comunicación" at bounding box center [892, 417] width 353 height 303
copy div "Buen día Edgar. Te comunicamos que se ha identificado un cambio en el uso habit…"
click at [1195, 135] on icon "Cerrar" at bounding box center [1198, 139] width 18 height 18
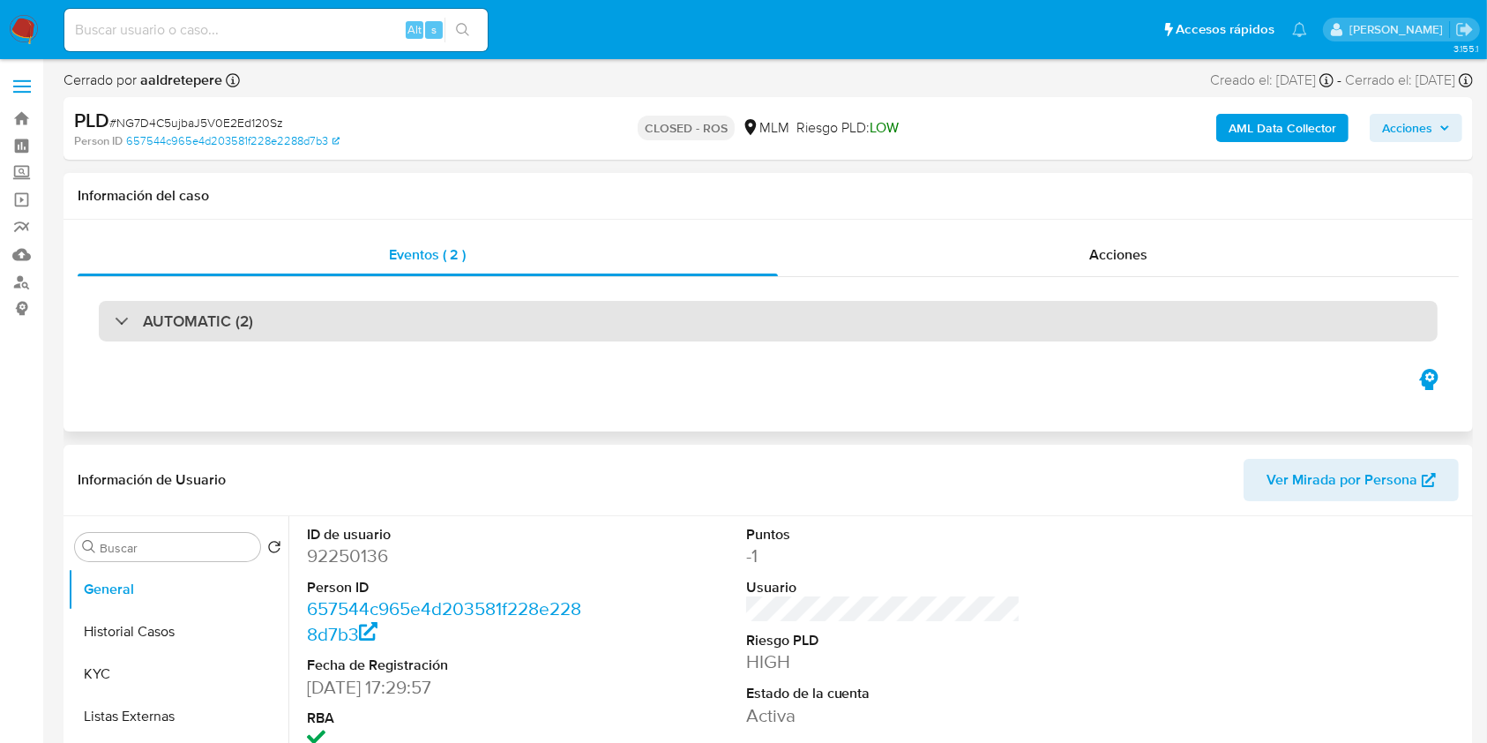
click at [402, 332] on div "AUTOMATIC (2)" at bounding box center [768, 321] width 1339 height 41
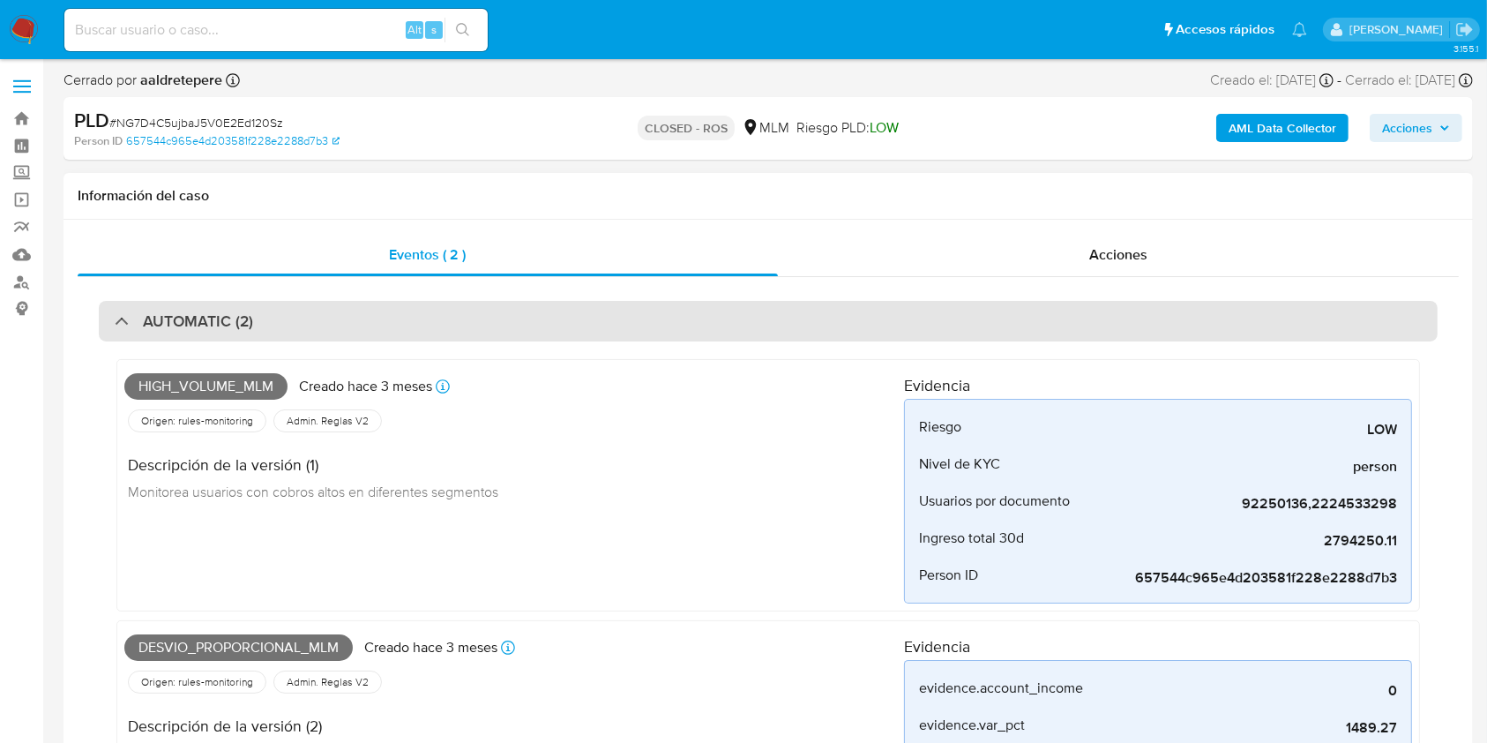
select select "10"
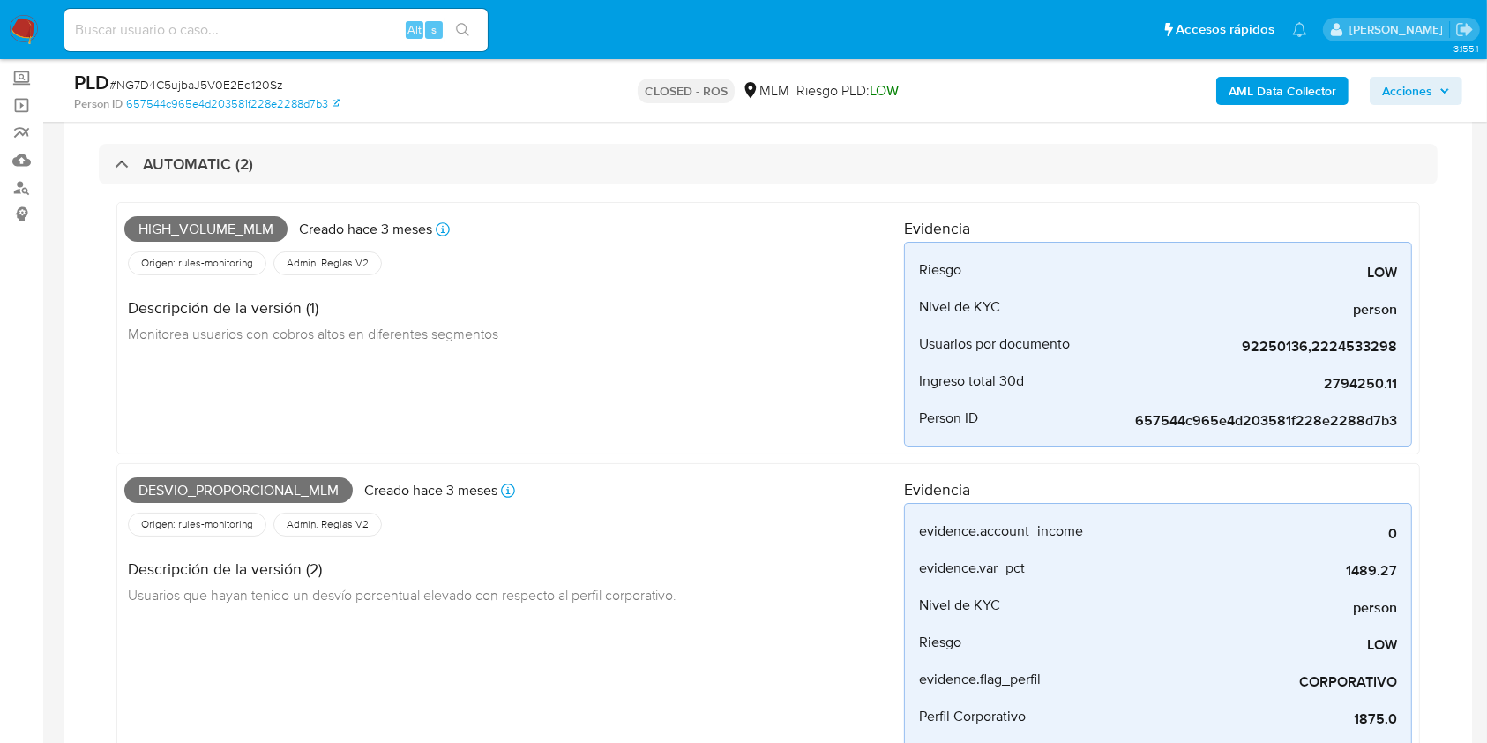
scroll to position [86, 0]
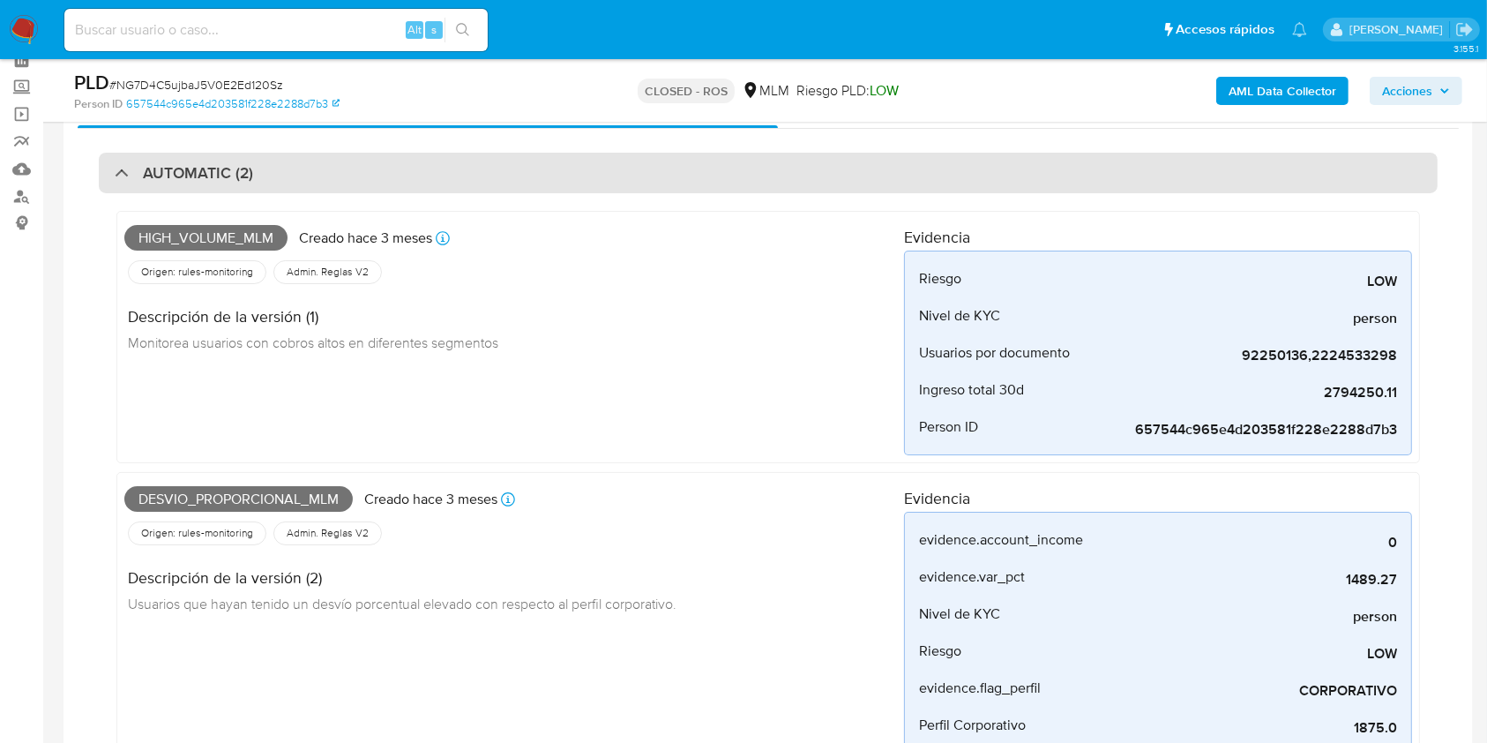
click at [110, 169] on div "AUTOMATIC (2)" at bounding box center [768, 173] width 1339 height 41
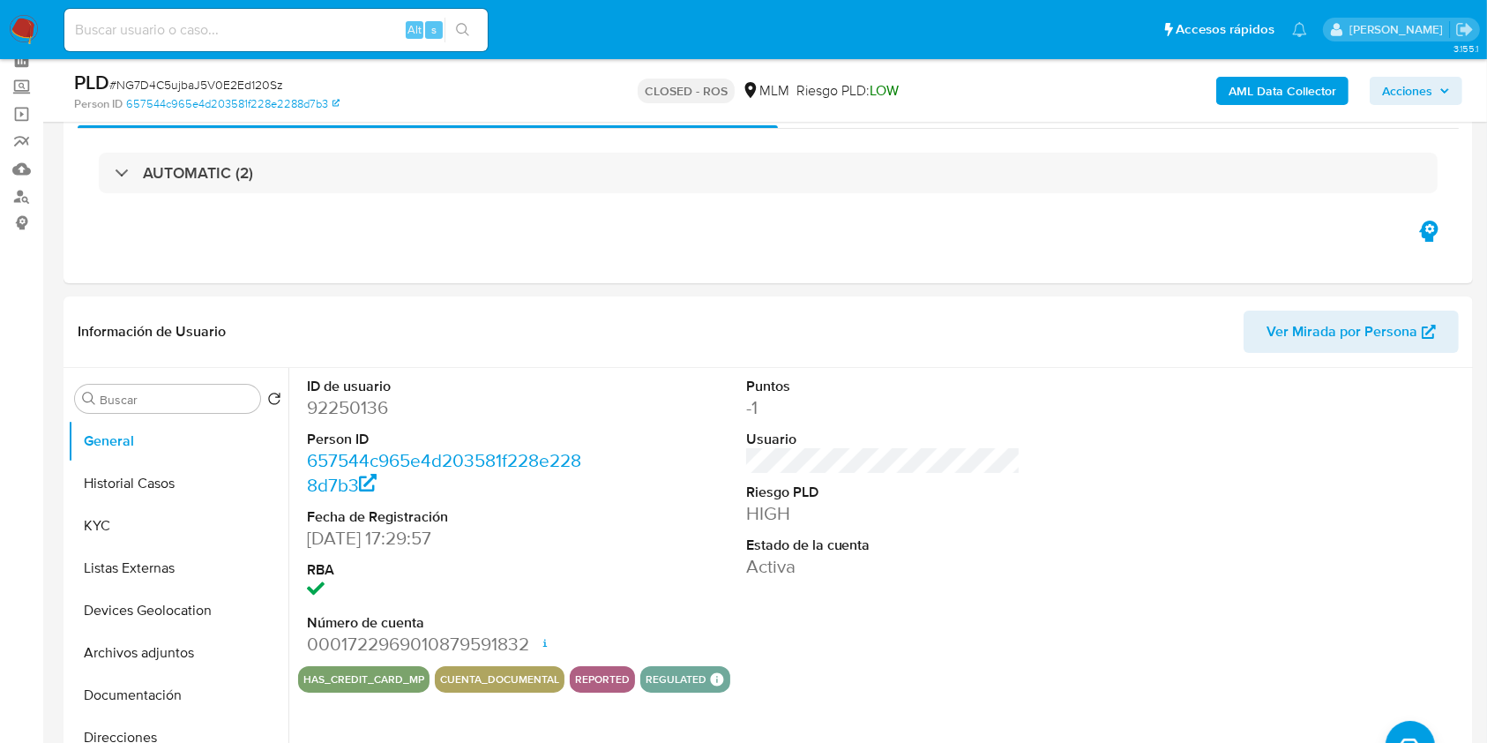
click at [1442, 103] on button "Acciones" at bounding box center [1416, 91] width 93 height 28
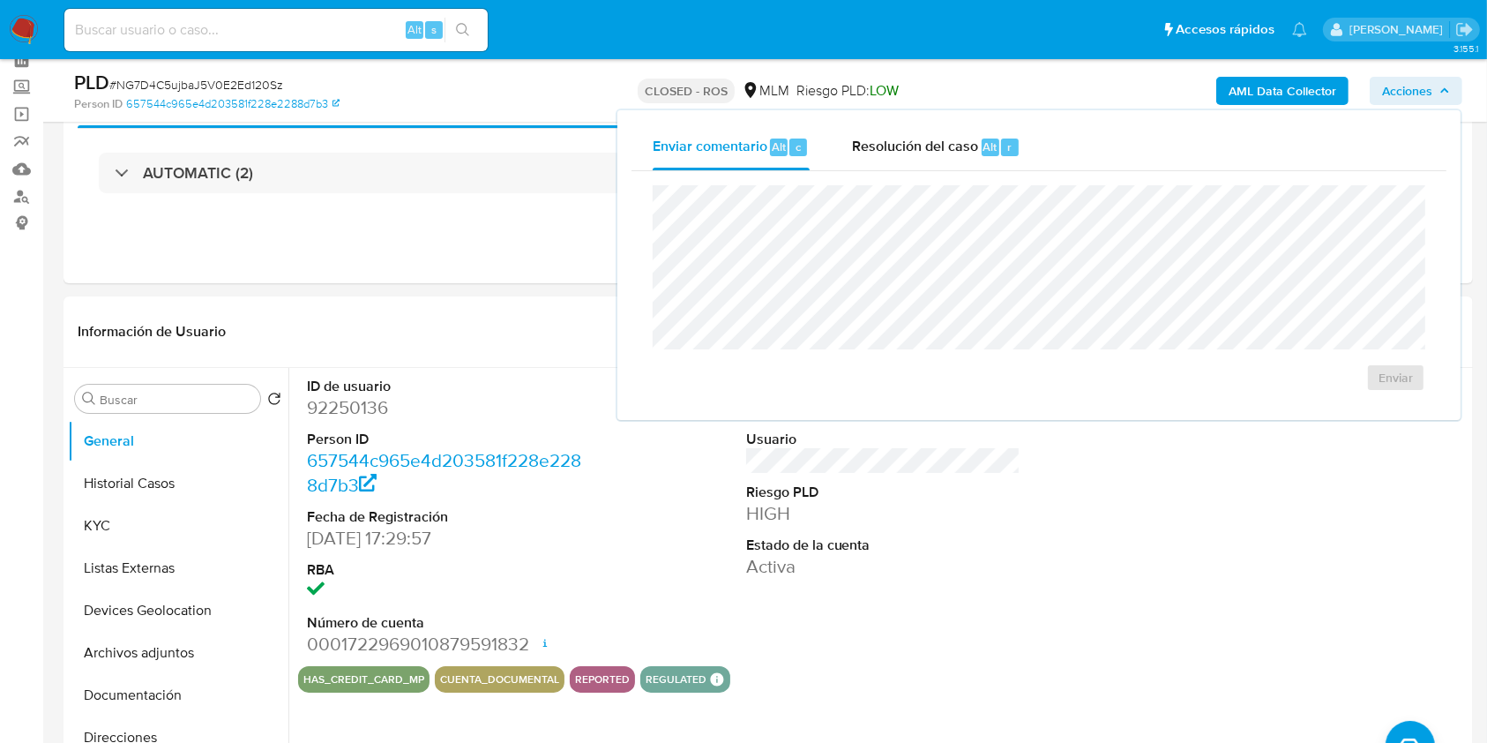
click at [1442, 102] on button "Acciones" at bounding box center [1416, 91] width 93 height 28
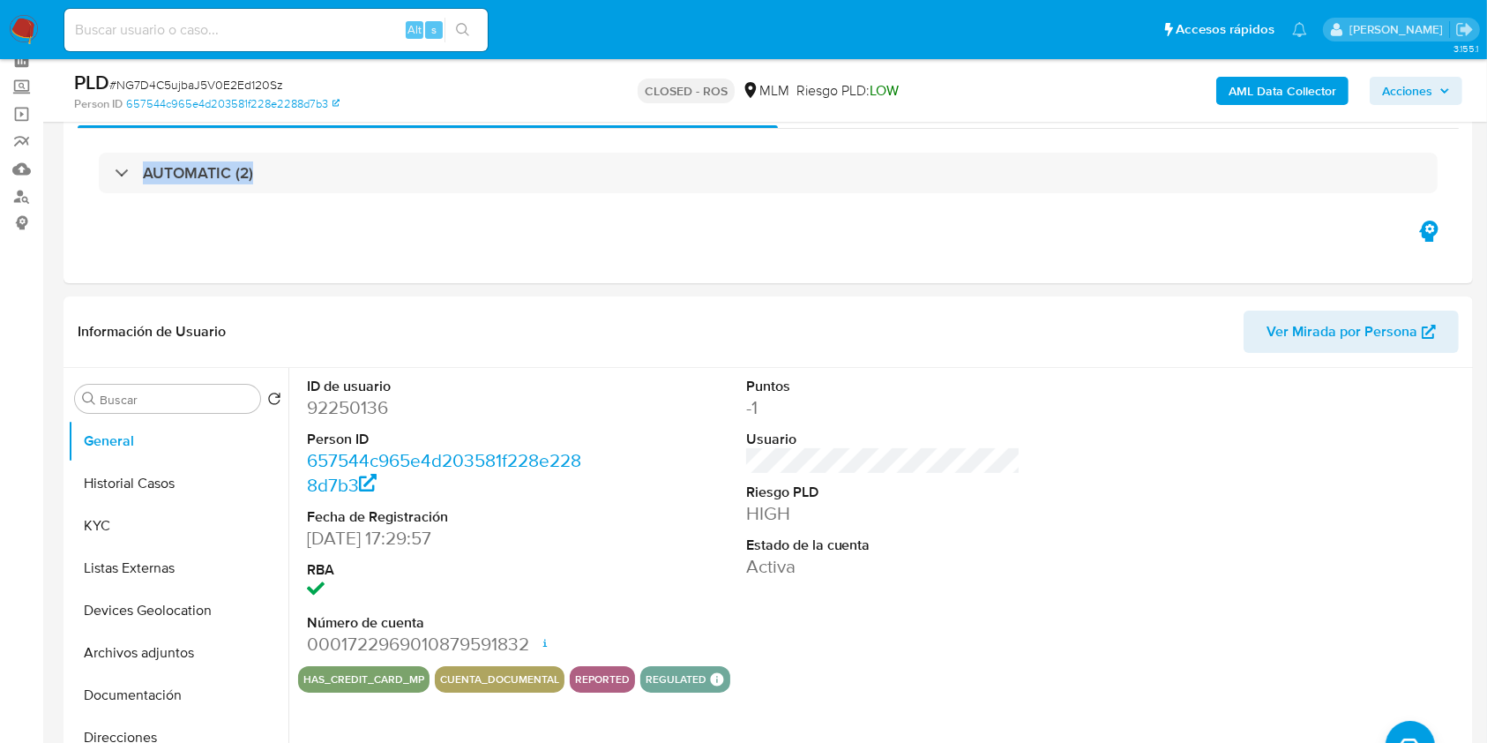
drag, startPoint x: 1482, startPoint y: 126, endPoint x: 1486, endPoint y: 173, distance: 47.0
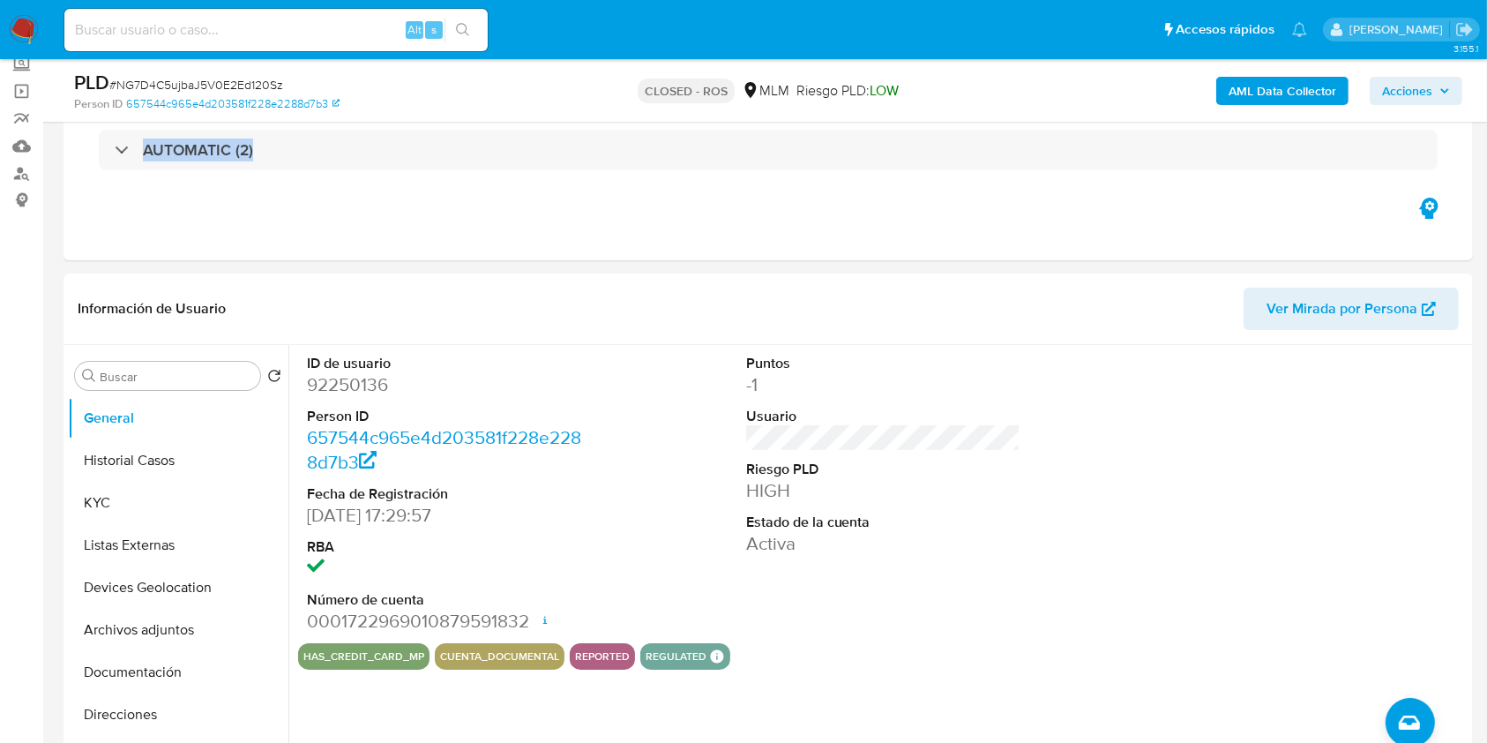
scroll to position [0, 0]
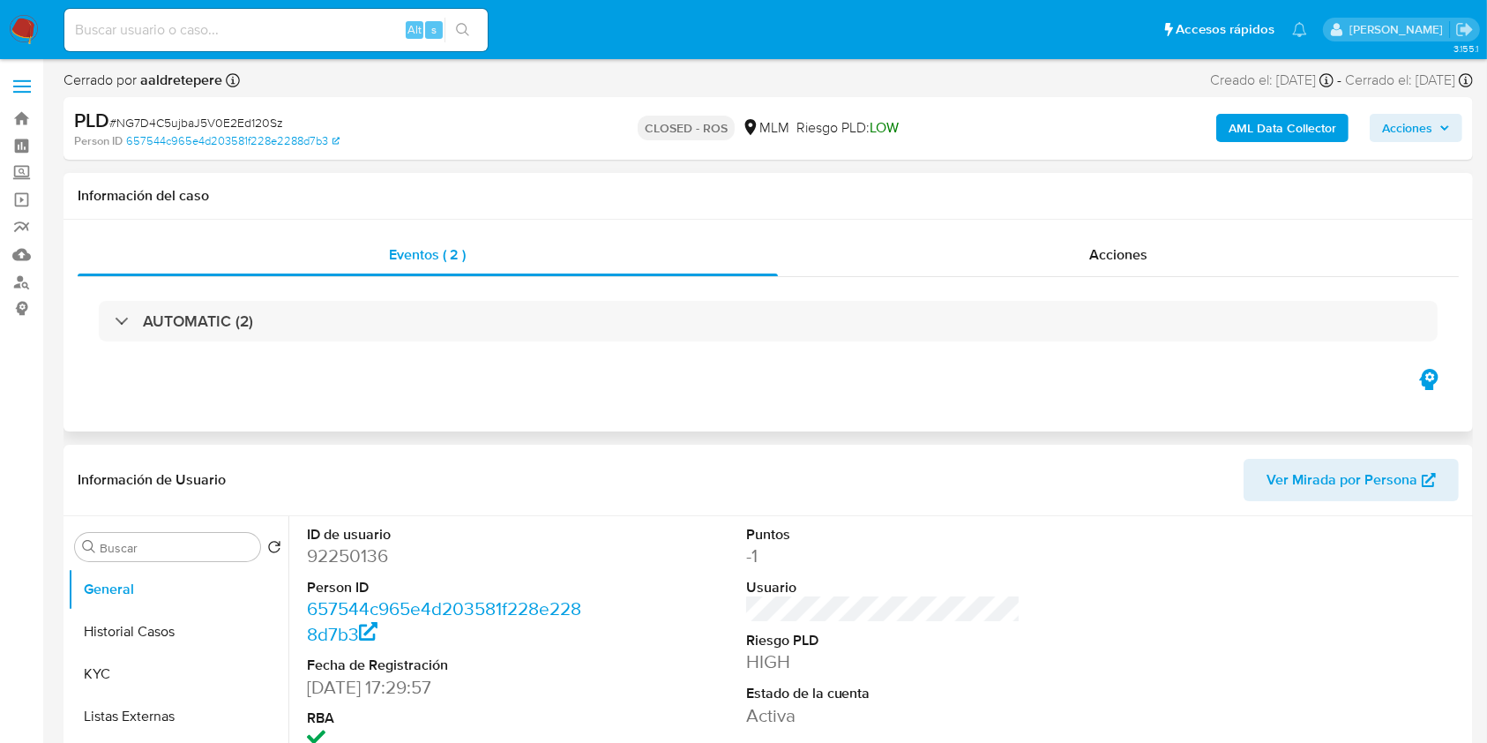
click at [1236, 208] on div "Información del caso" at bounding box center [769, 196] width 1410 height 47
click at [1165, 262] on div "Acciones" at bounding box center [1119, 255] width 682 height 42
